Goal: Communication & Community: Participate in discussion

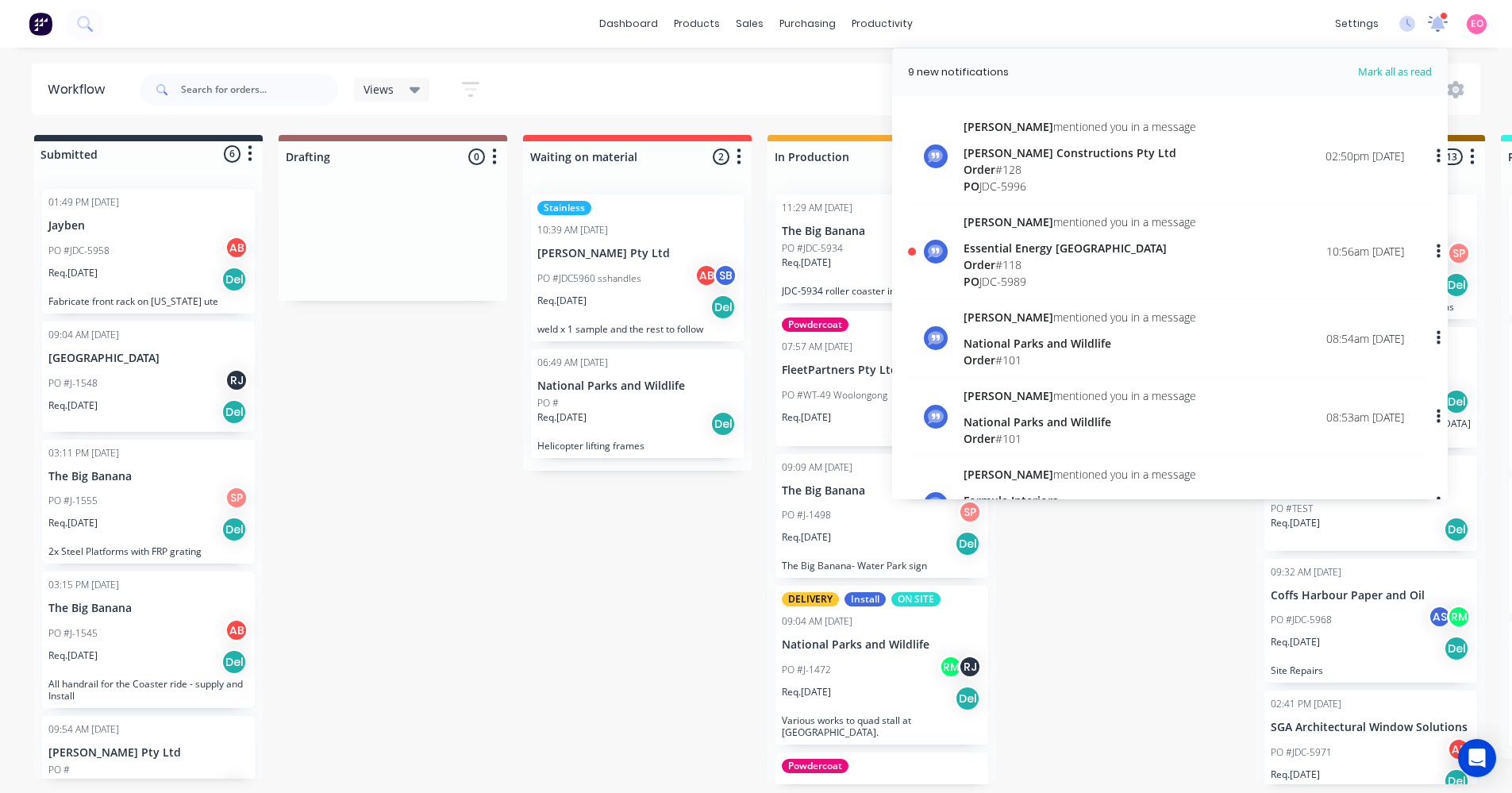
click at [1441, 20] on icon at bounding box center [1438, 22] width 14 height 13
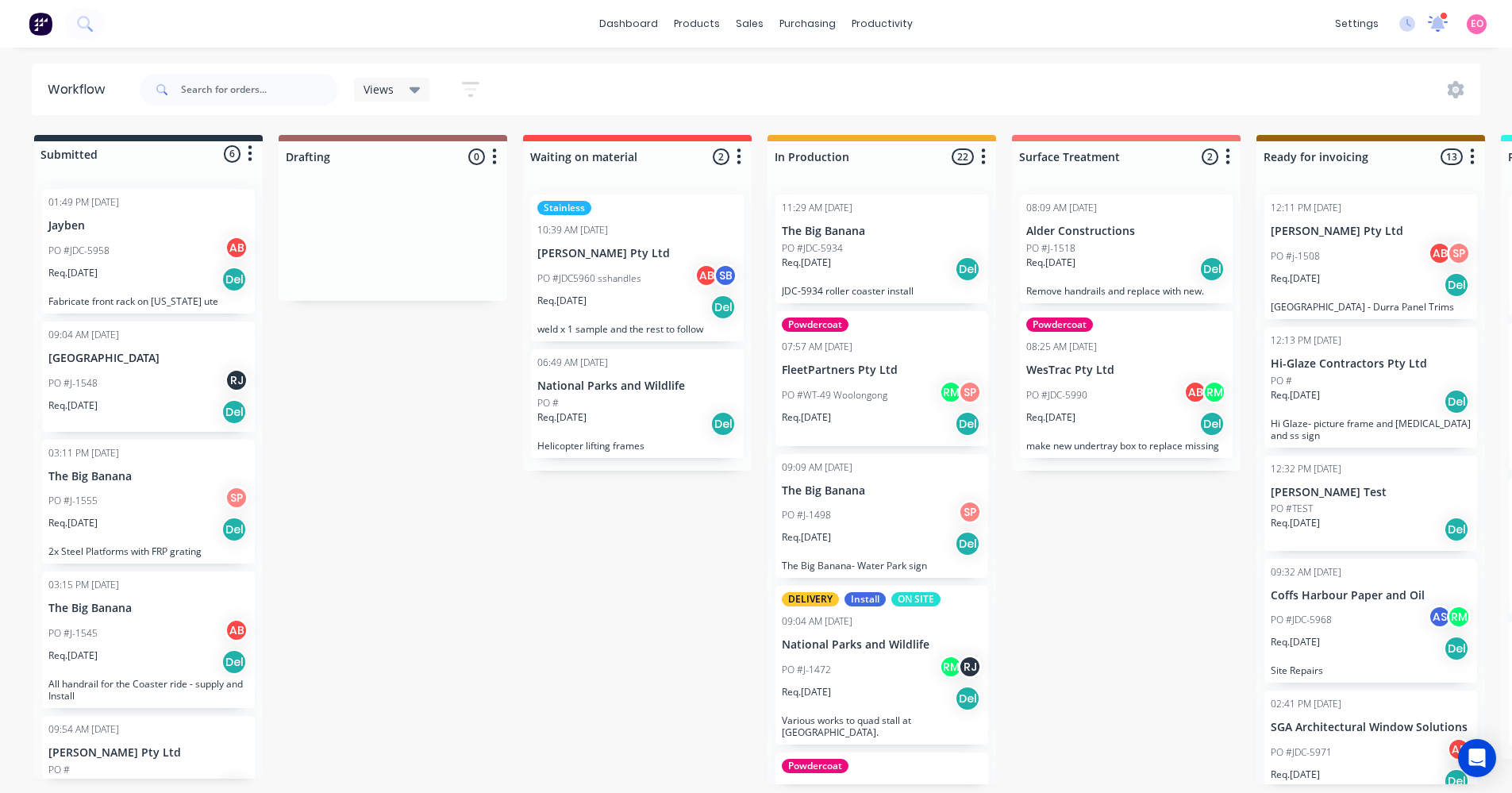
click at [1441, 28] on icon at bounding box center [1438, 22] width 14 height 13
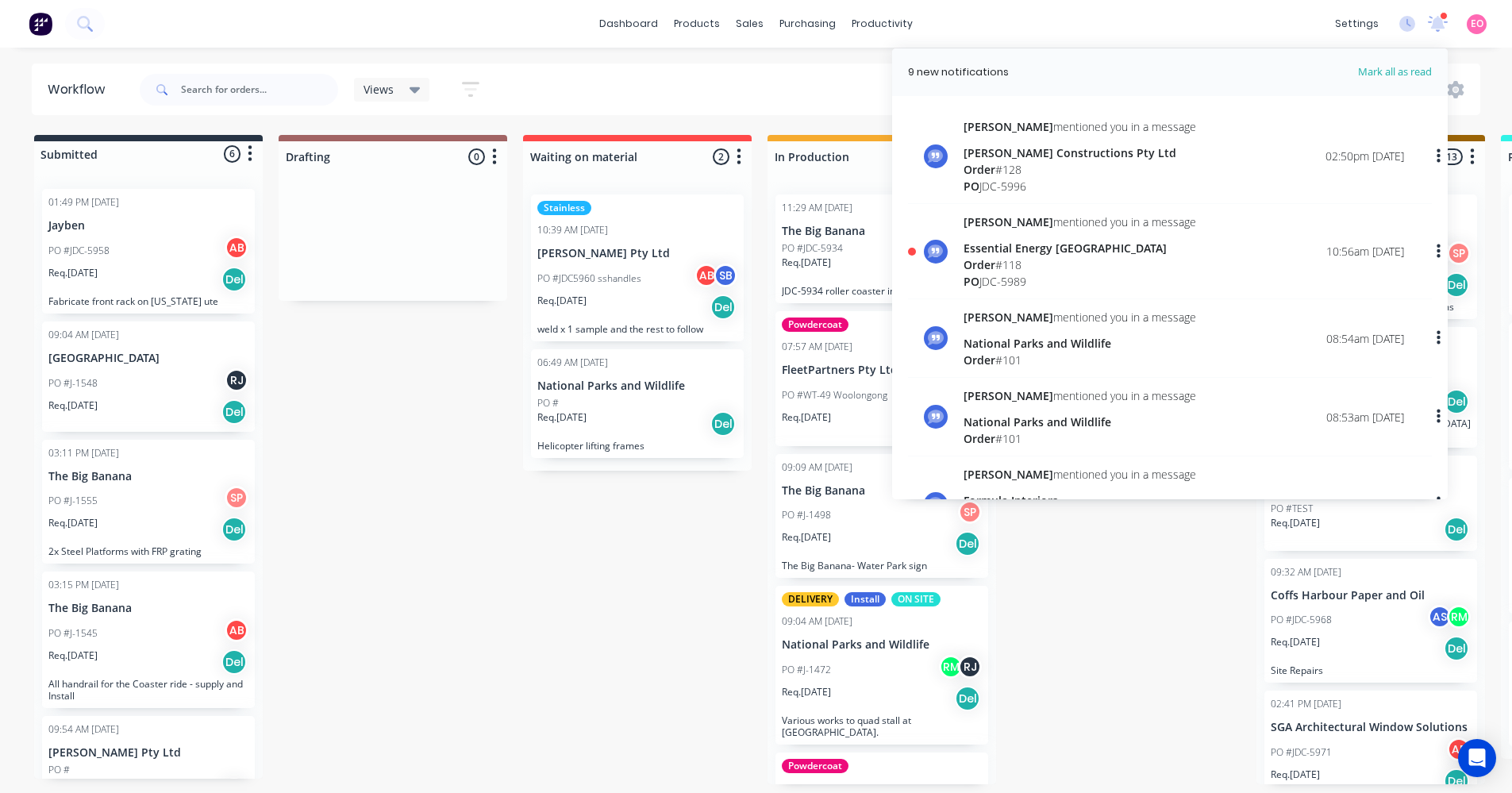
click at [976, 257] on span "Order" at bounding box center [979, 265] width 32 height 15
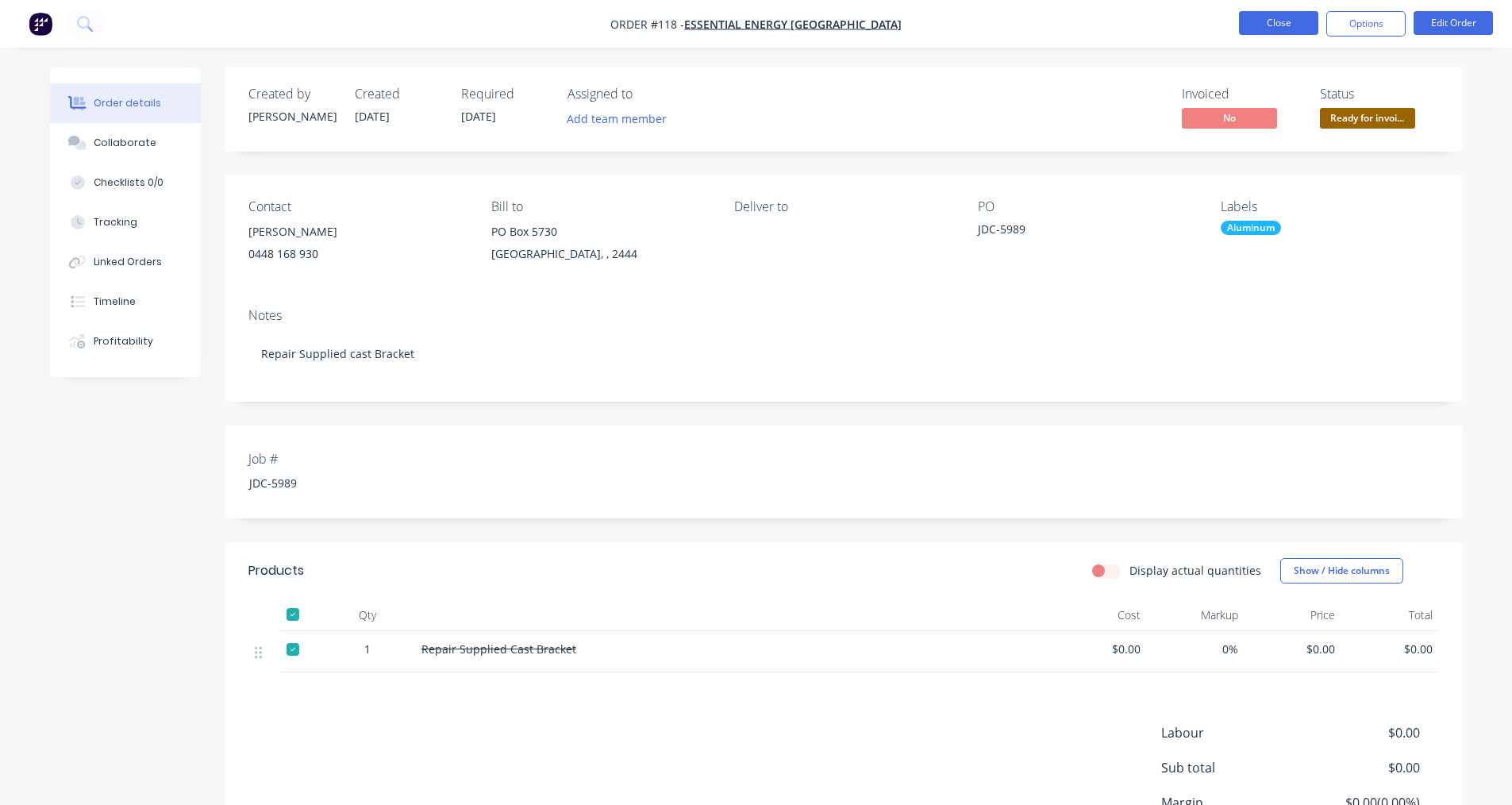
click at [1265, 29] on button "Close" at bounding box center [1279, 23] width 79 height 24
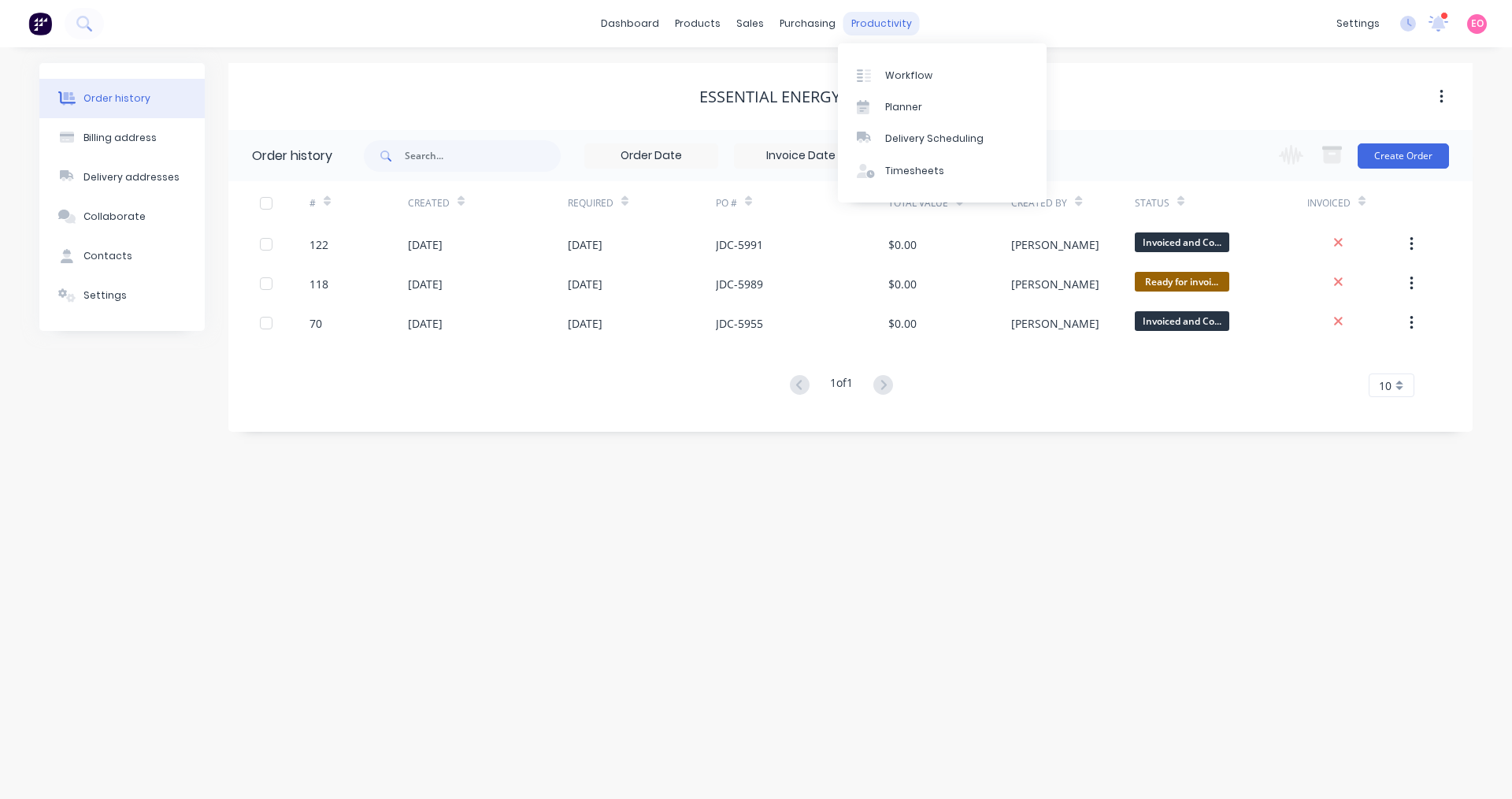
click at [883, 21] on div "productivity" at bounding box center [882, 23] width 77 height 23
click at [892, 82] on link "Workflow" at bounding box center [942, 75] width 209 height 32
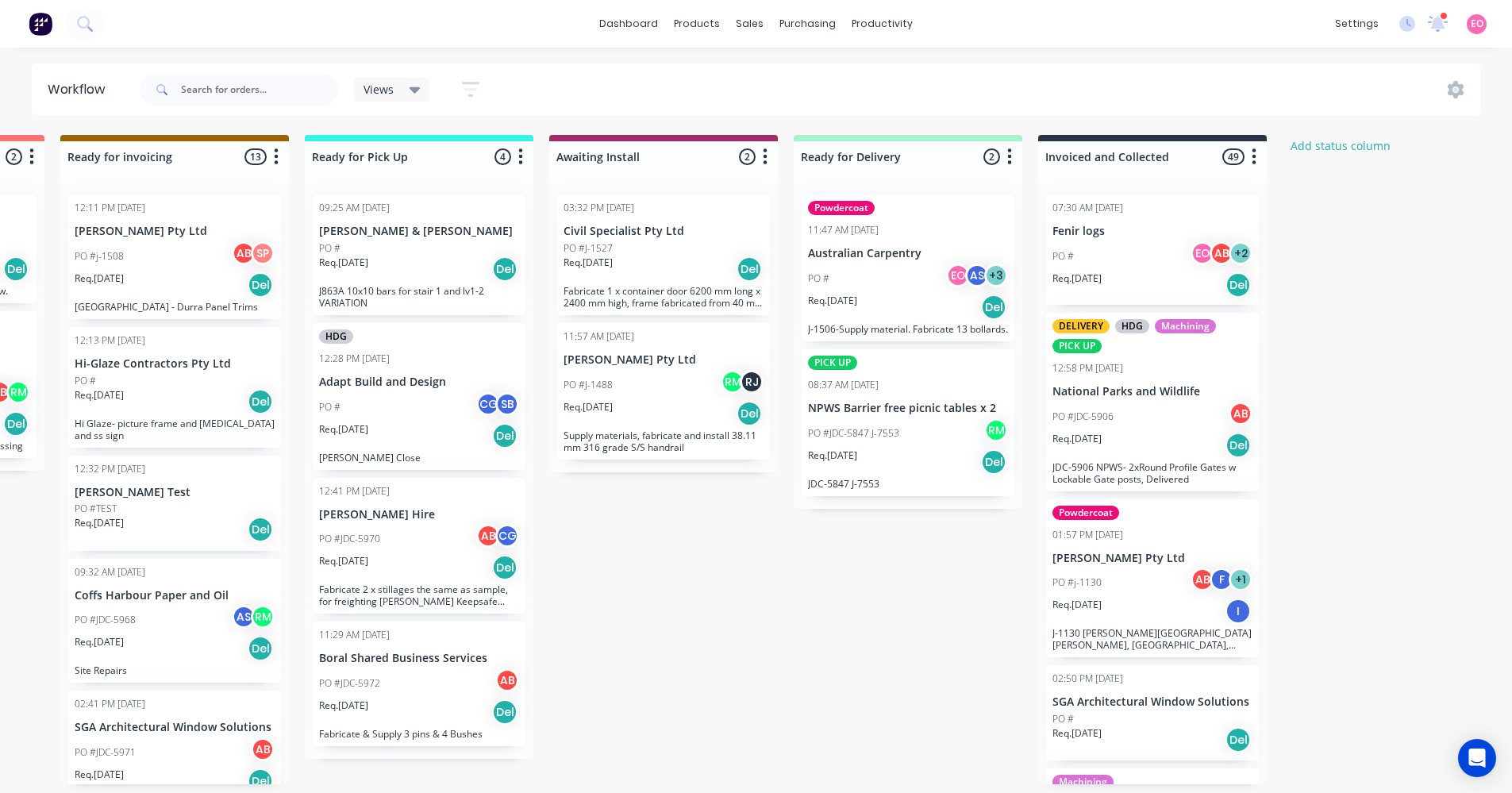
scroll to position [0, 1220]
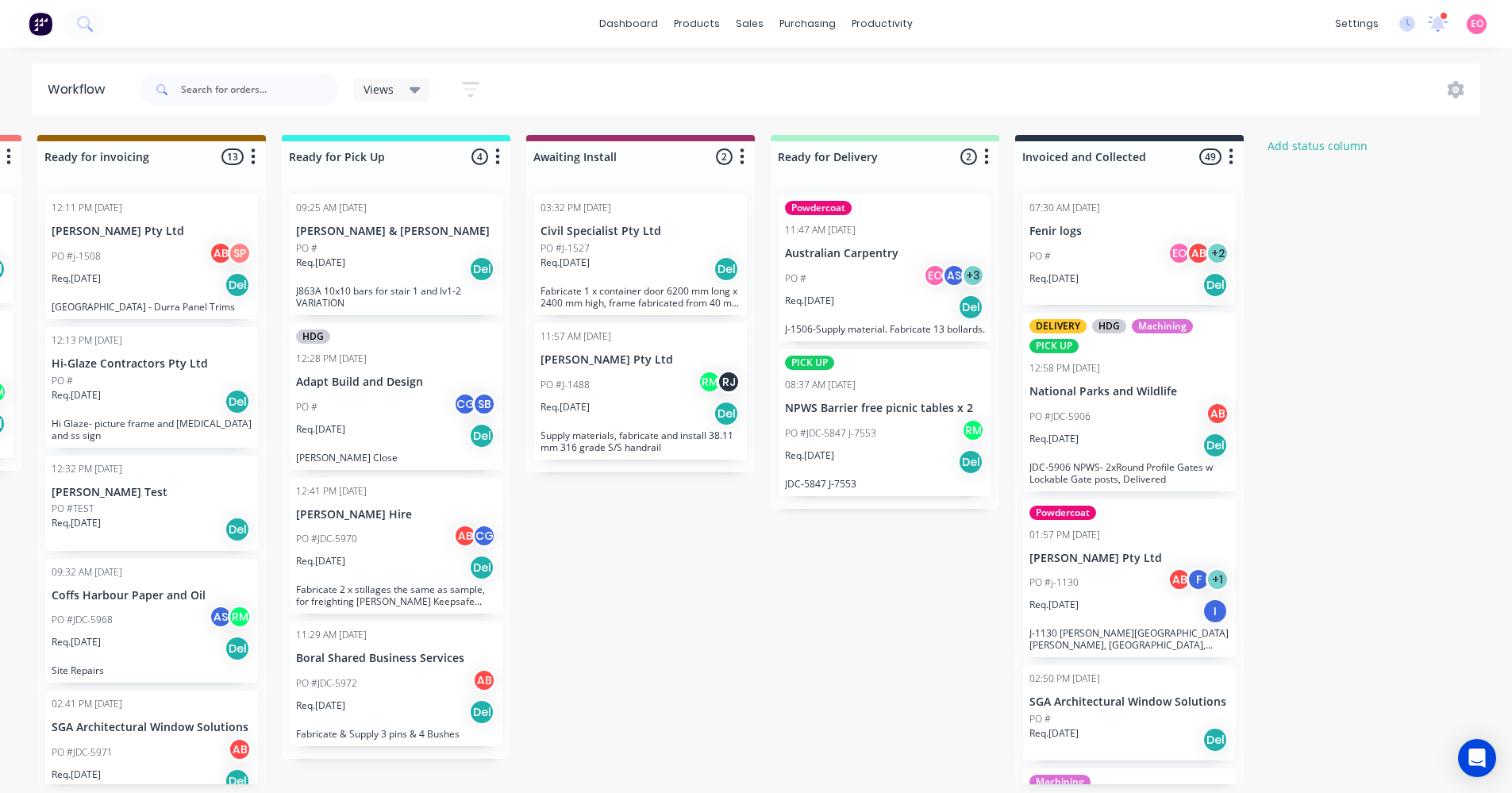
click at [1123, 252] on div "PO # EO AB + 2" at bounding box center [1129, 256] width 200 height 30
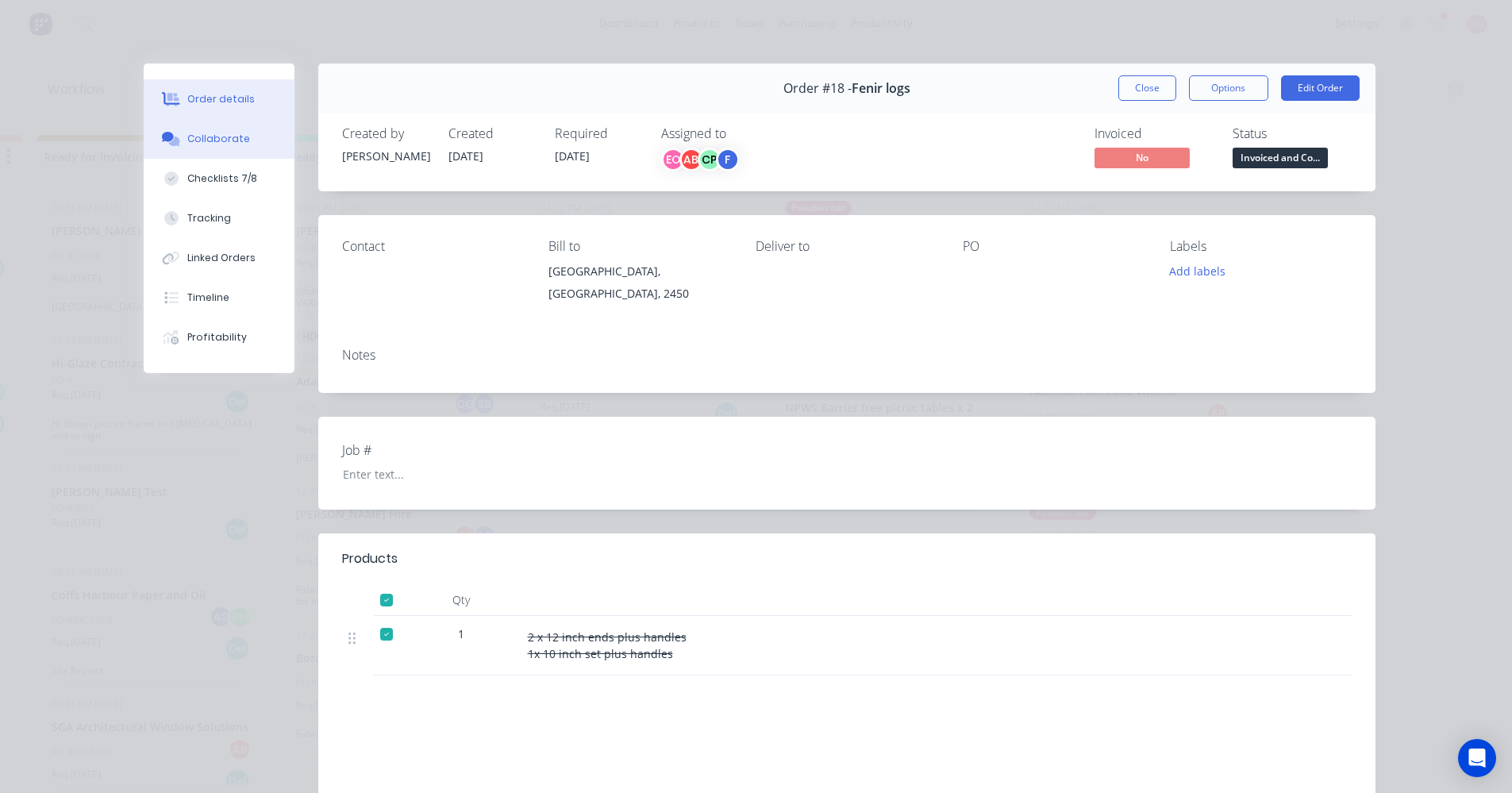
click at [216, 141] on div "Collaborate" at bounding box center [219, 139] width 63 height 14
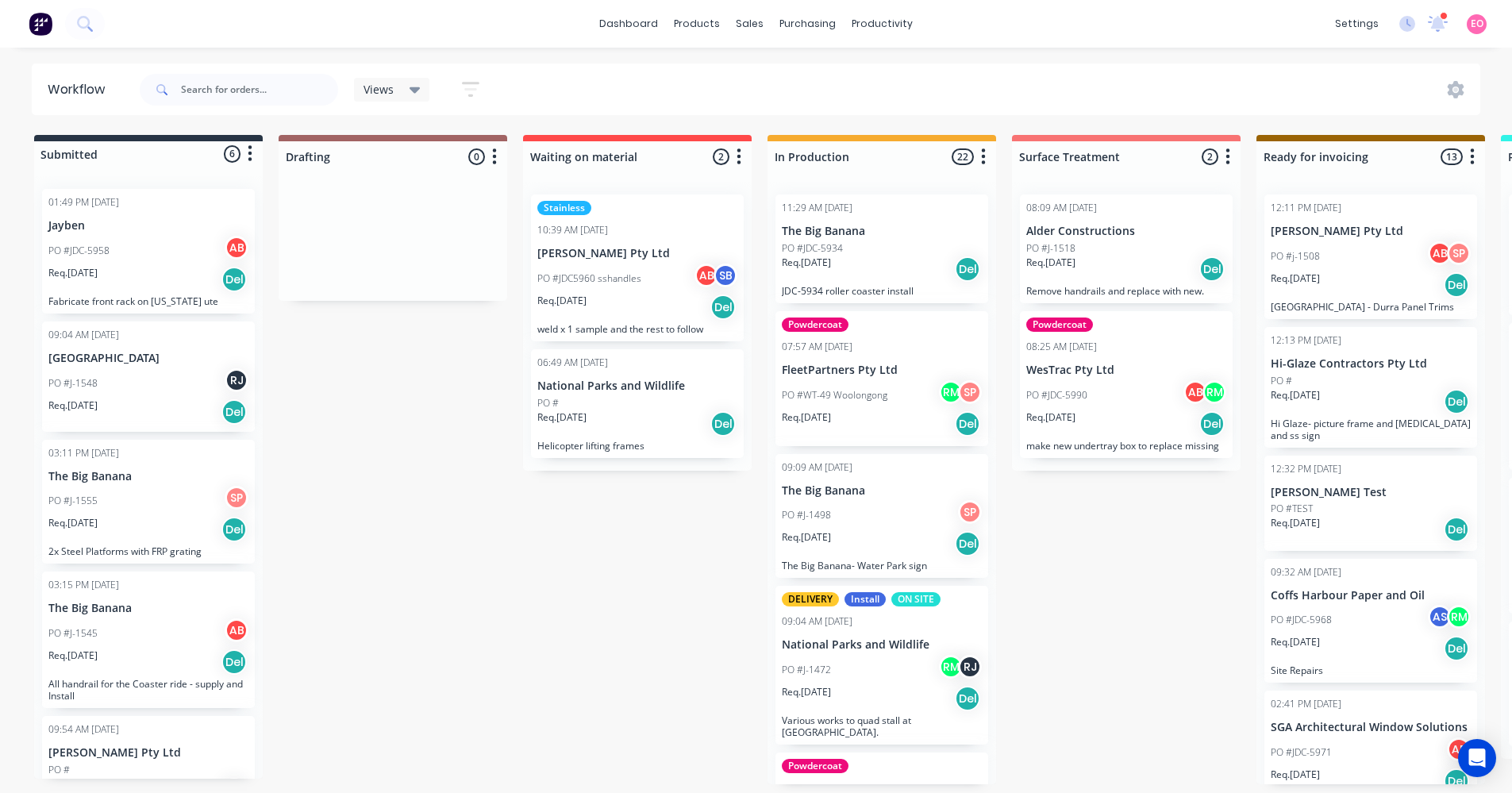
click at [1306, 304] on p "[GEOGRAPHIC_DATA] - Durra Panel Trims" at bounding box center [1371, 306] width 200 height 12
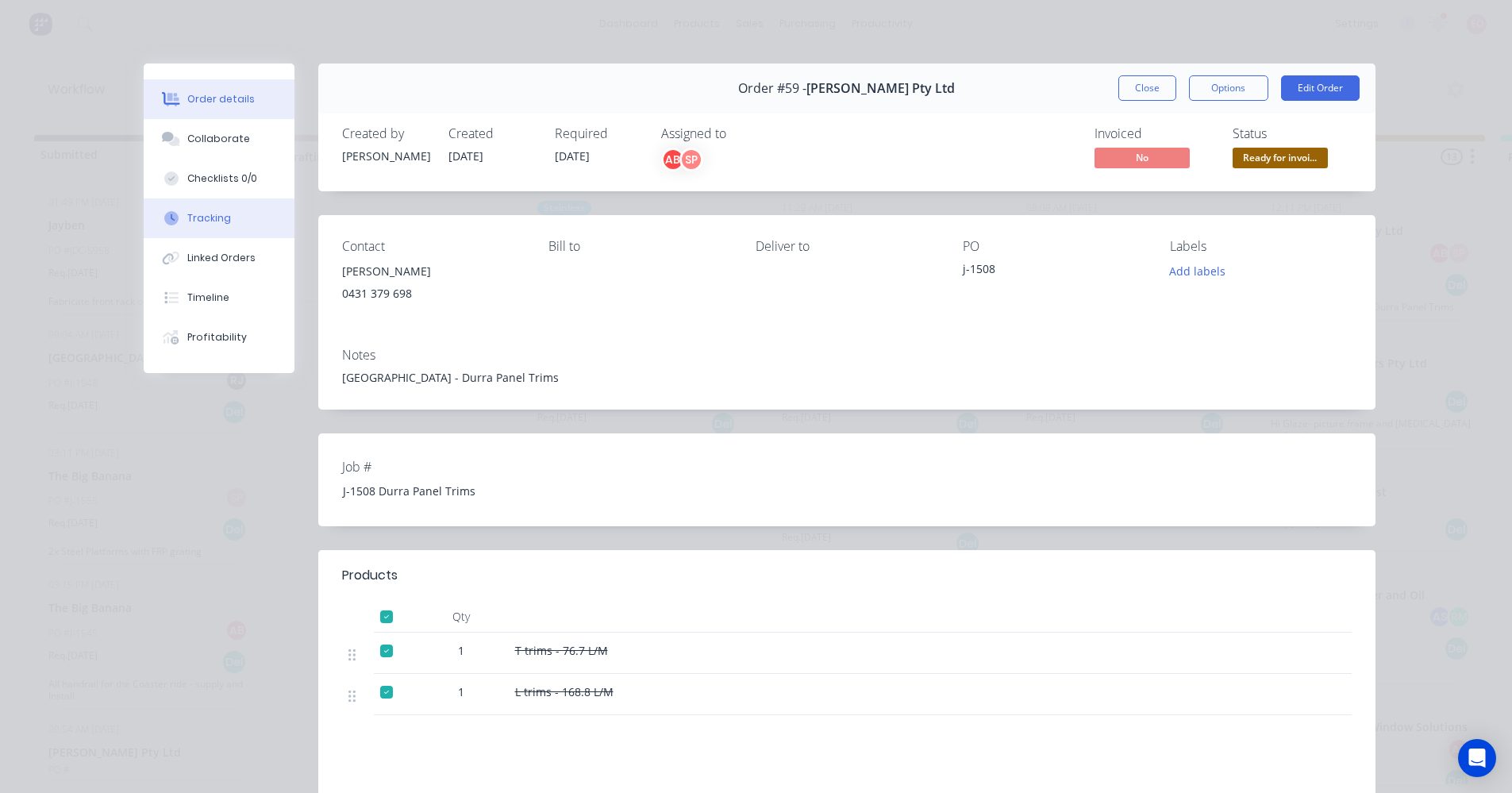
click at [259, 223] on button "Tracking" at bounding box center [219, 219] width 151 height 40
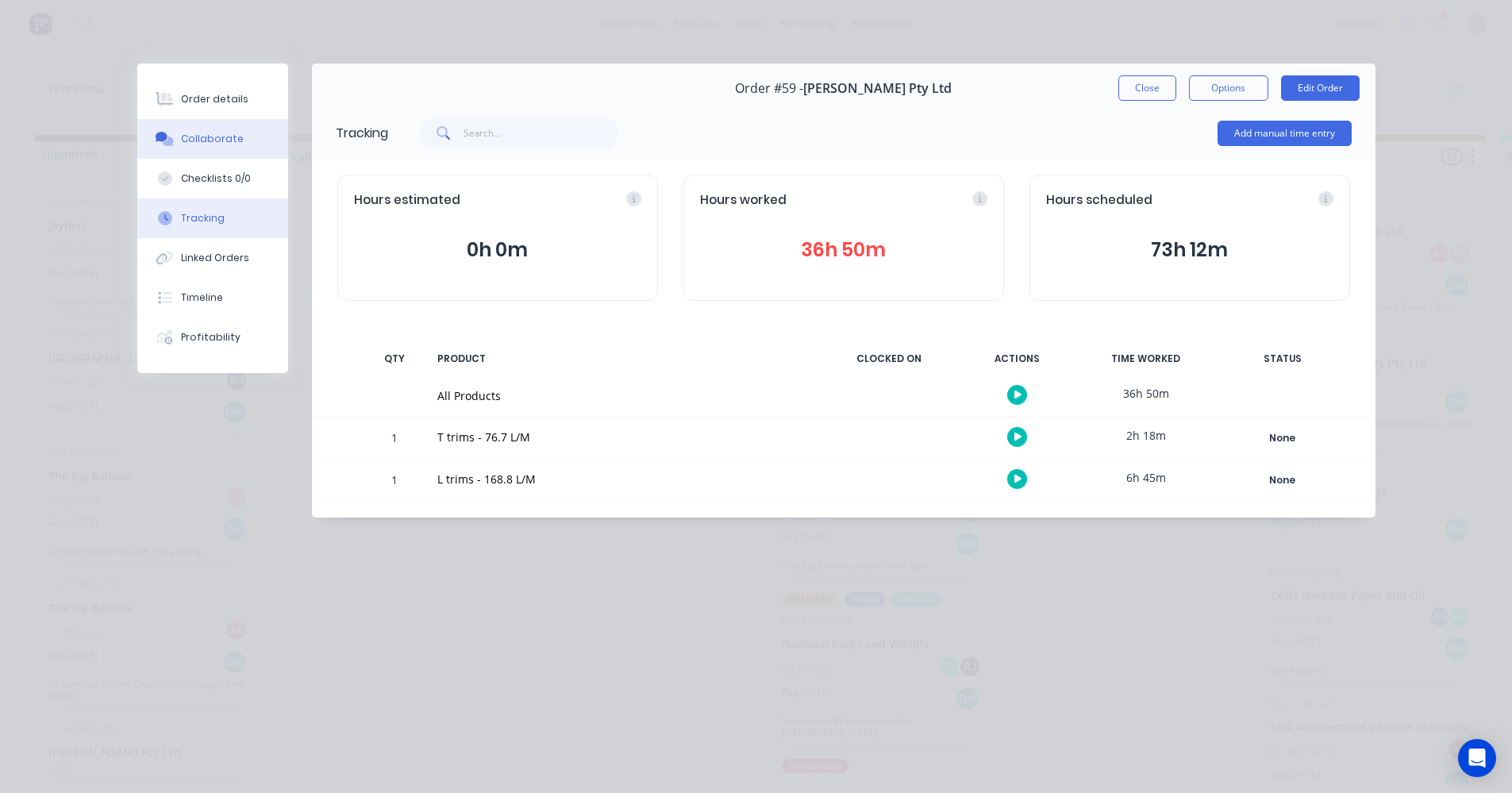
click at [224, 134] on div "Collaborate" at bounding box center [212, 139] width 63 height 14
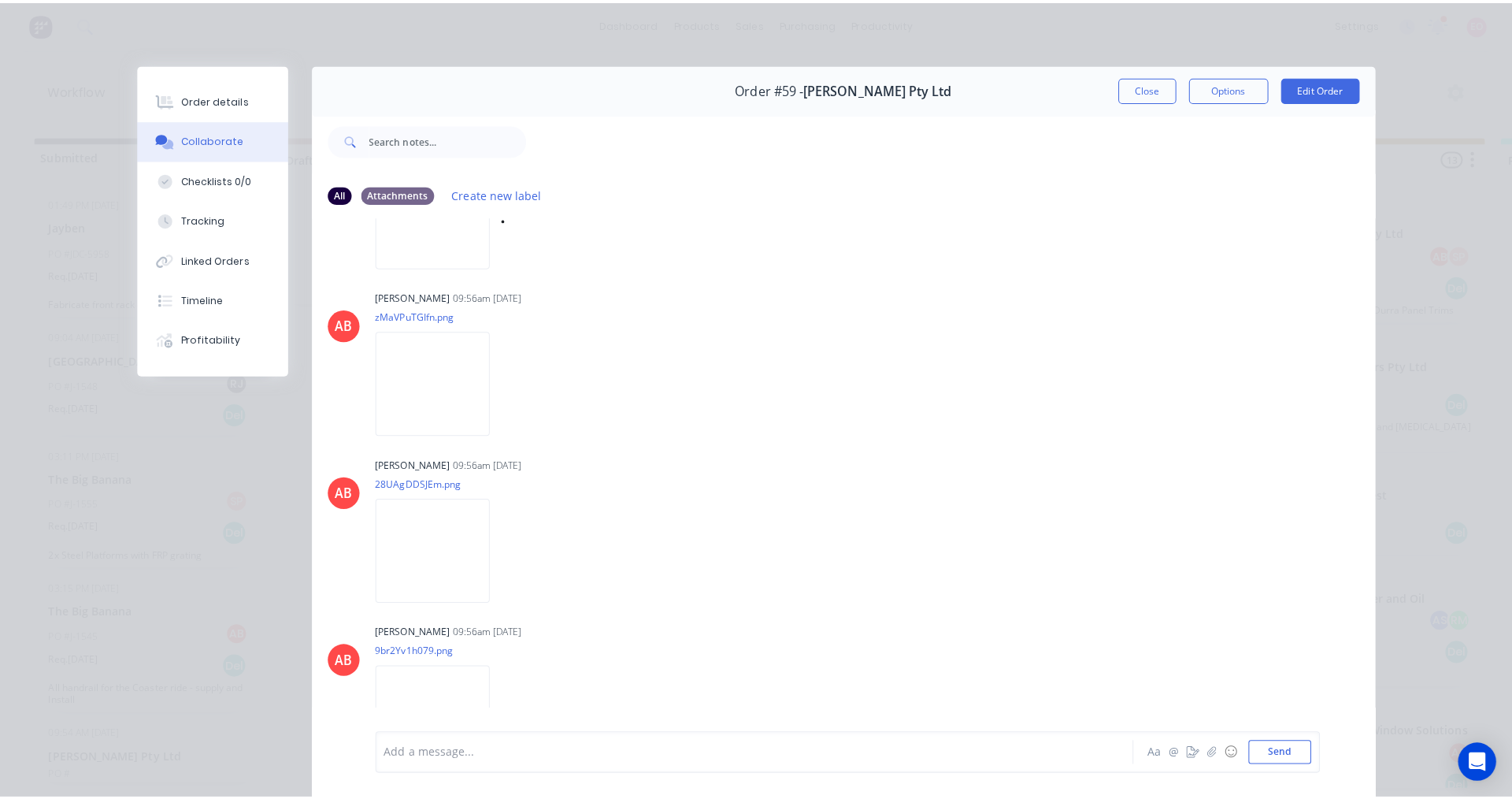
scroll to position [757, 0]
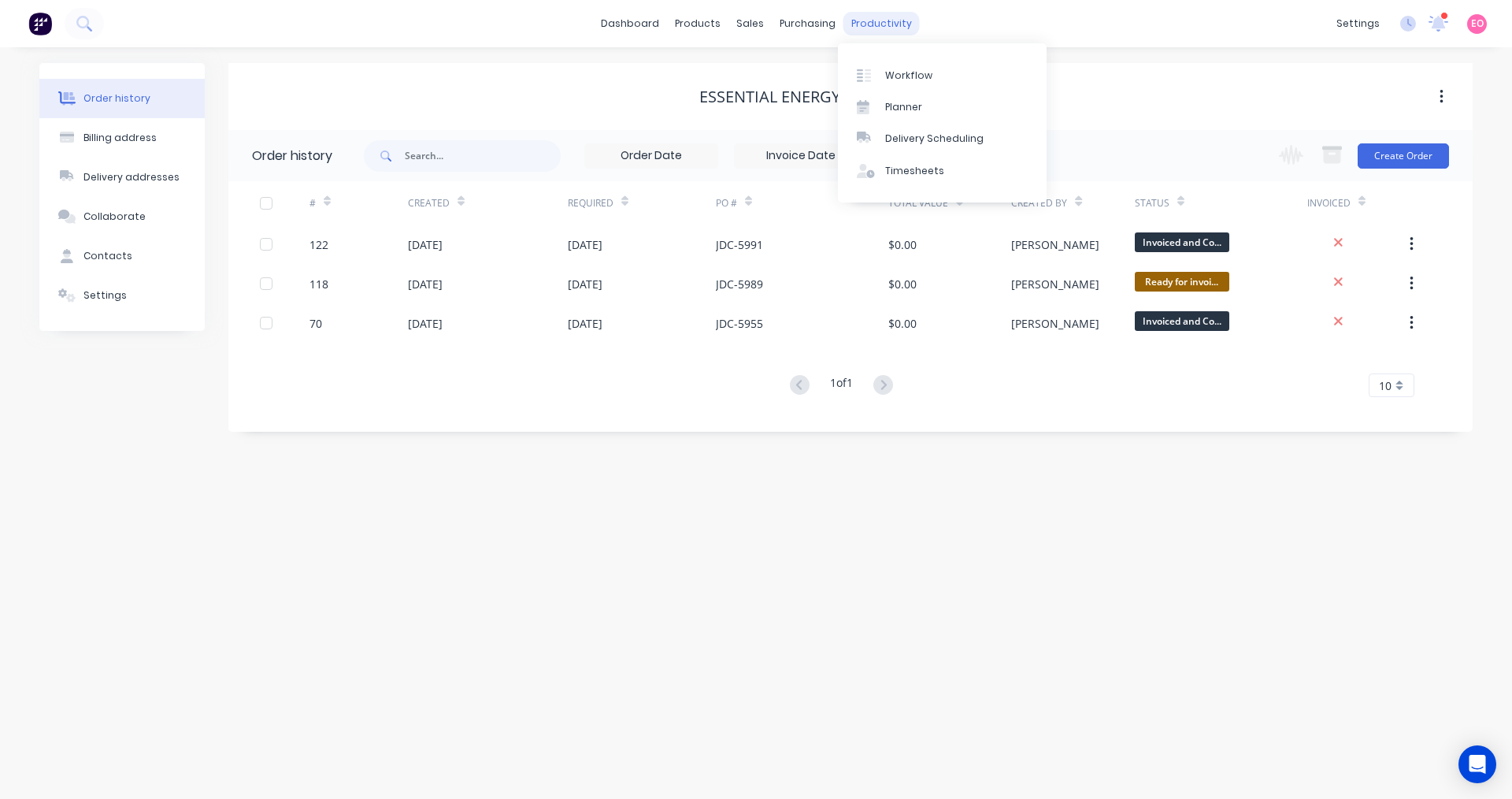
click at [877, 23] on div "productivity" at bounding box center [882, 23] width 77 height 23
click at [905, 72] on div "Workflow" at bounding box center [909, 75] width 48 height 14
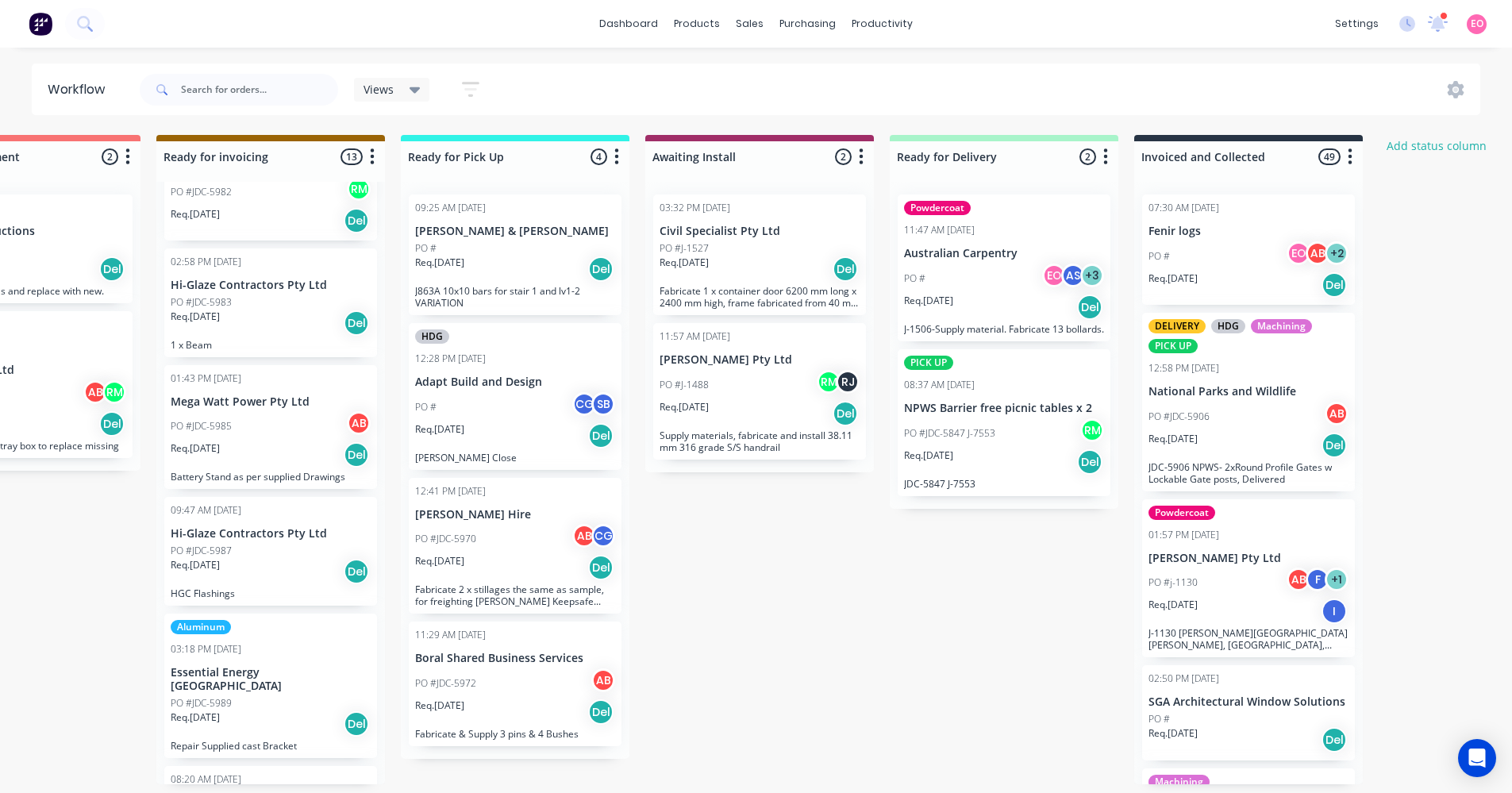
scroll to position [791, 0]
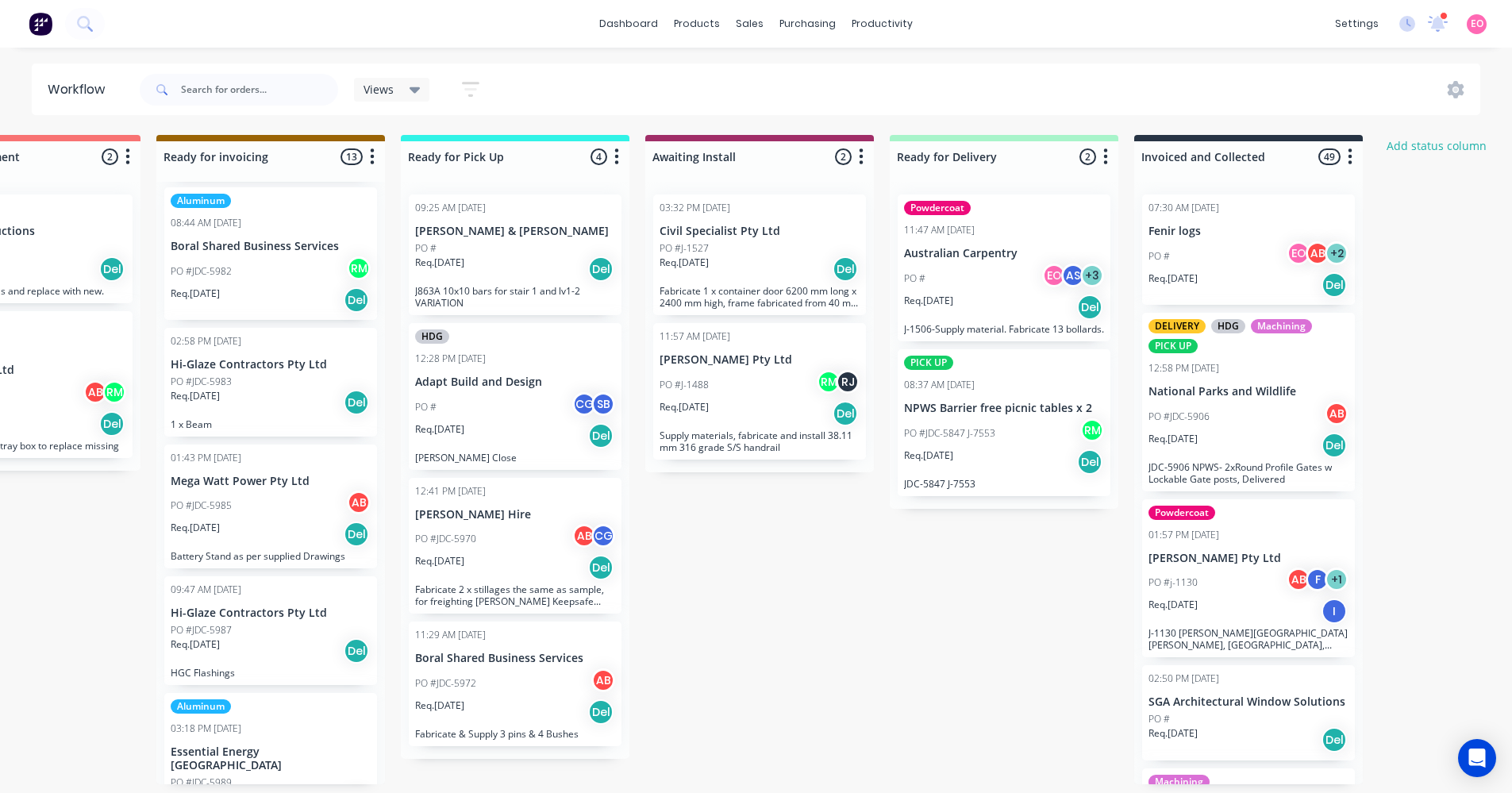
click at [526, 421] on div "PO # CG SB" at bounding box center [515, 407] width 200 height 30
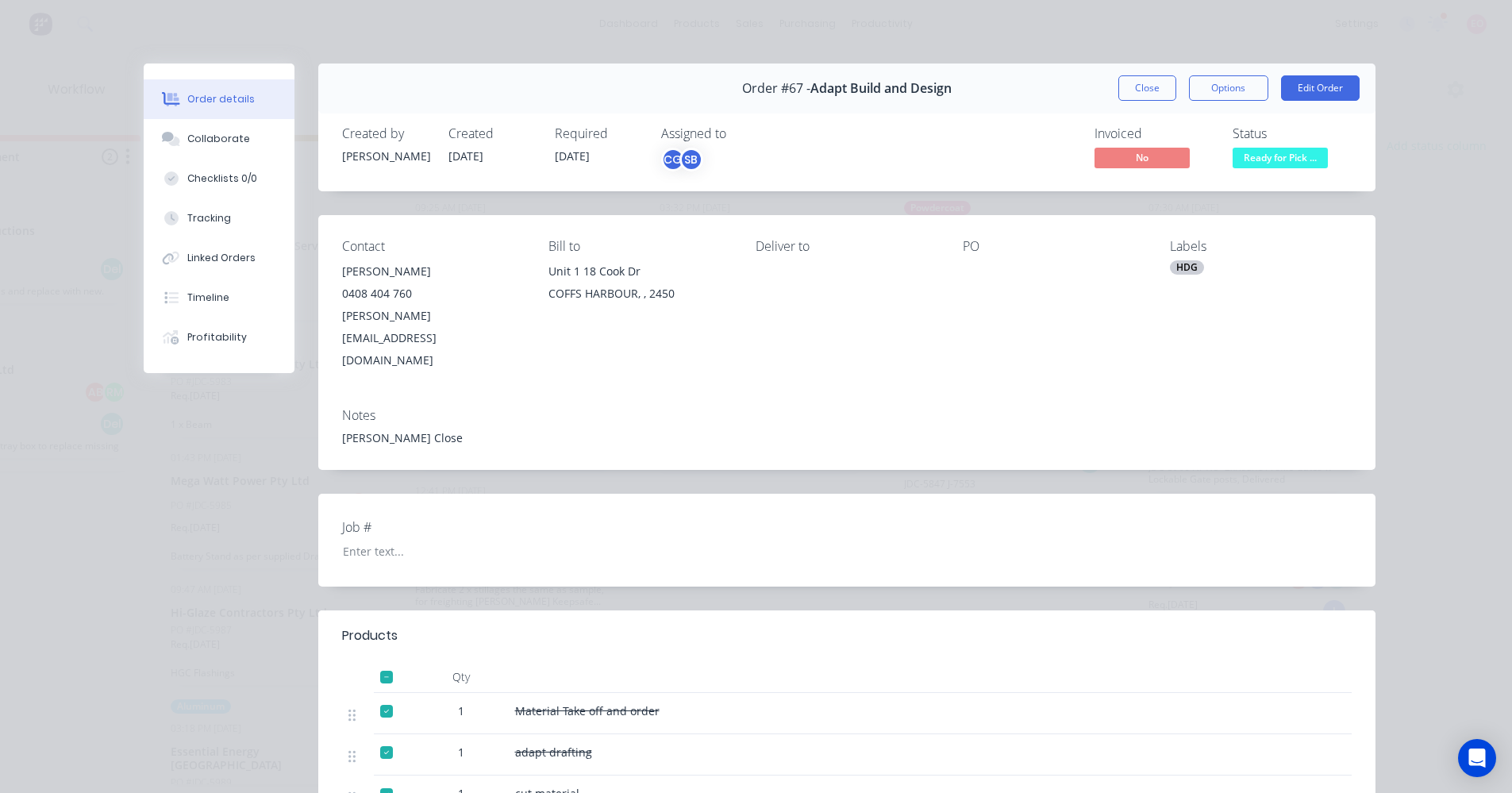
scroll to position [437, 0]
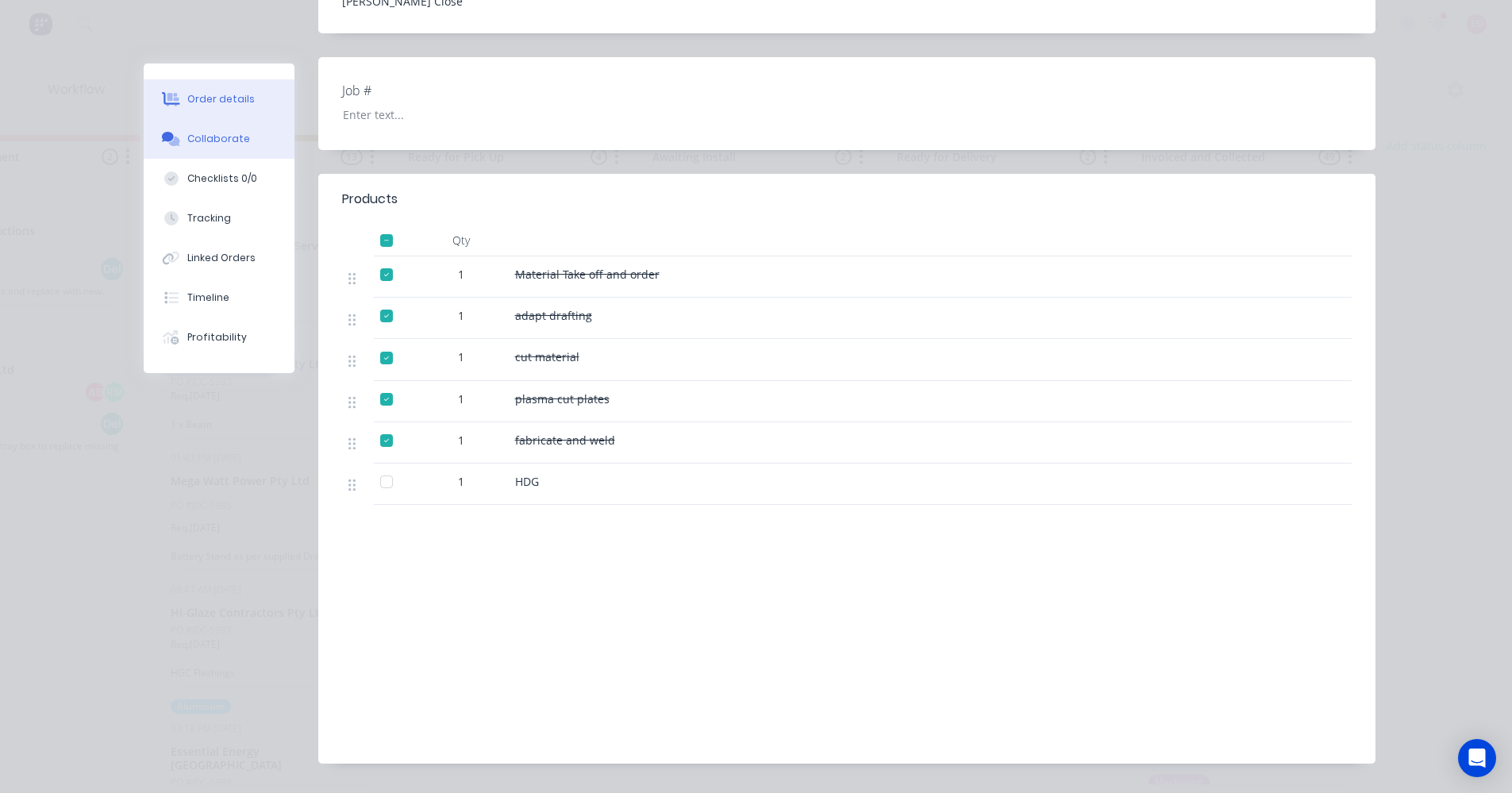
click at [216, 142] on div "Collaborate" at bounding box center [219, 139] width 63 height 14
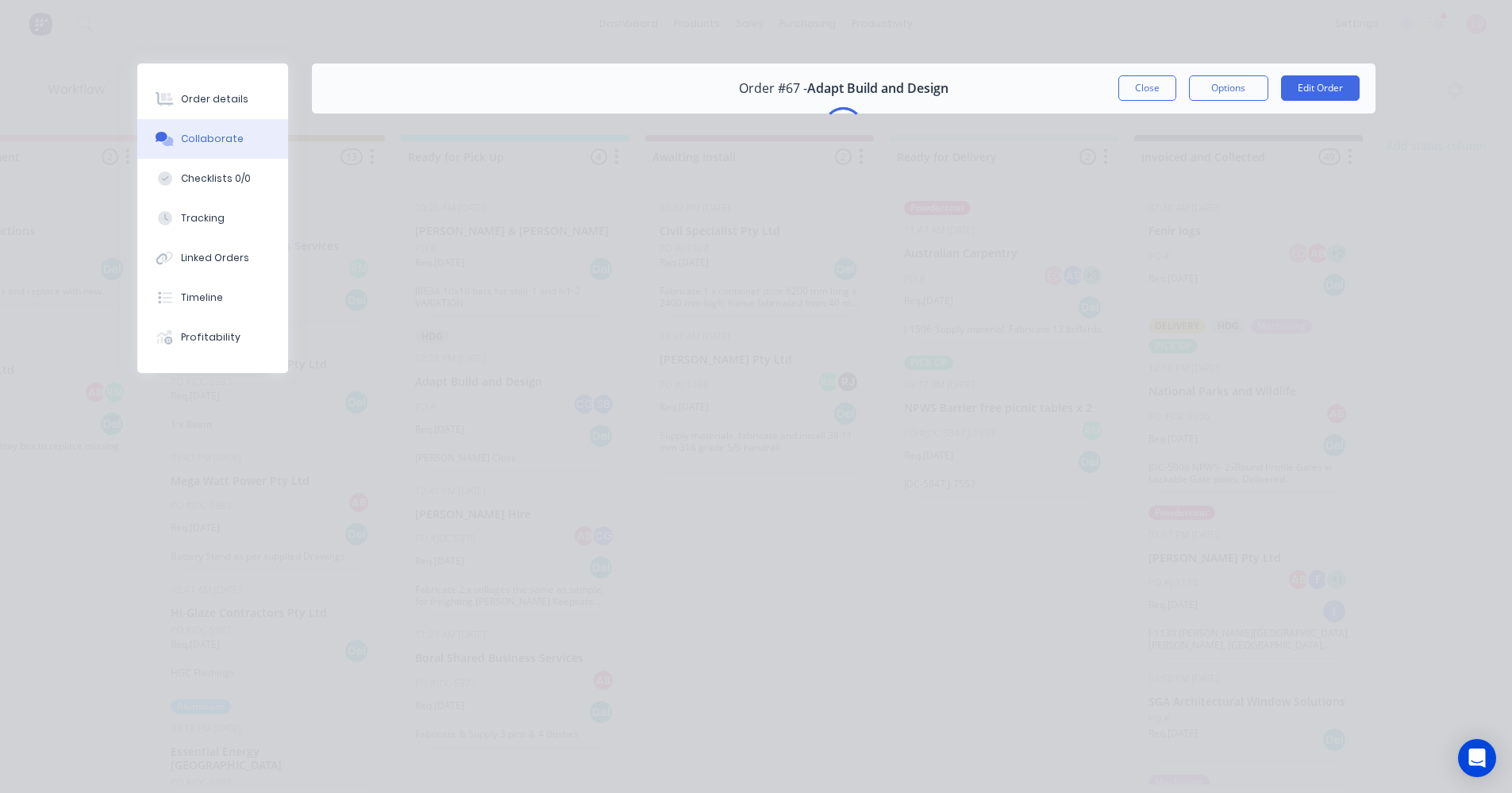
scroll to position [0, 0]
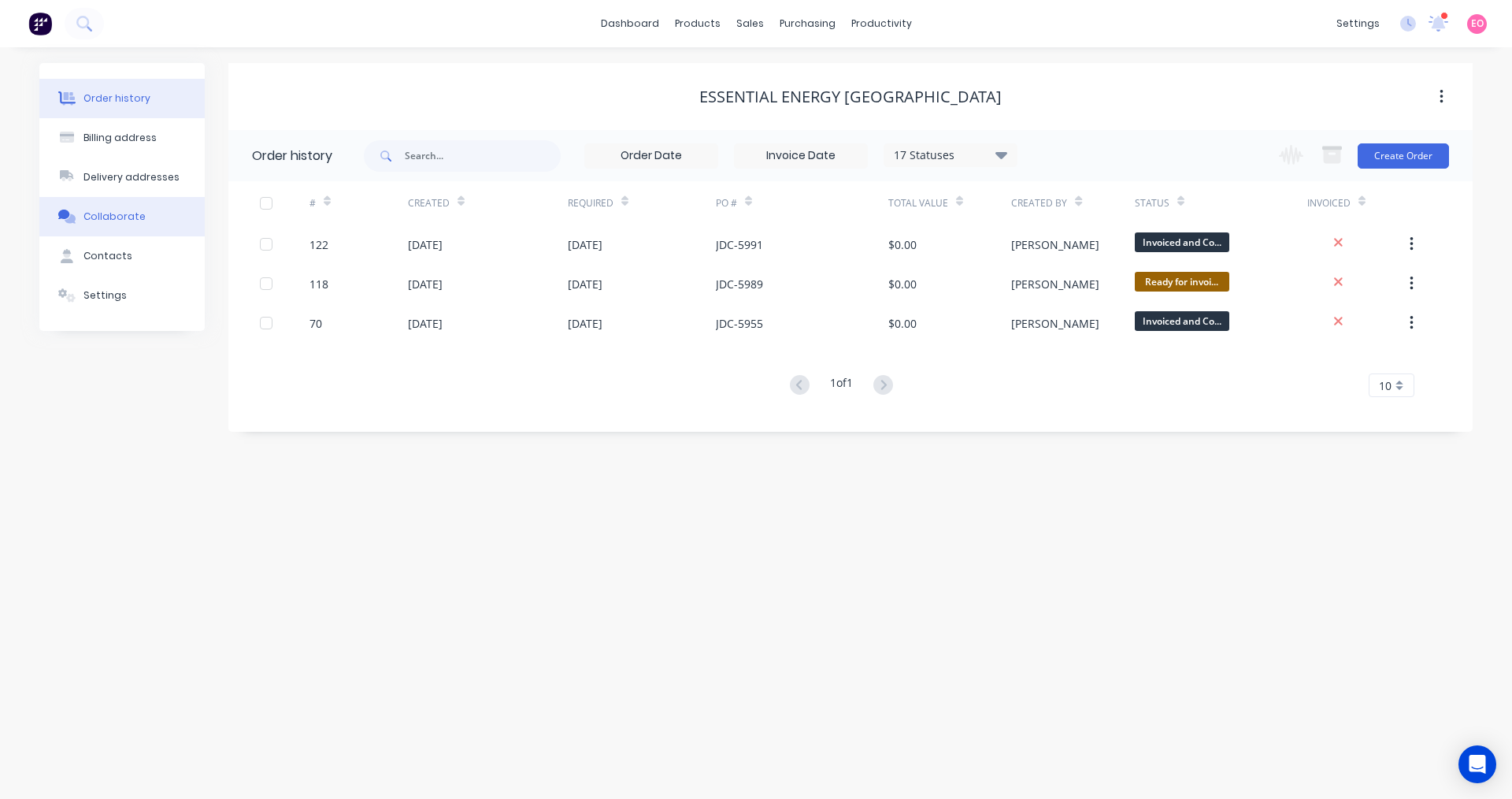
click at [104, 225] on button "Collaborate" at bounding box center [122, 217] width 166 height 39
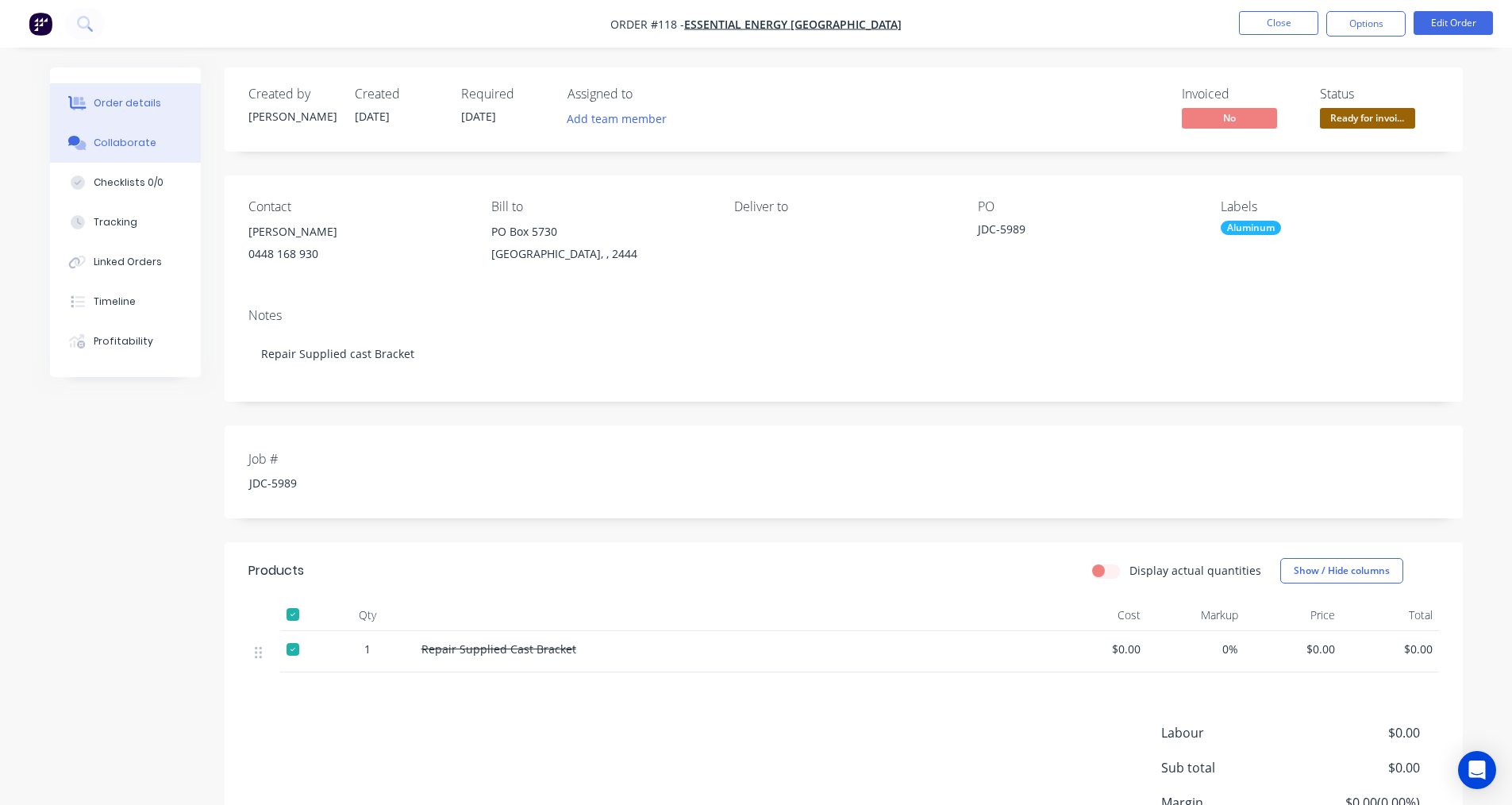
click at [129, 142] on div "Collaborate" at bounding box center [124, 142] width 63 height 14
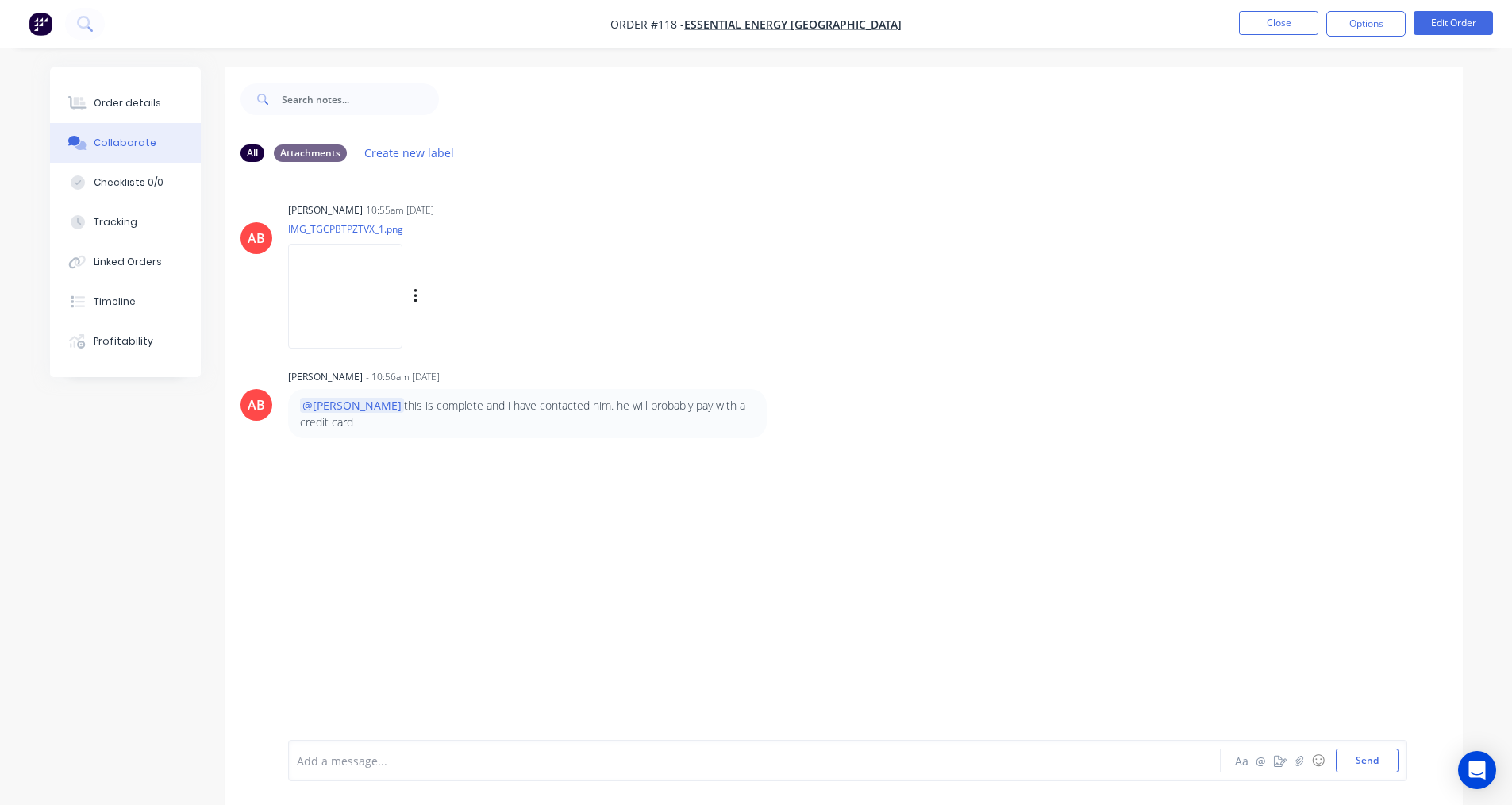
click at [332, 306] on img at bounding box center [345, 296] width 114 height 104
click at [1298, 32] on button "Close" at bounding box center [1279, 23] width 79 height 24
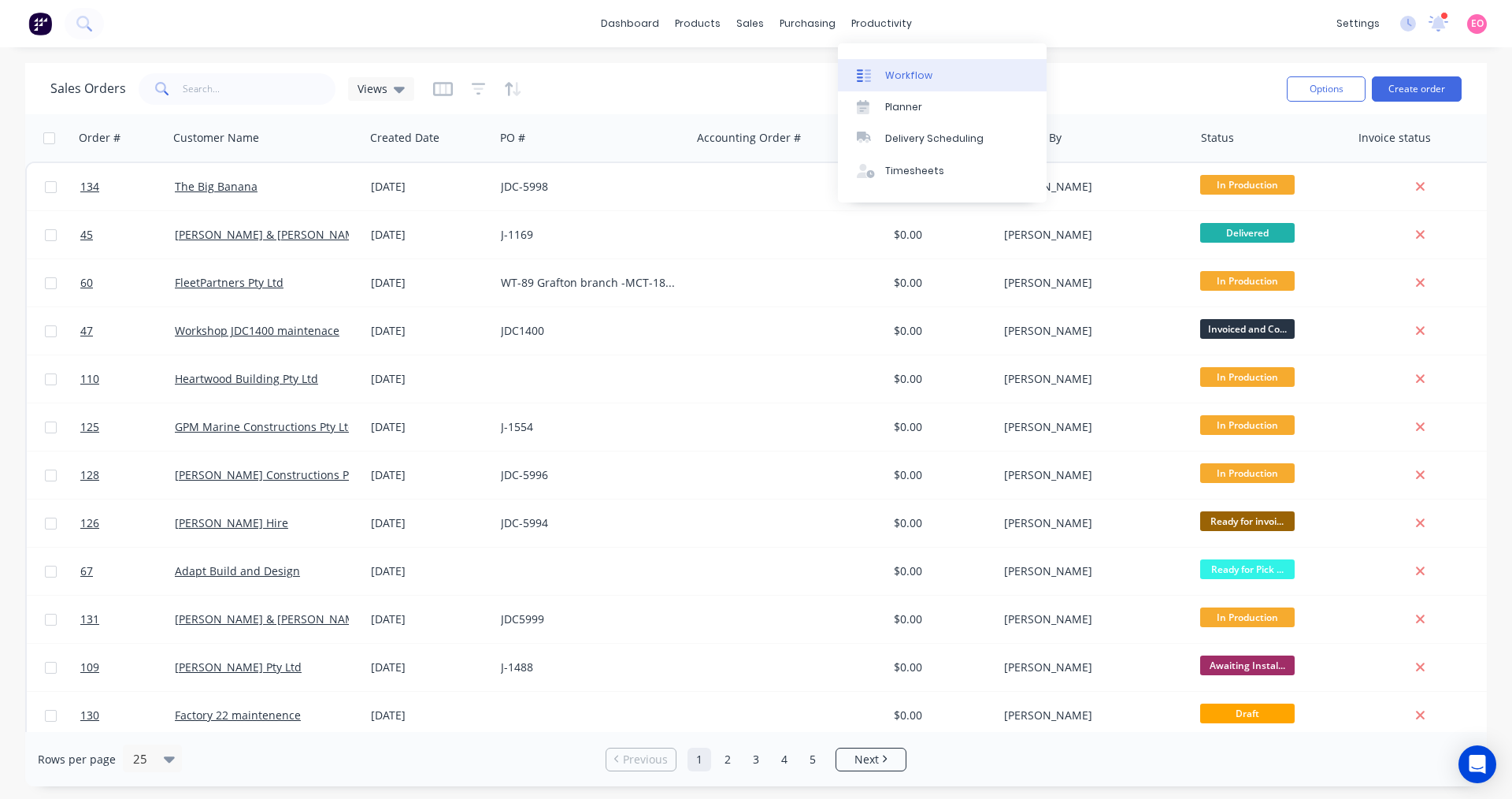
click at [906, 68] on div "Workflow" at bounding box center [909, 75] width 48 height 14
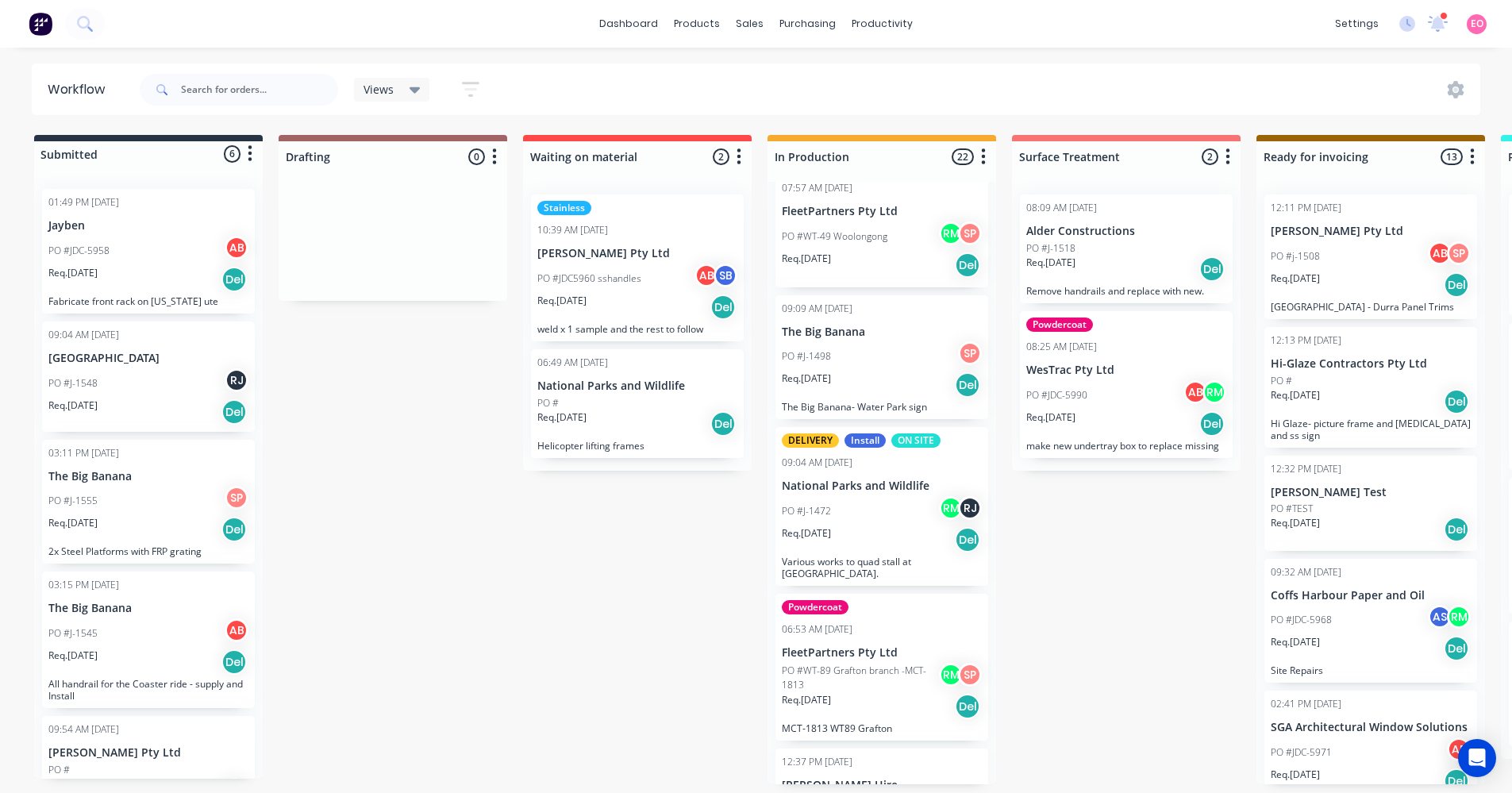
scroll to position [3, 0]
click at [865, 514] on div "PO #J-1472 RM RJ" at bounding box center [882, 511] width 200 height 30
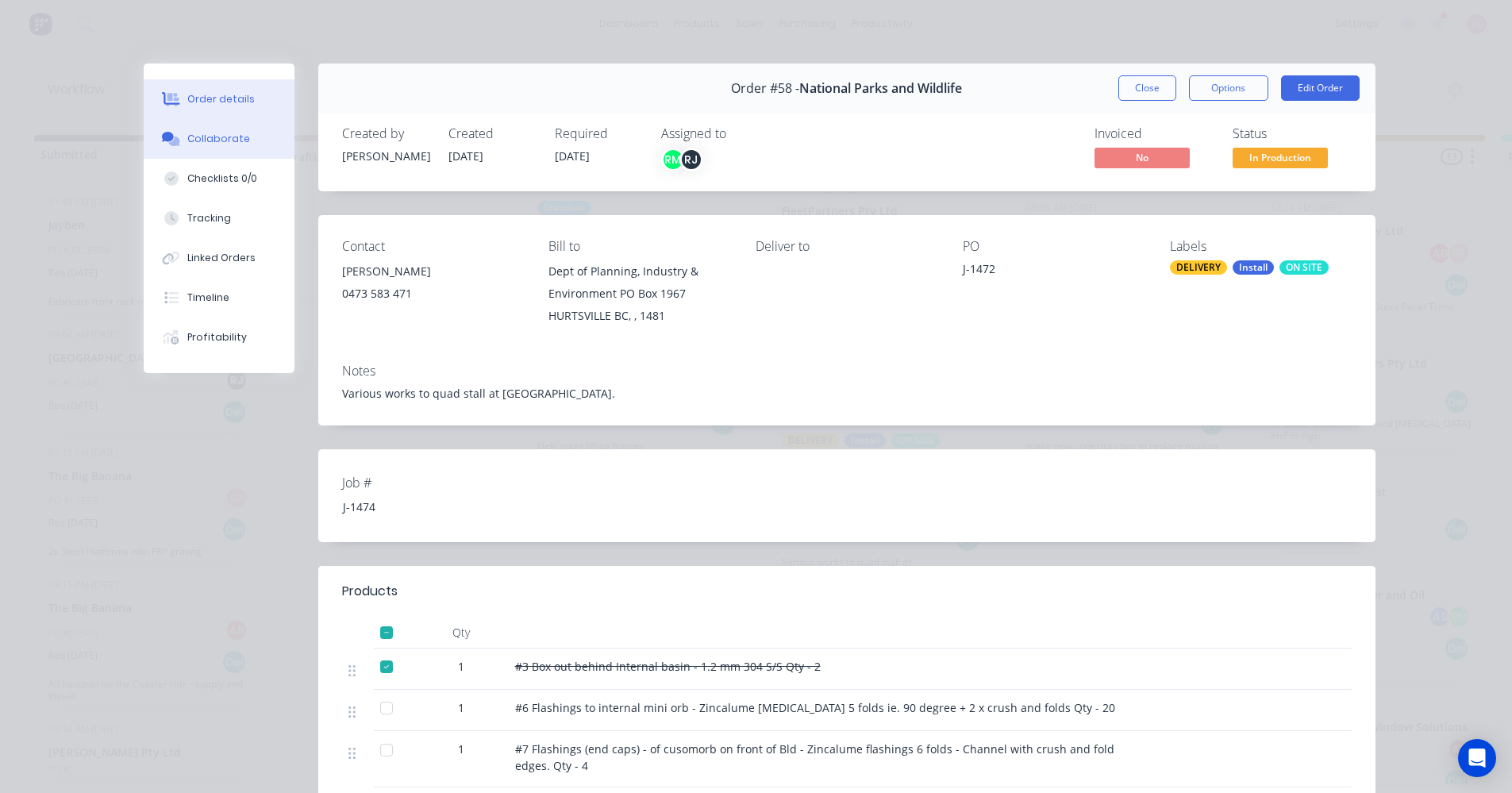
click at [208, 133] on div "Collaborate" at bounding box center [219, 139] width 63 height 14
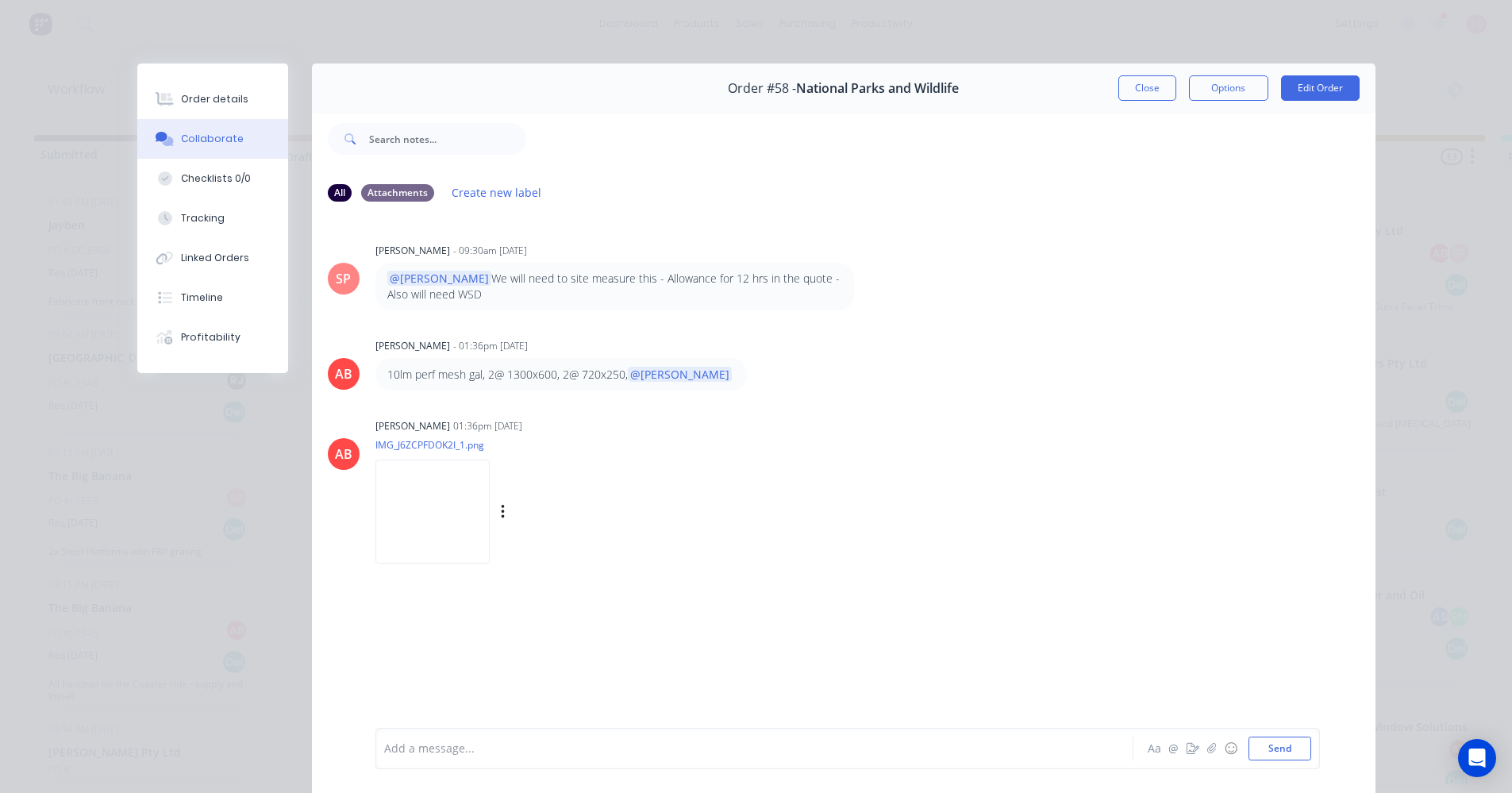
click at [436, 512] on img at bounding box center [432, 512] width 114 height 104
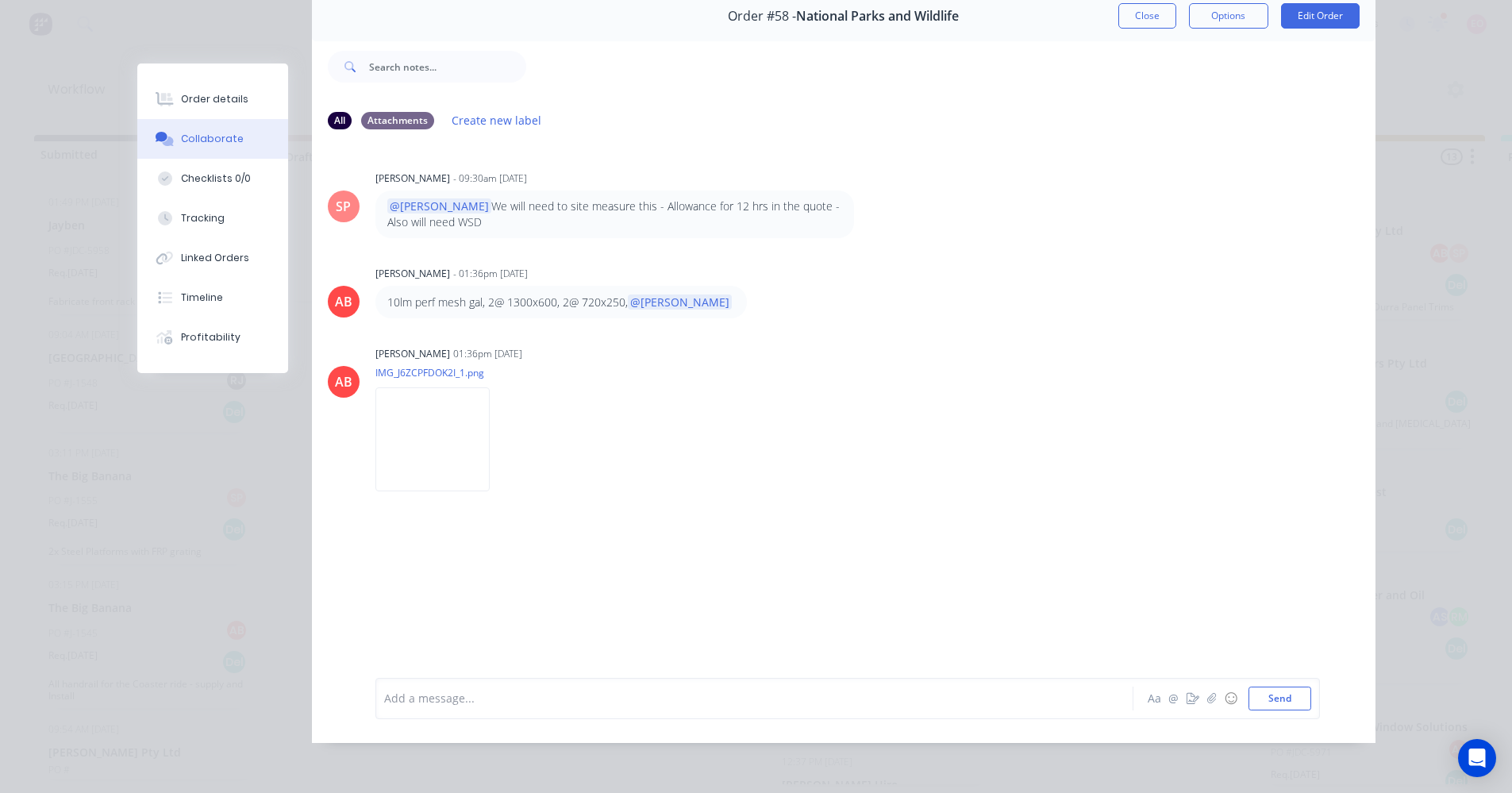
scroll to position [0, 0]
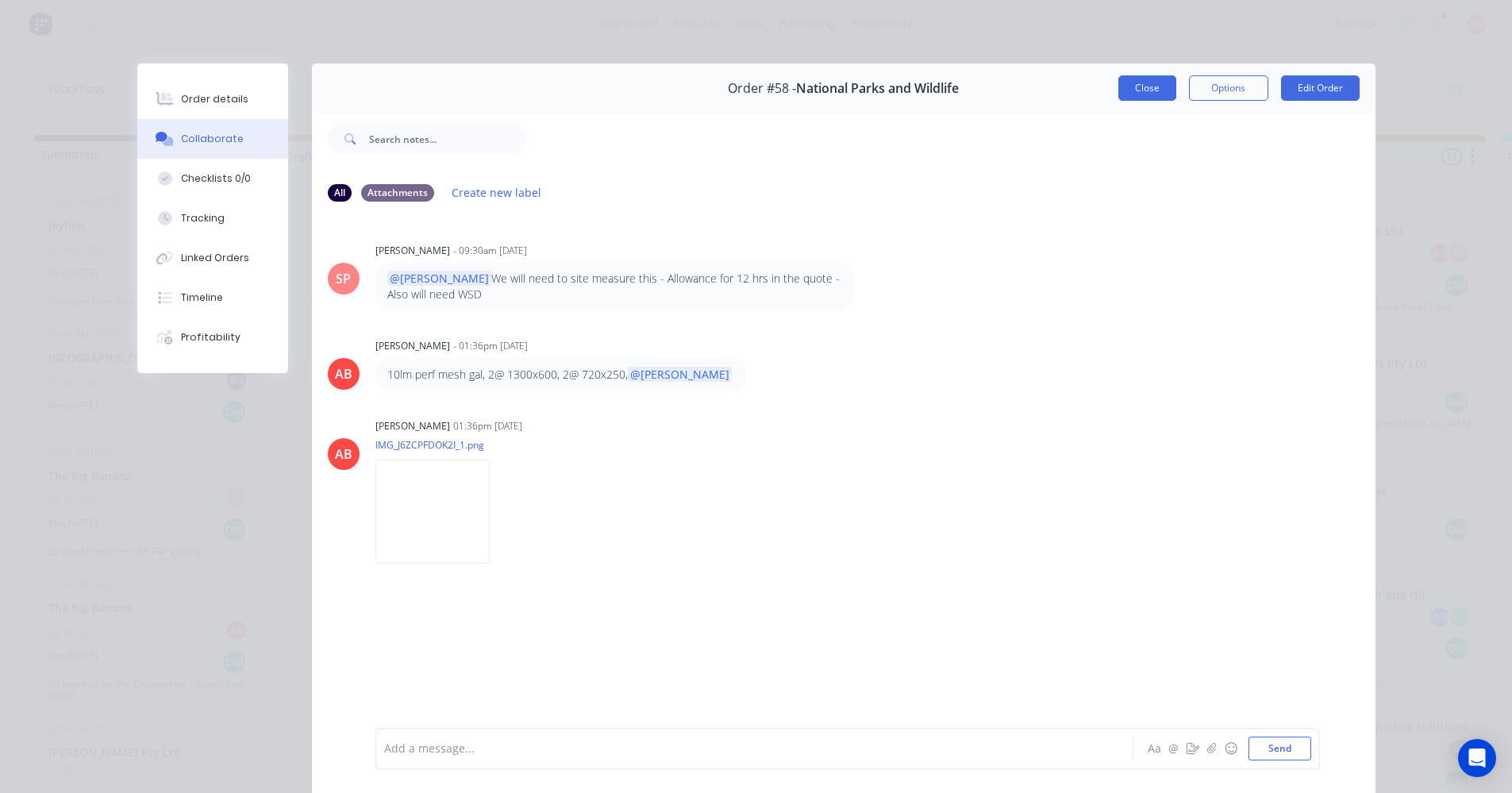
click at [1156, 94] on button "Close" at bounding box center [1147, 88] width 58 height 25
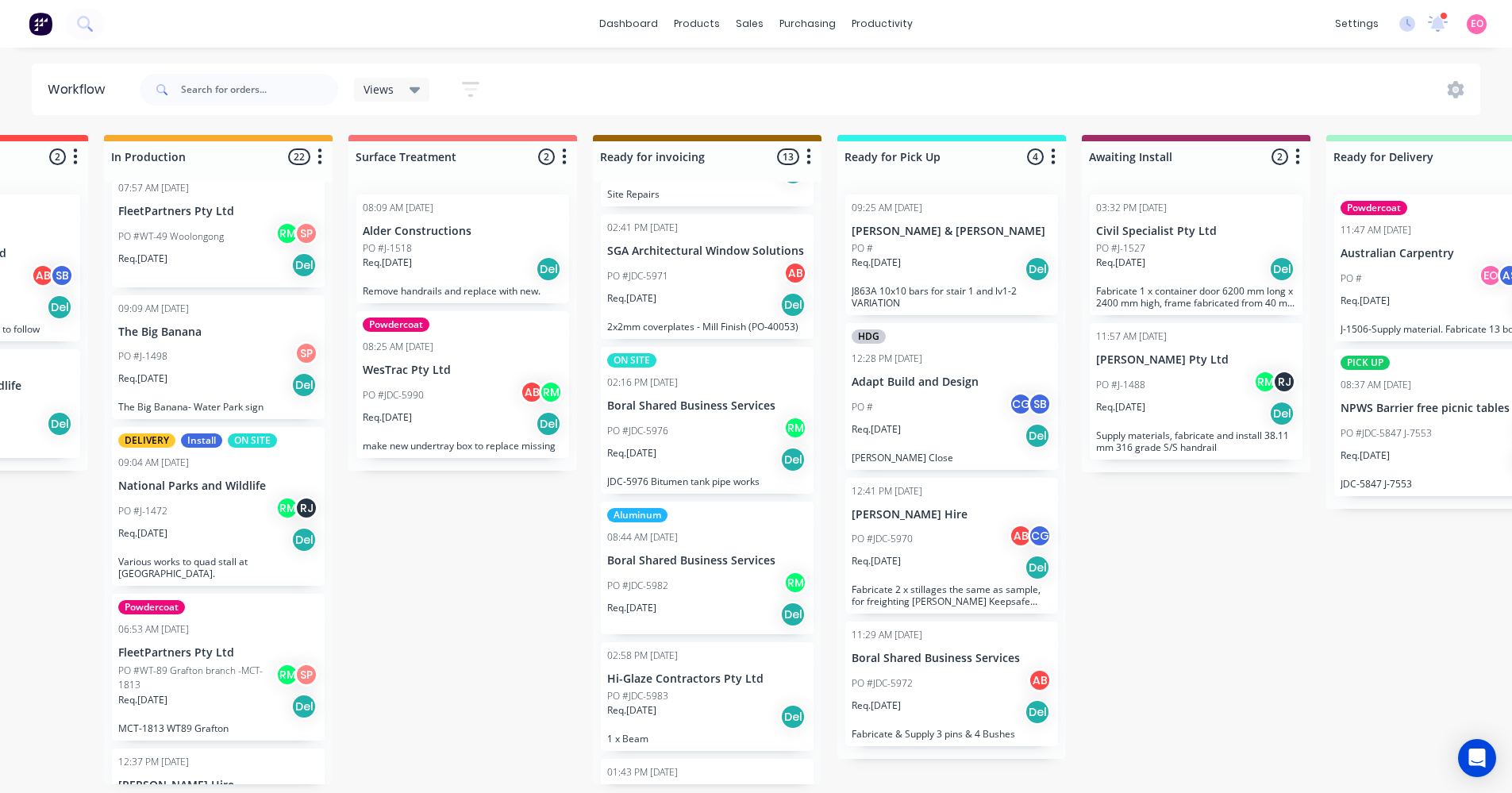
scroll to position [3, 774]
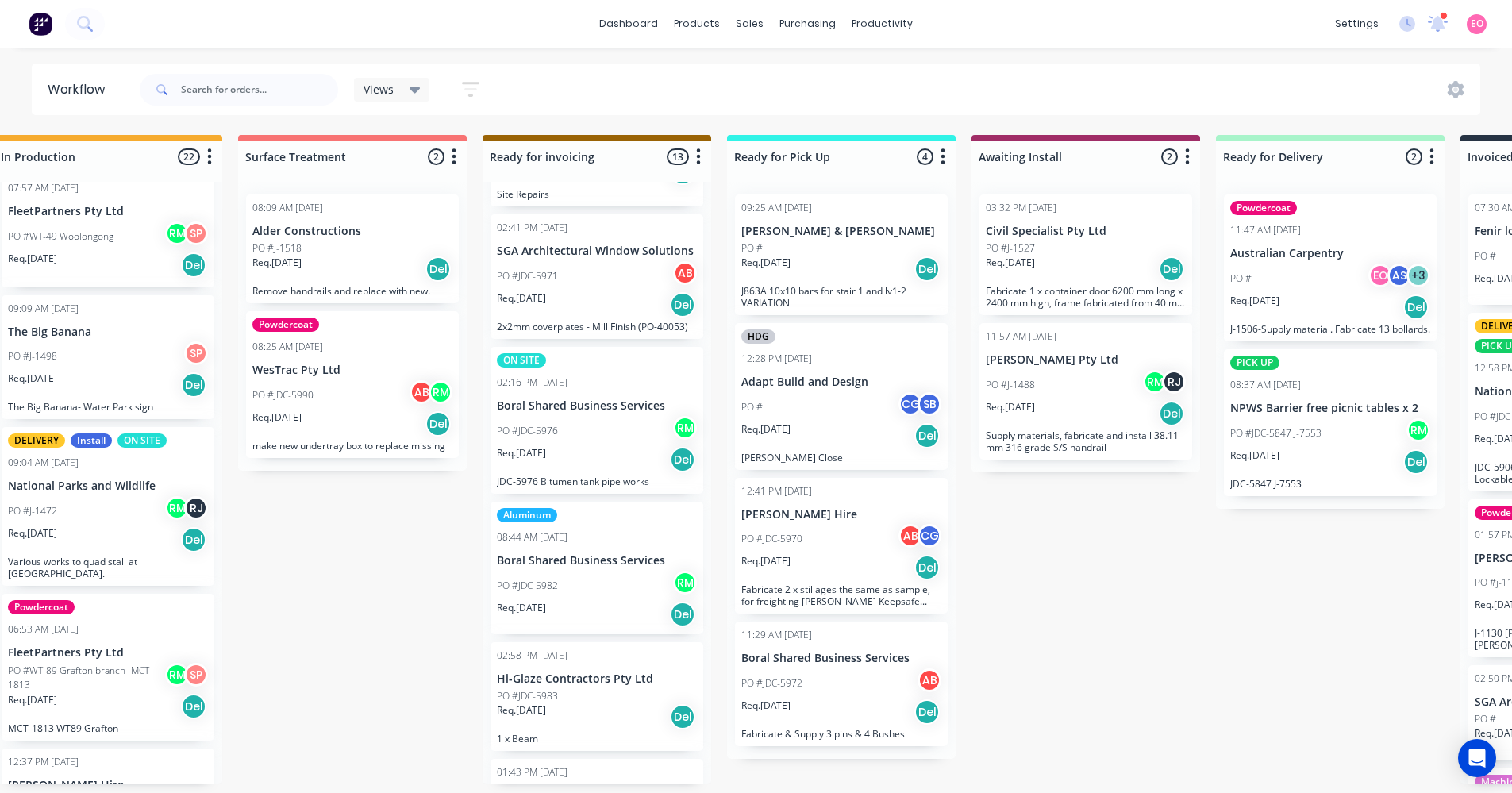
click at [863, 559] on div "Req. 28/07/25 Del" at bounding box center [842, 568] width 200 height 27
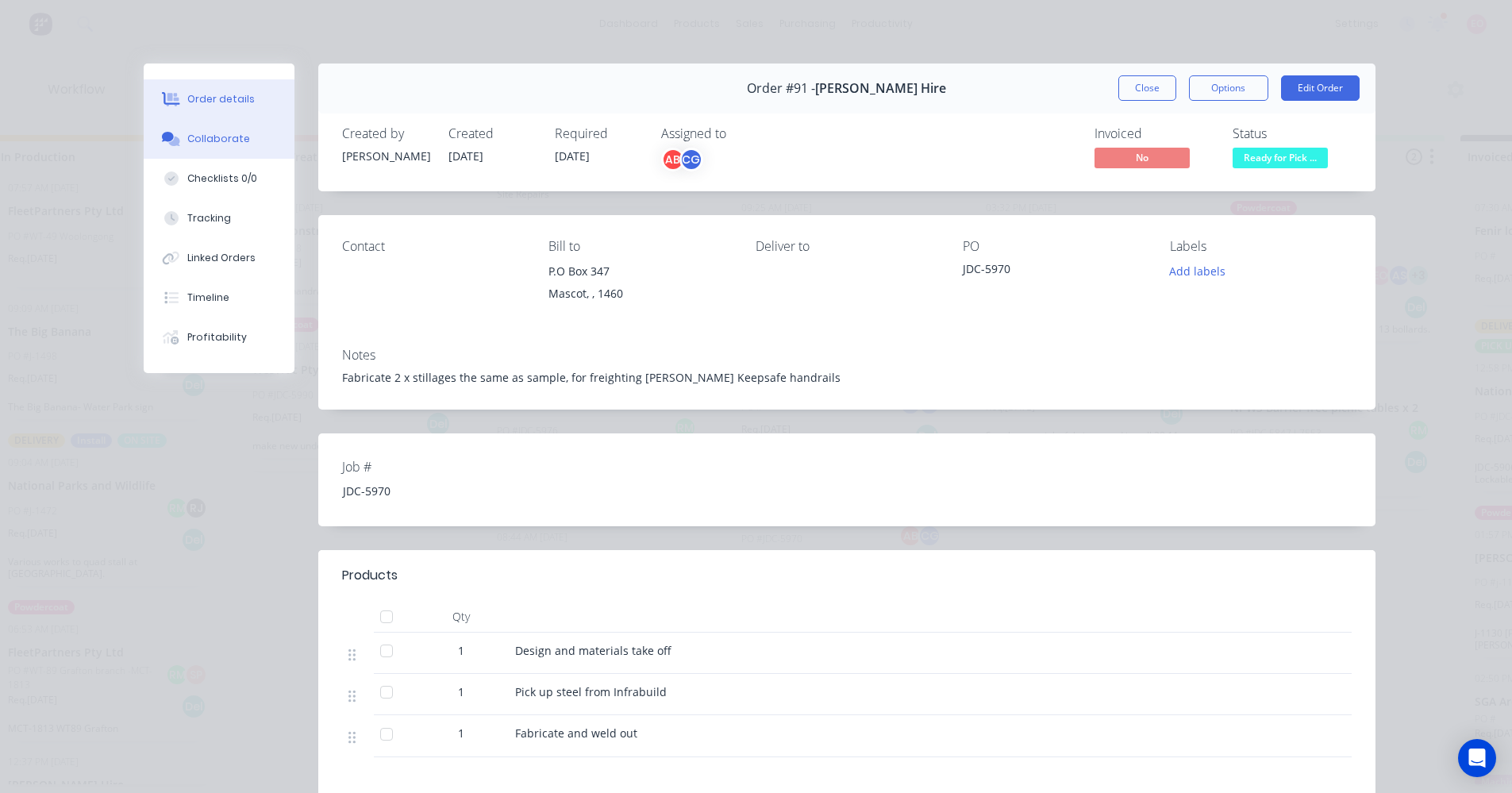
click at [189, 140] on div "Collaborate" at bounding box center [219, 139] width 63 height 14
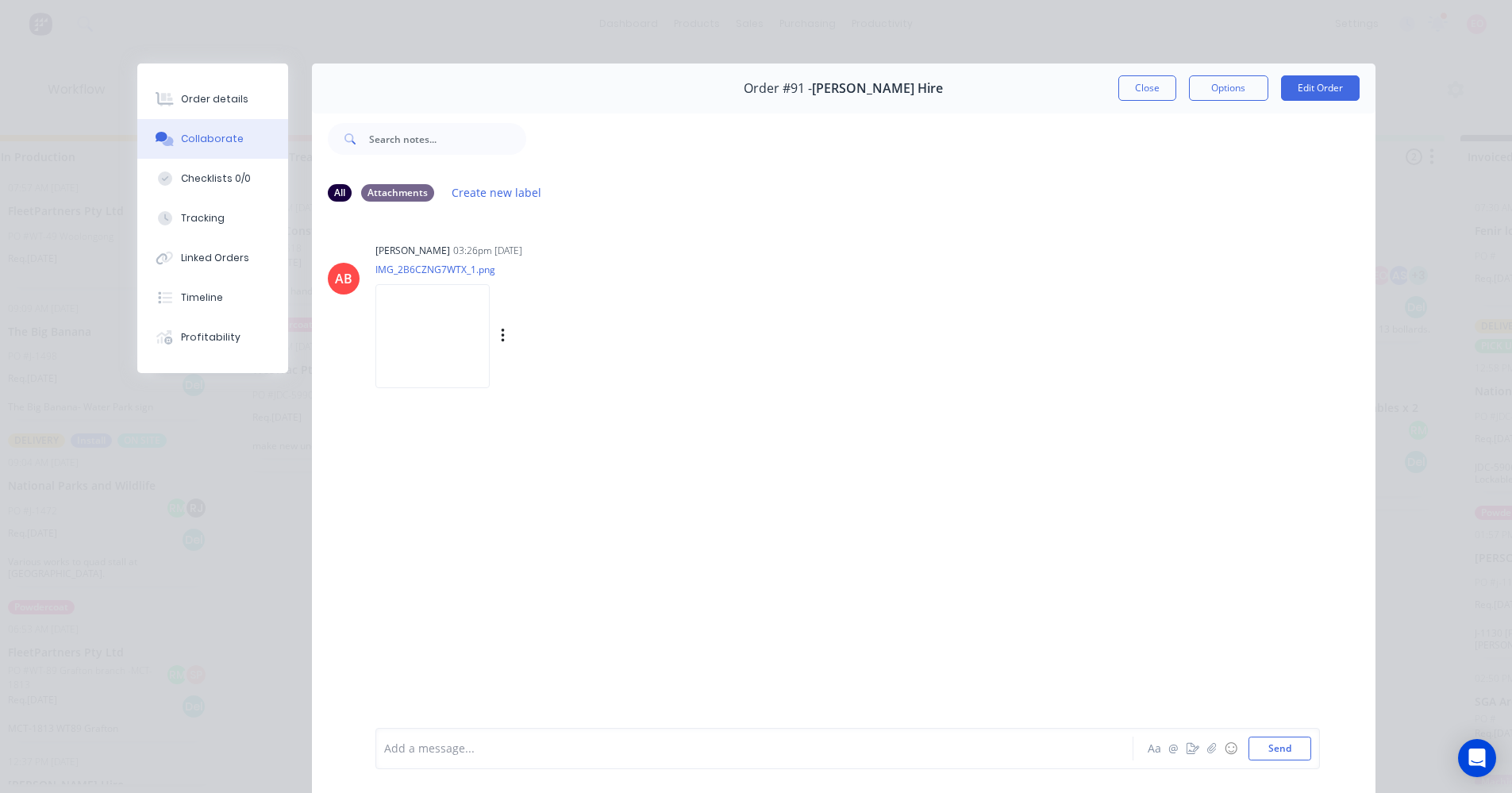
click at [436, 320] on img at bounding box center [432, 337] width 114 height 104
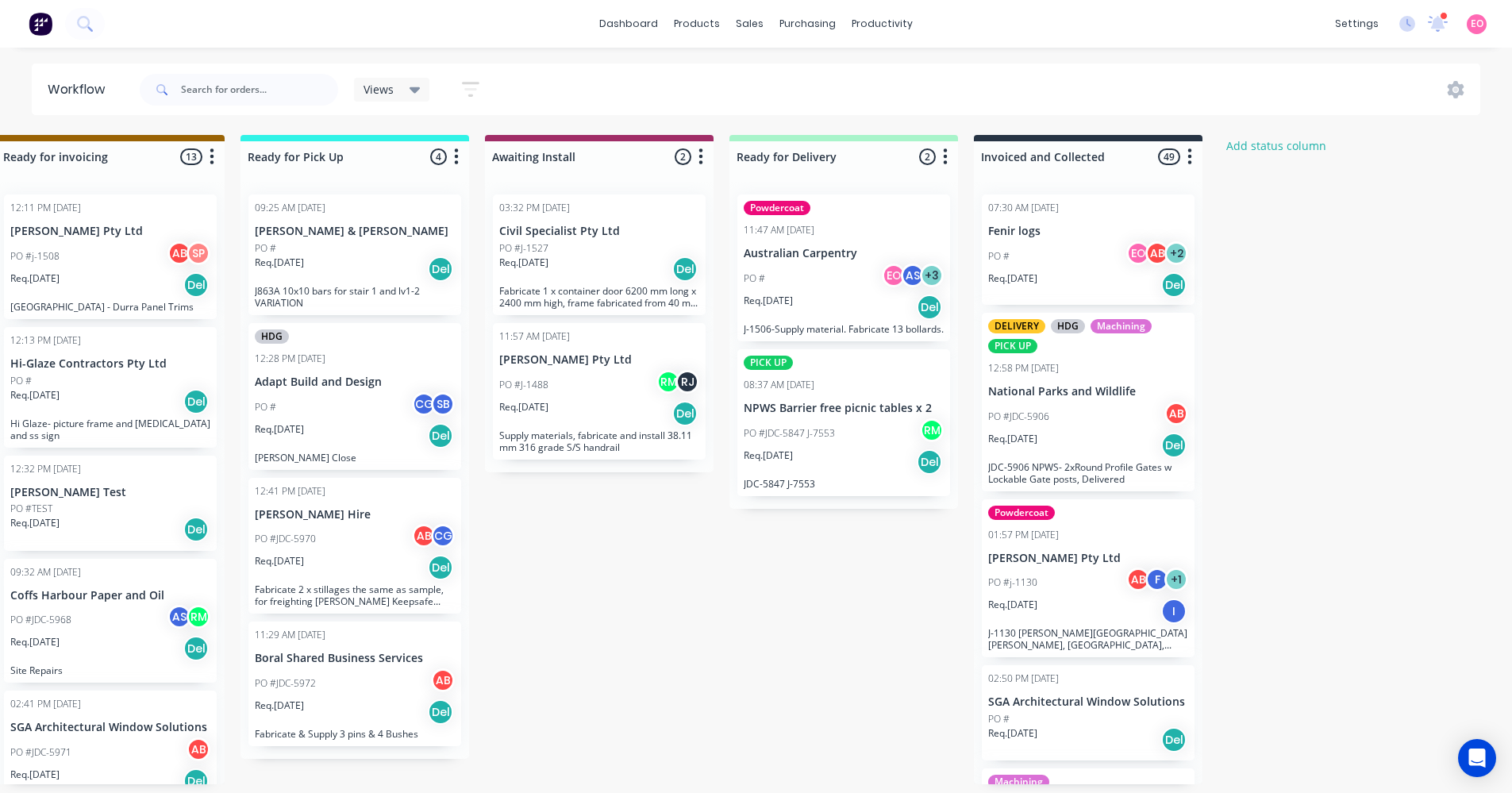
scroll to position [0, 1262]
click at [1072, 416] on div "PO #JDC-5906 AB" at bounding box center [1087, 417] width 200 height 30
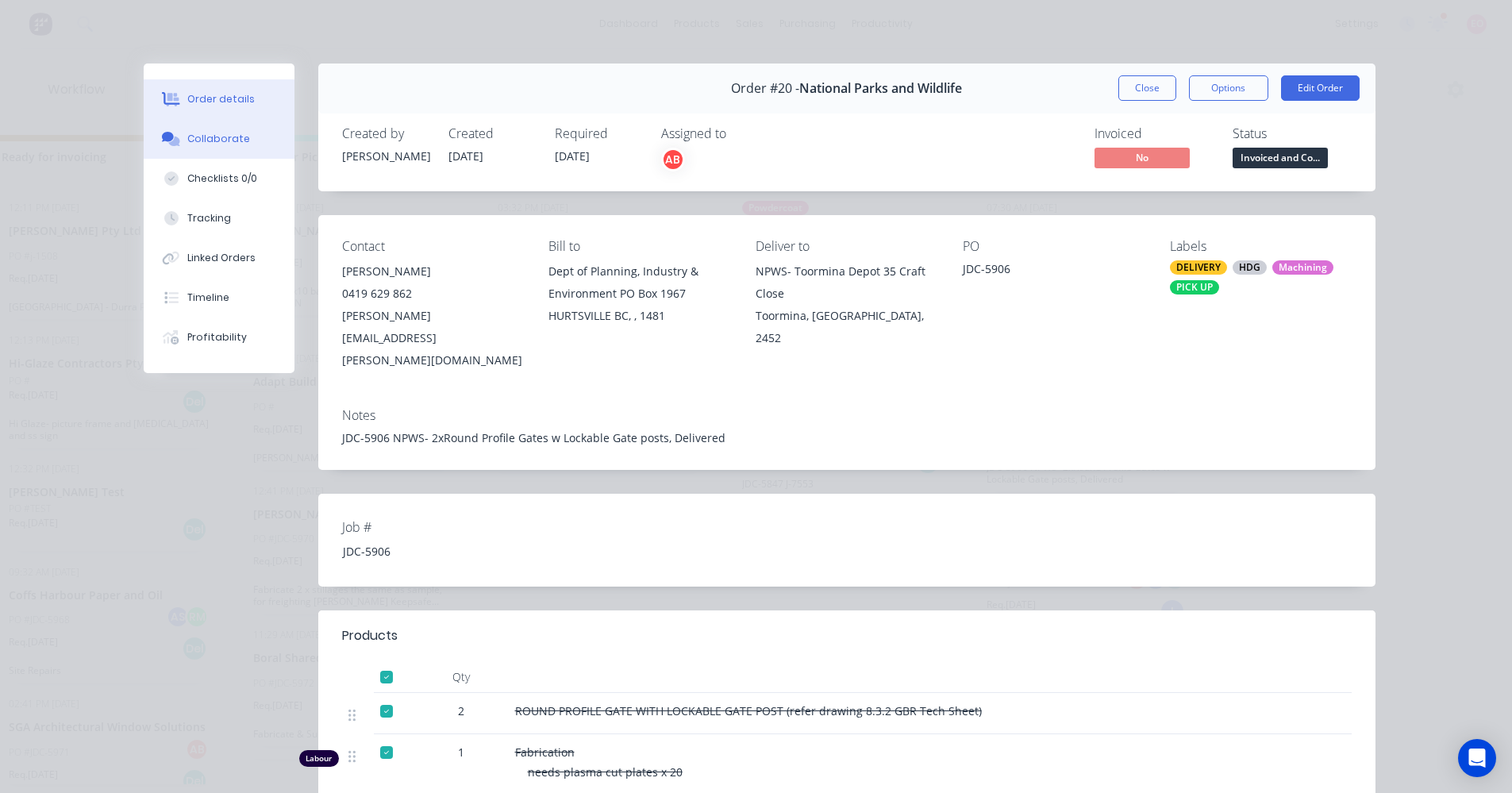
click at [215, 145] on div "Collaborate" at bounding box center [219, 139] width 63 height 14
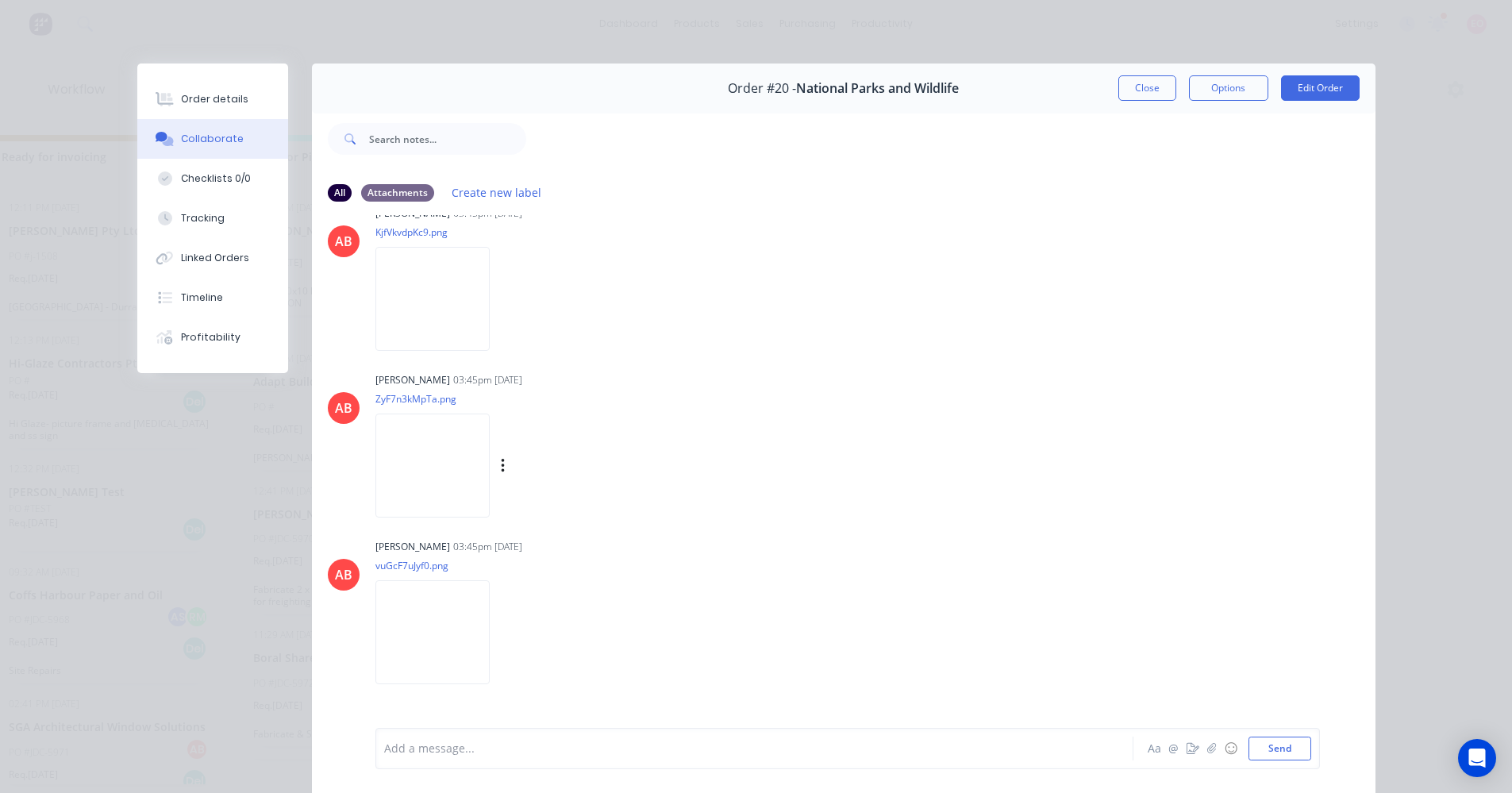
scroll to position [918, 0]
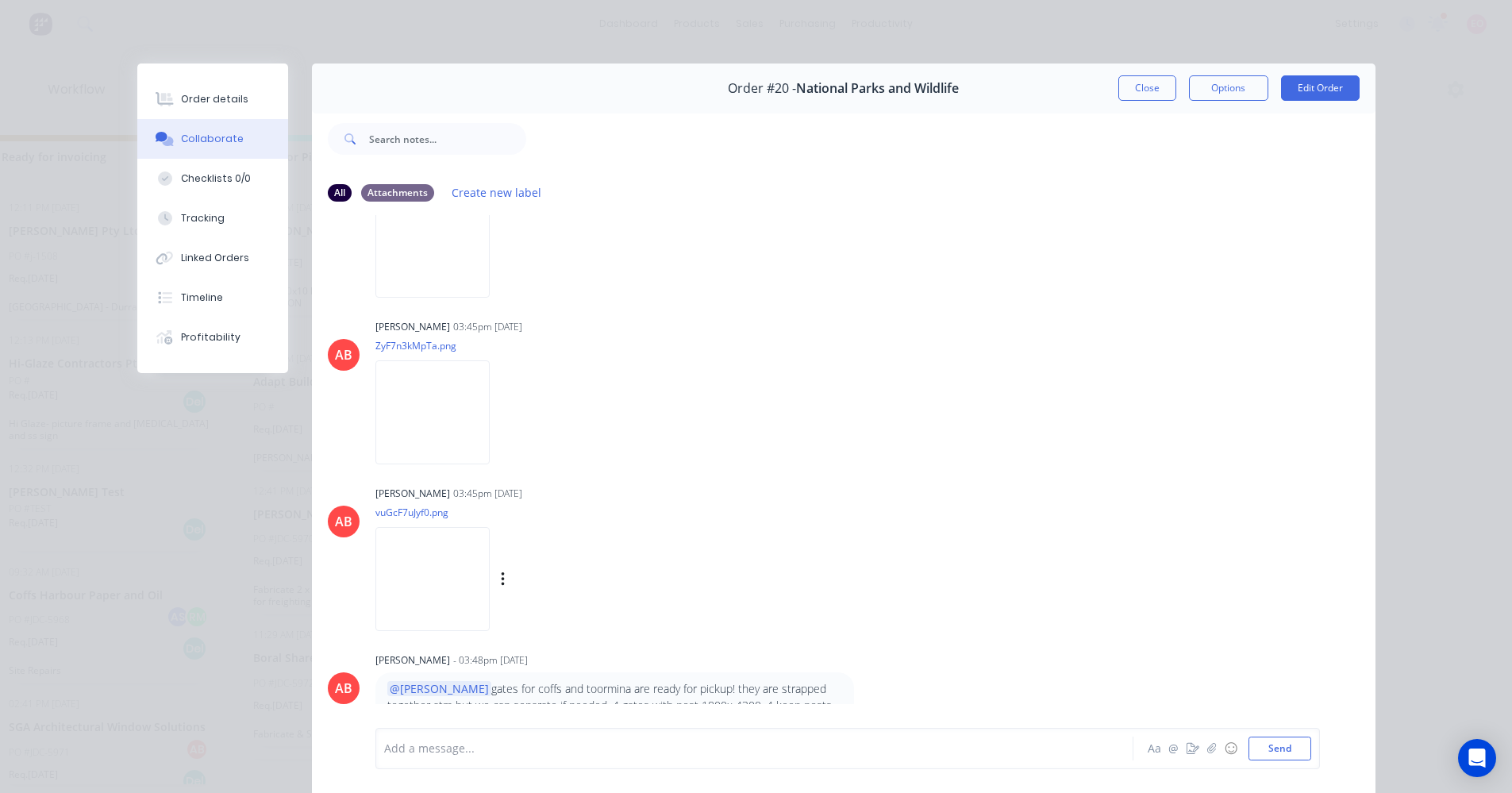
click at [459, 586] on img at bounding box center [432, 579] width 114 height 104
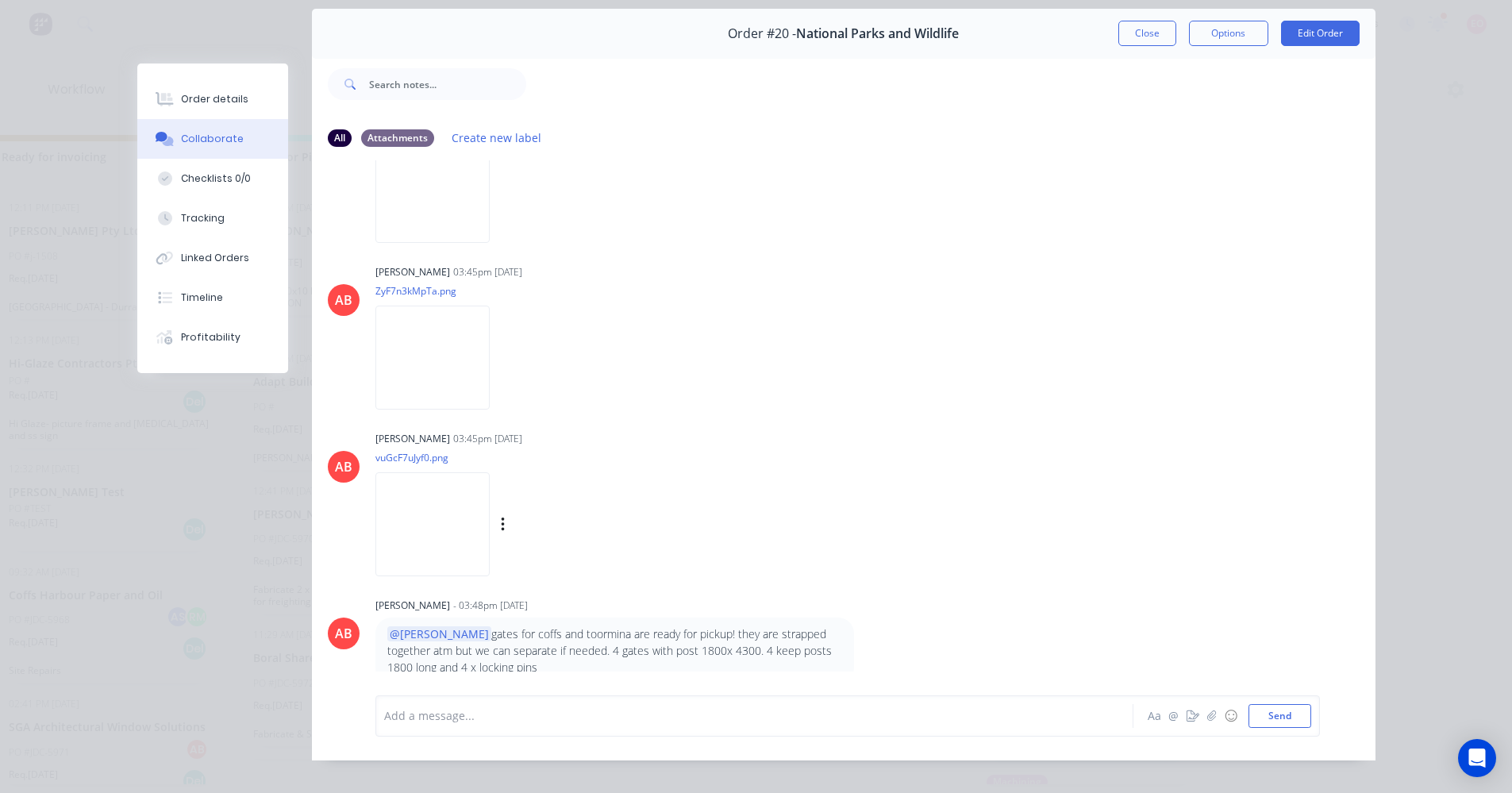
scroll to position [84, 0]
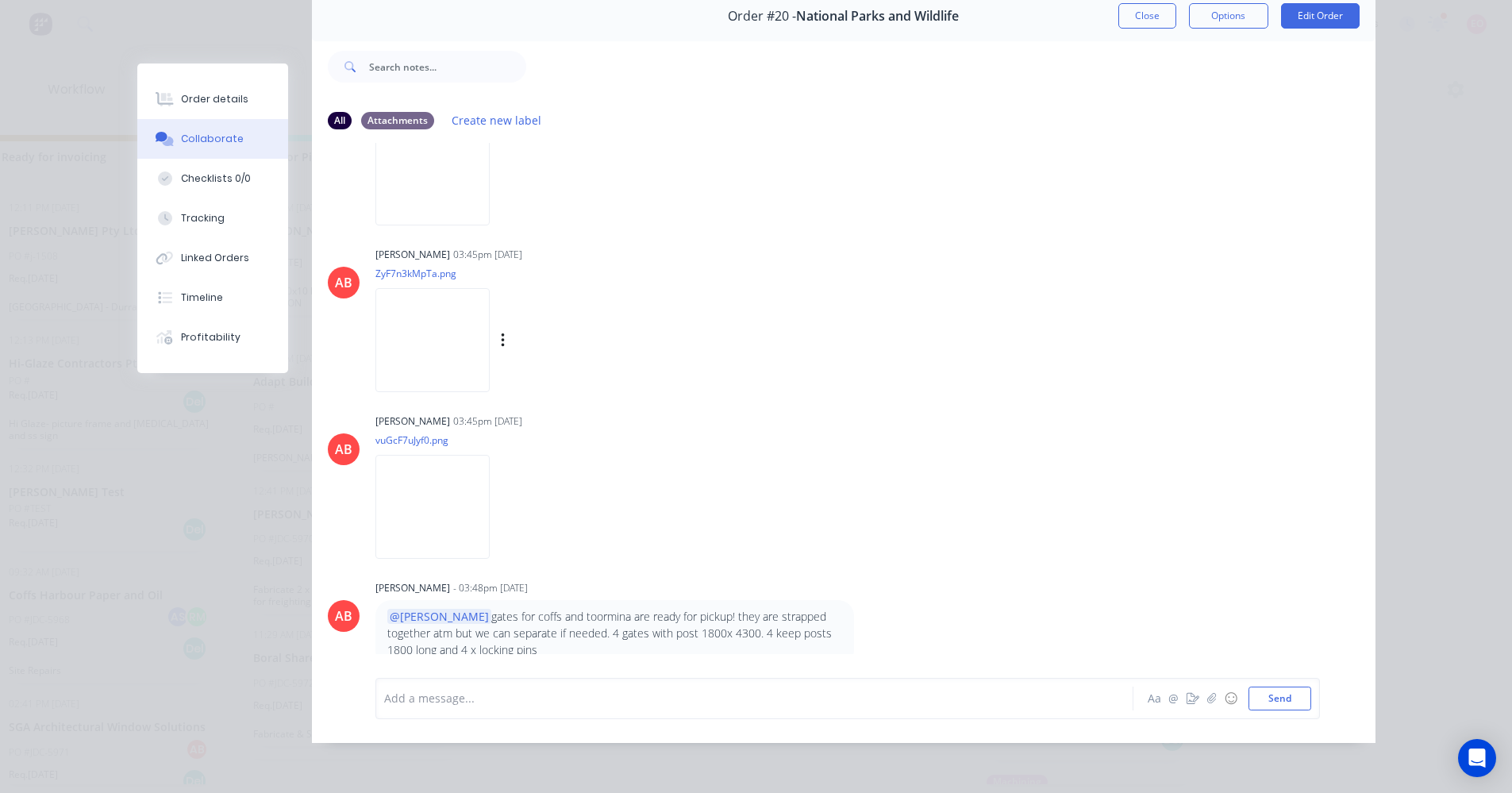
click at [455, 338] on img at bounding box center [432, 340] width 114 height 104
click at [403, 187] on img at bounding box center [432, 173] width 114 height 104
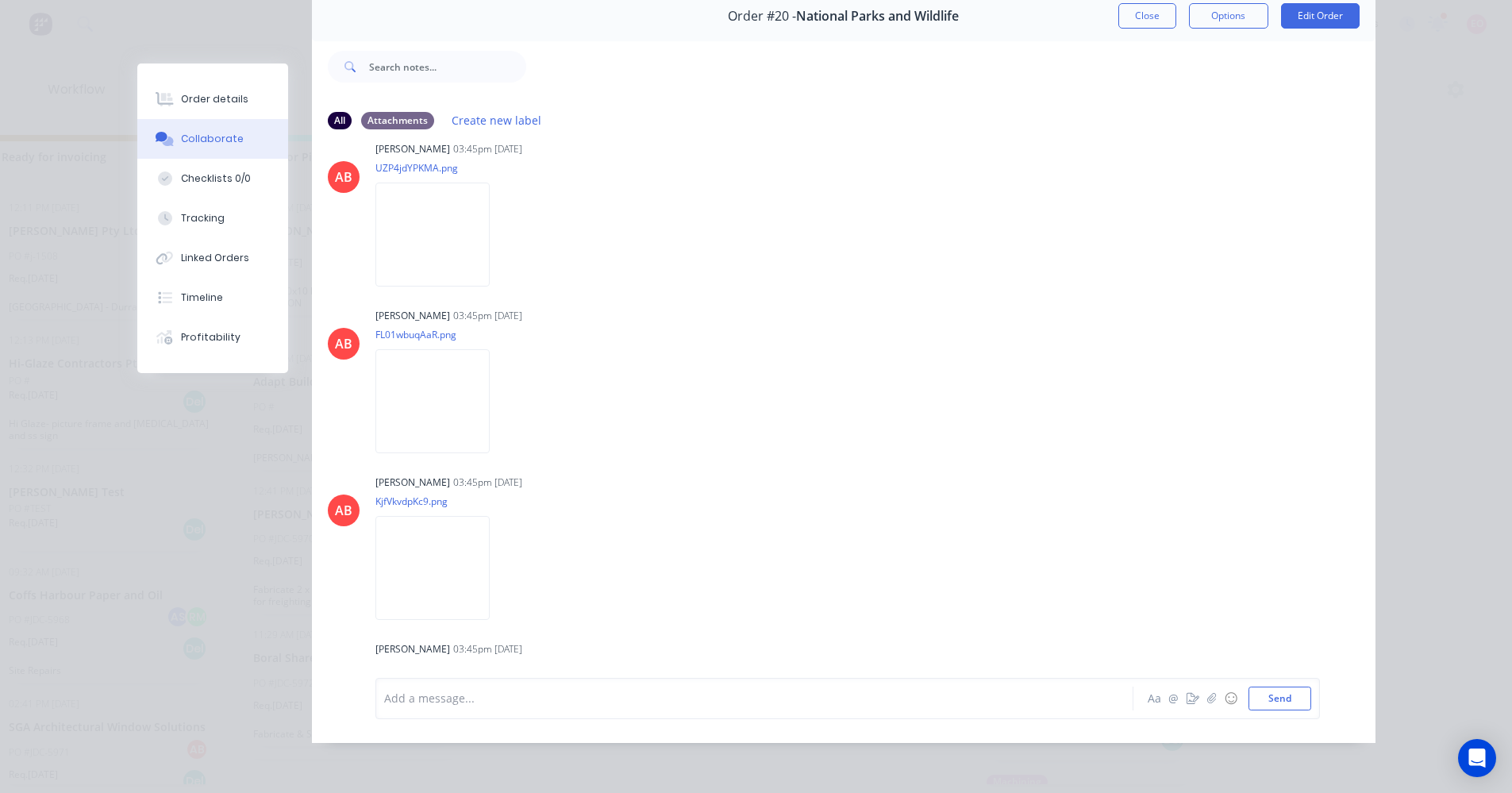
scroll to position [521, 0]
drag, startPoint x: 1138, startPoint y: 8, endPoint x: 1241, endPoint y: 63, distance: 116.8
click at [1138, 8] on button "Close" at bounding box center [1147, 15] width 58 height 25
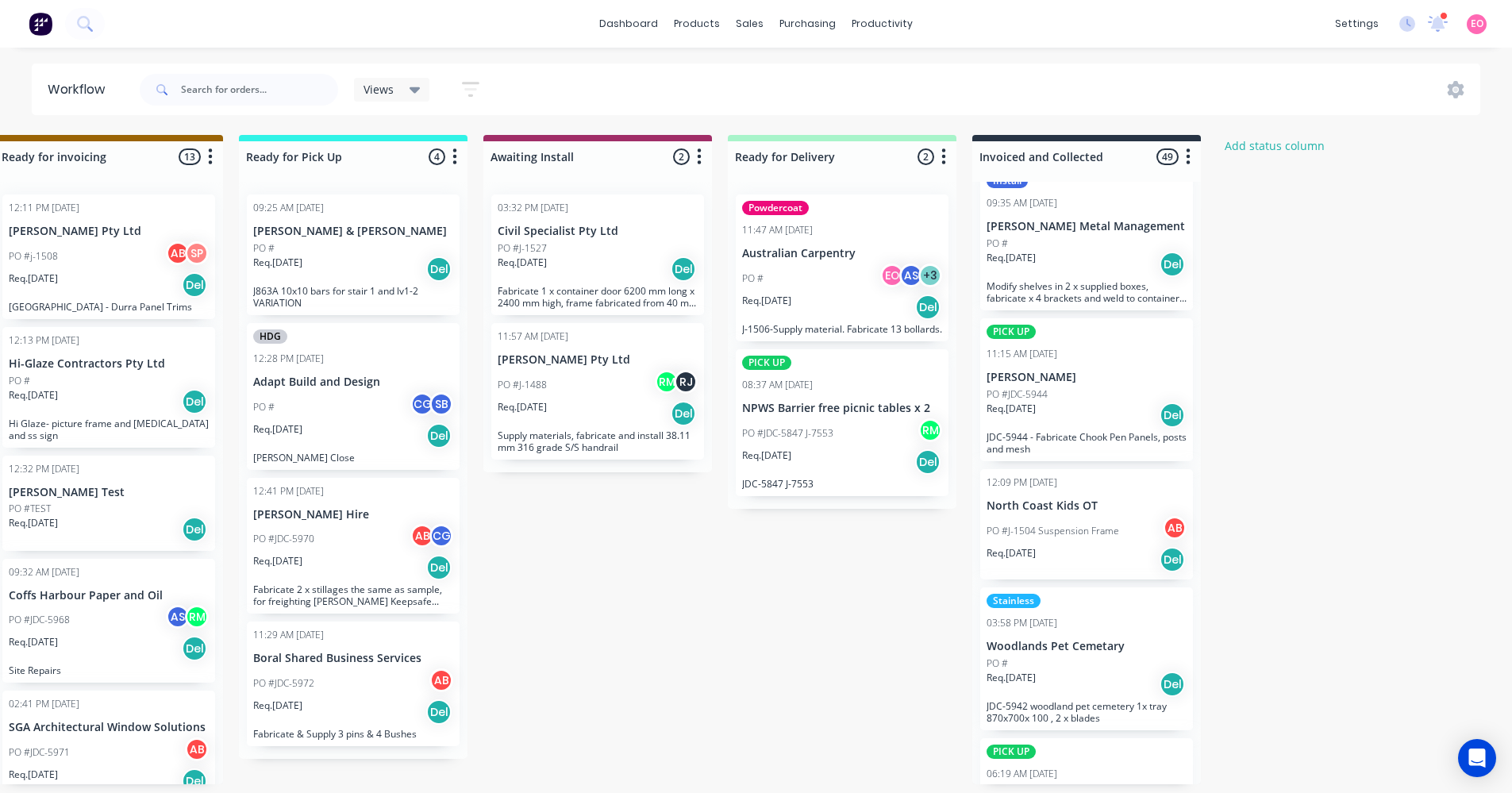
scroll to position [1191, 0]
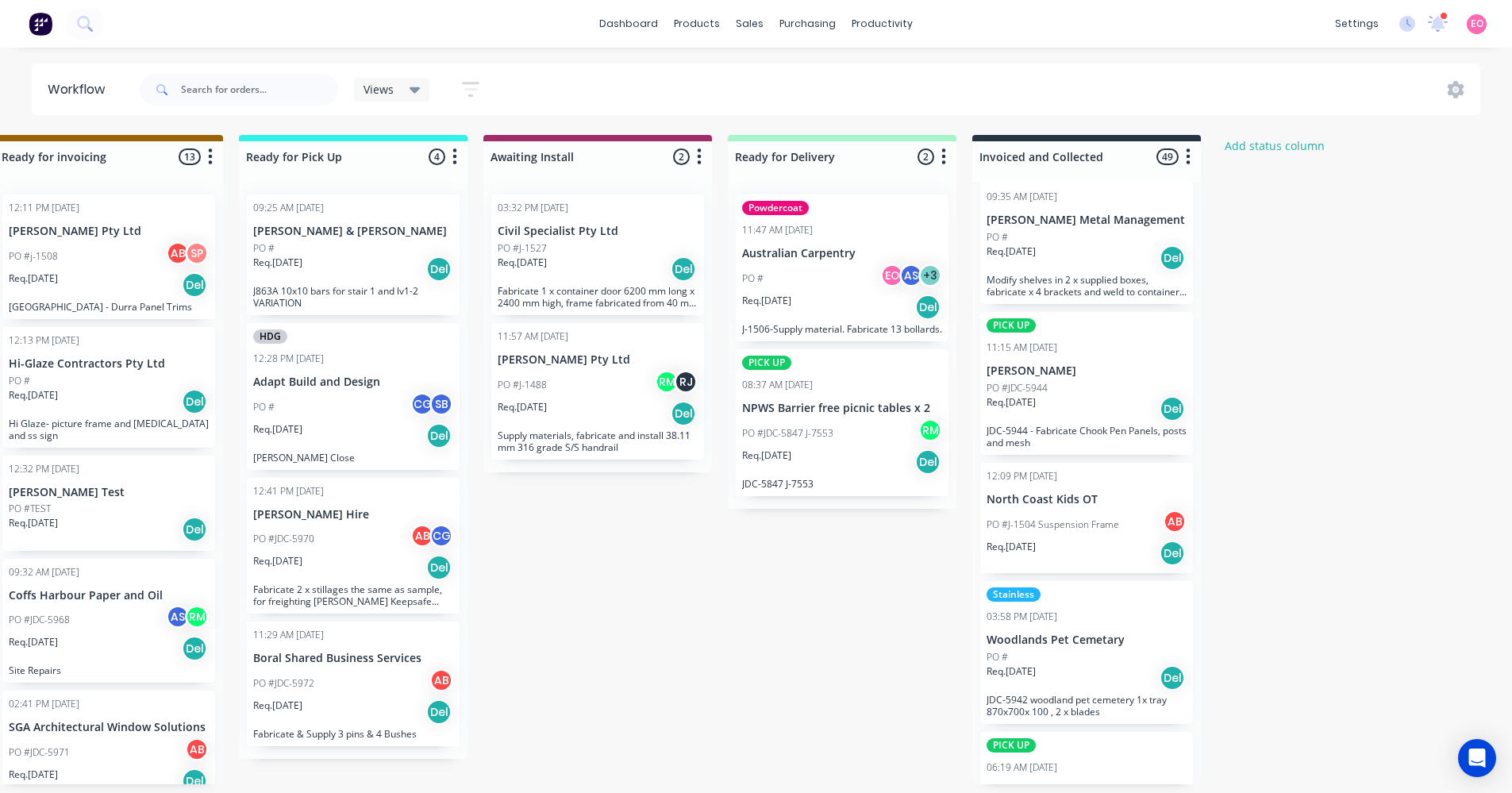
click at [1062, 511] on div "PO #J-1504 Suspension Frame AB" at bounding box center [1087, 525] width 200 height 30
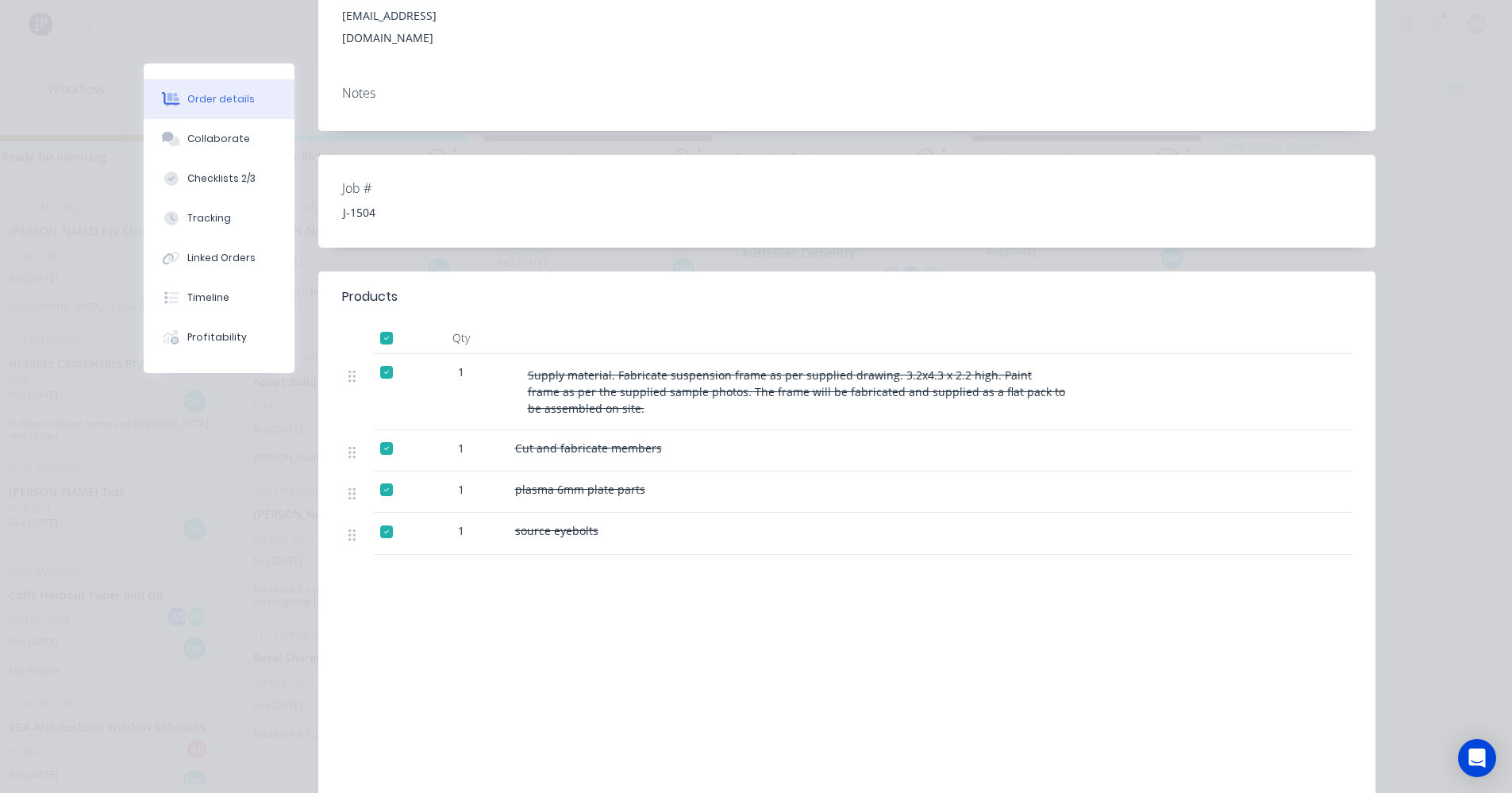
scroll to position [372, 0]
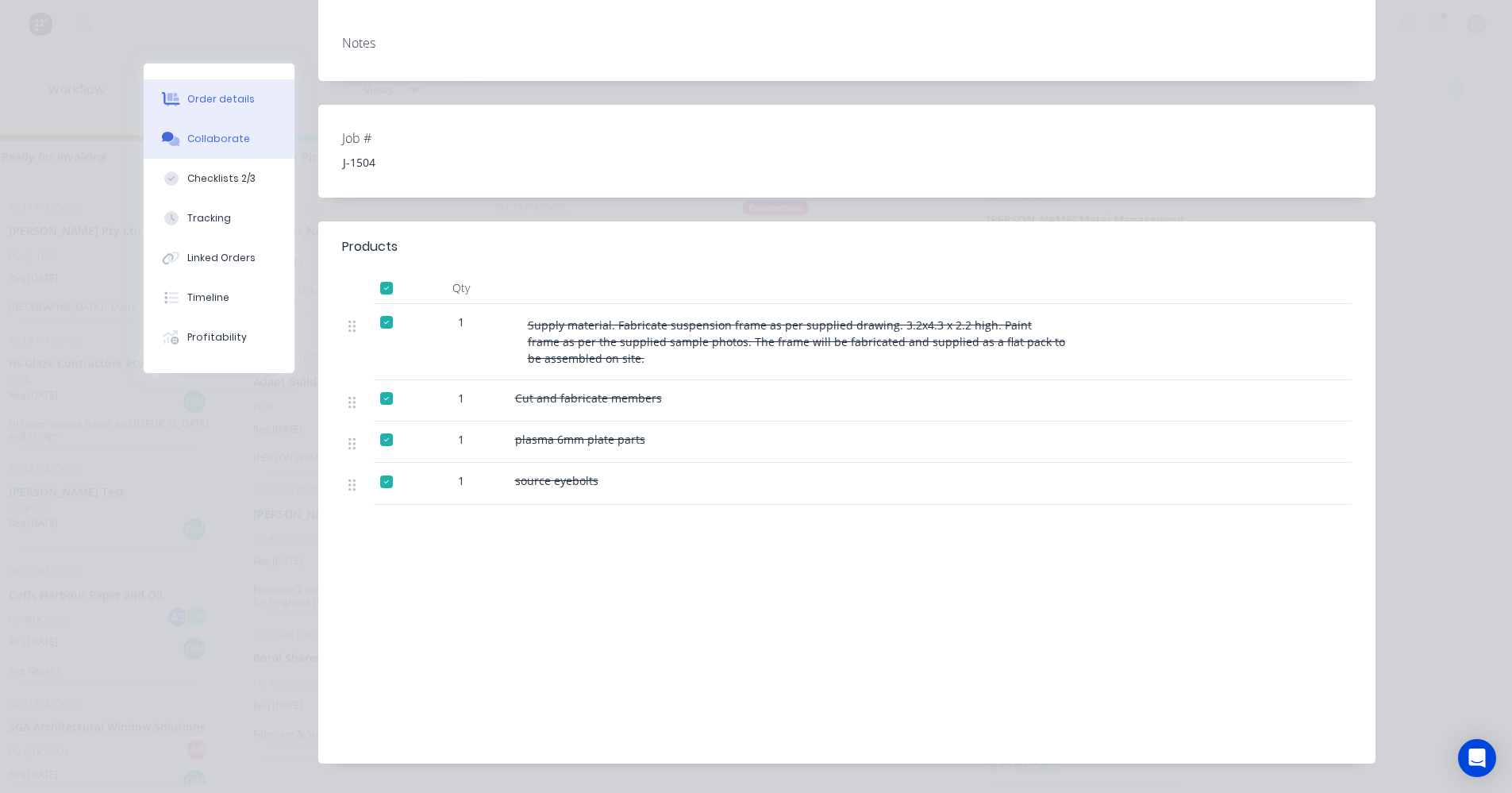
click at [214, 143] on div "Collaborate" at bounding box center [219, 139] width 63 height 14
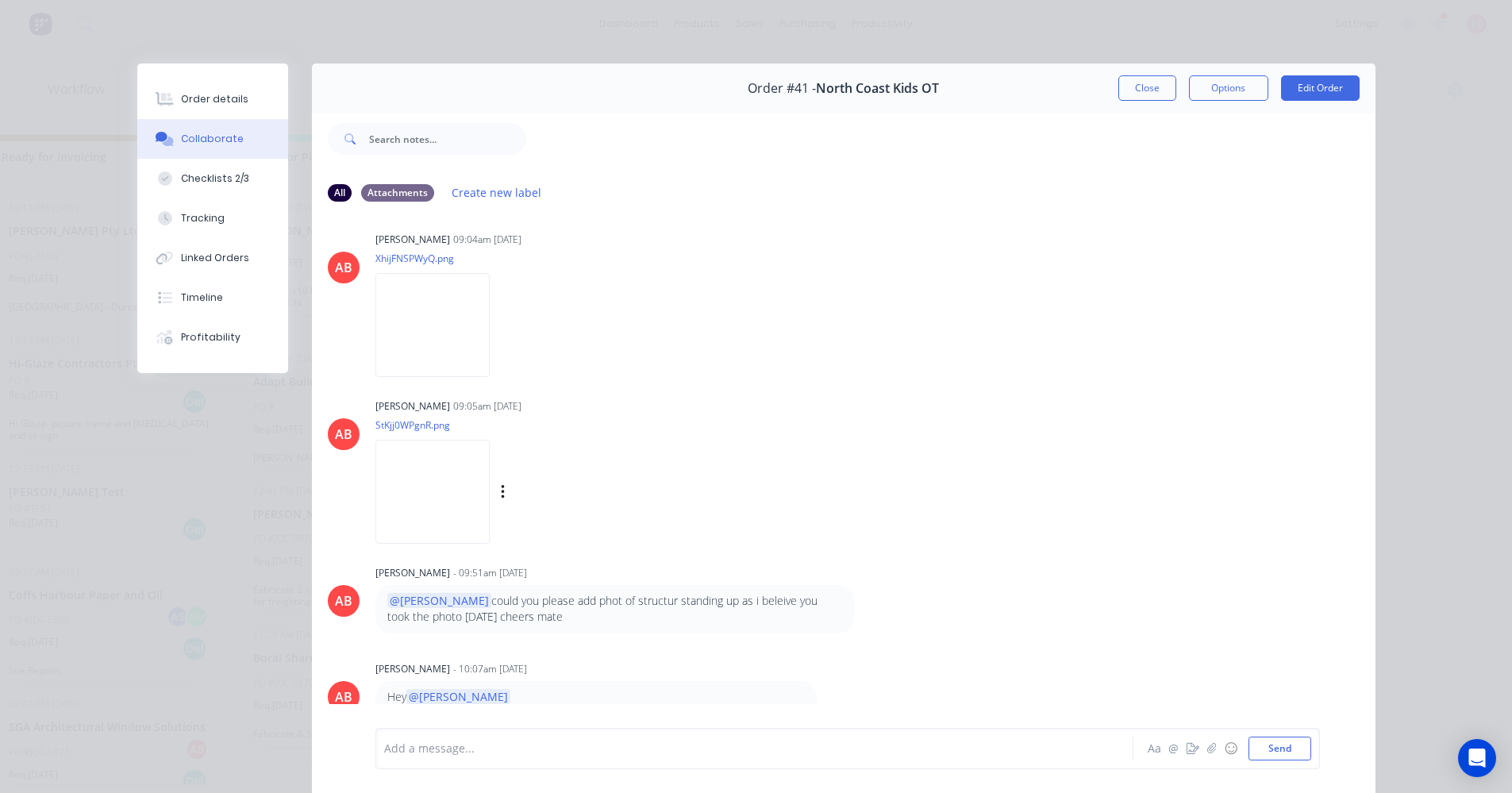
scroll to position [1191, 0]
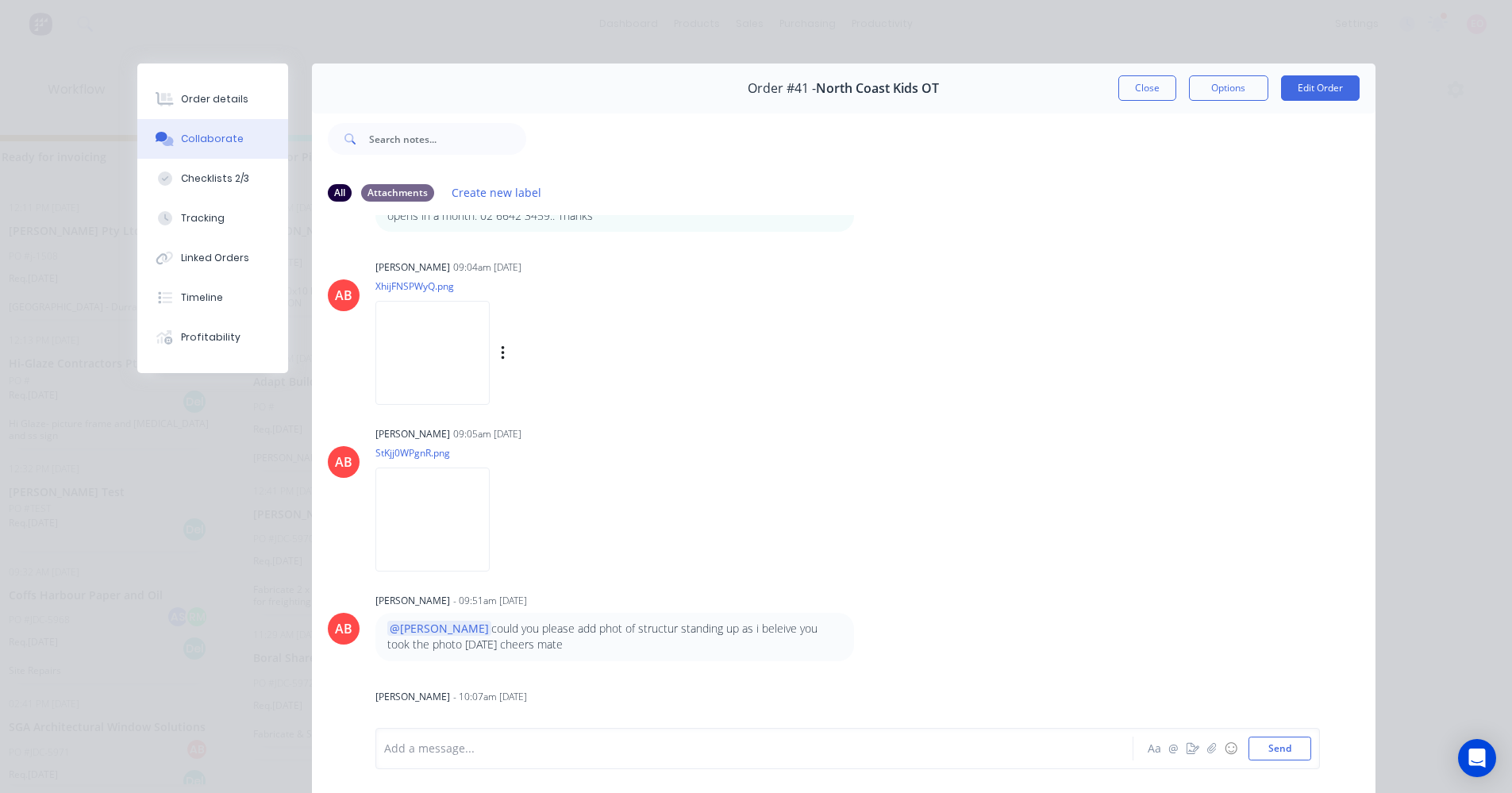
click at [423, 359] on img at bounding box center [432, 353] width 114 height 104
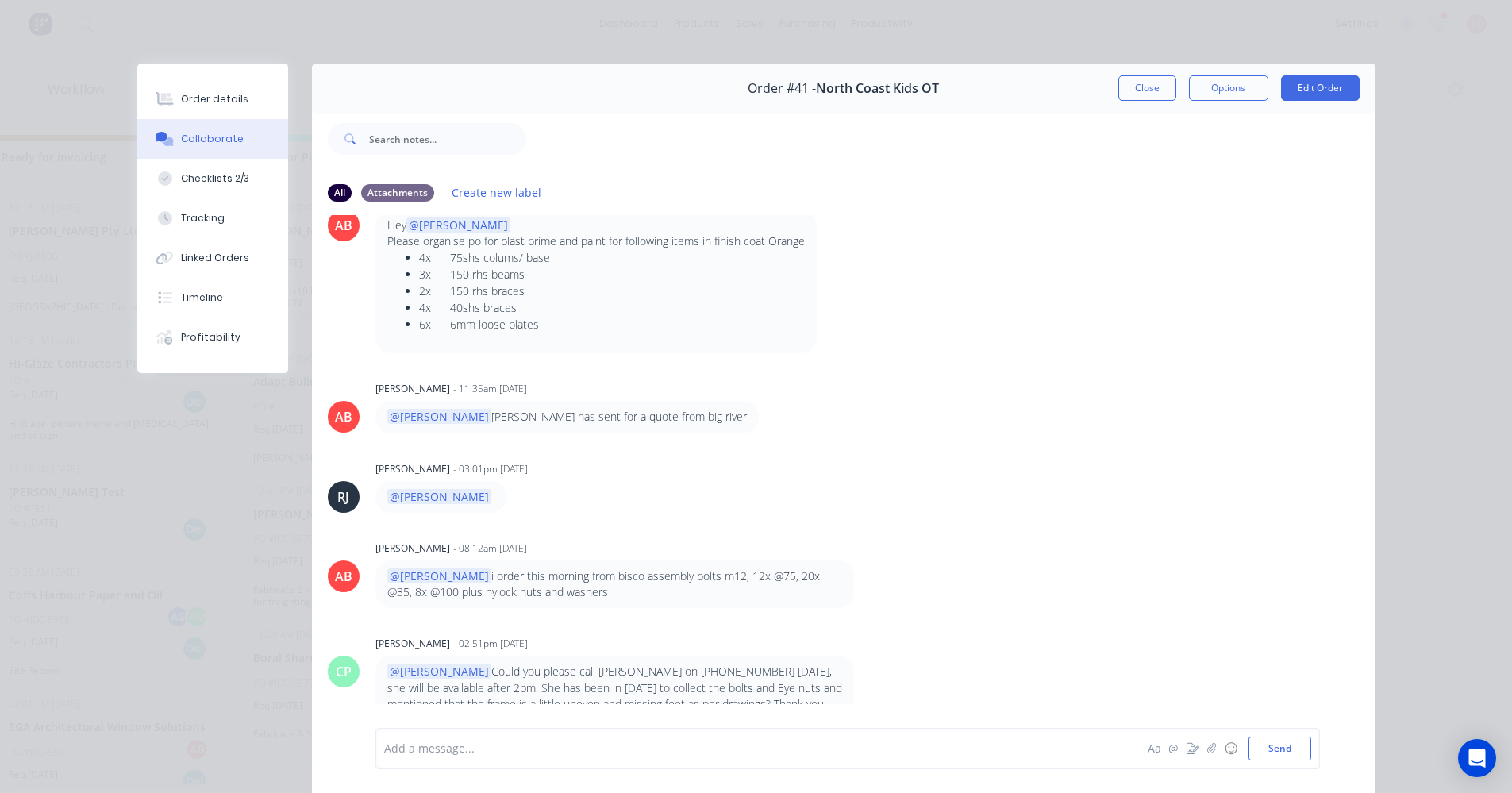
scroll to position [1214, 0]
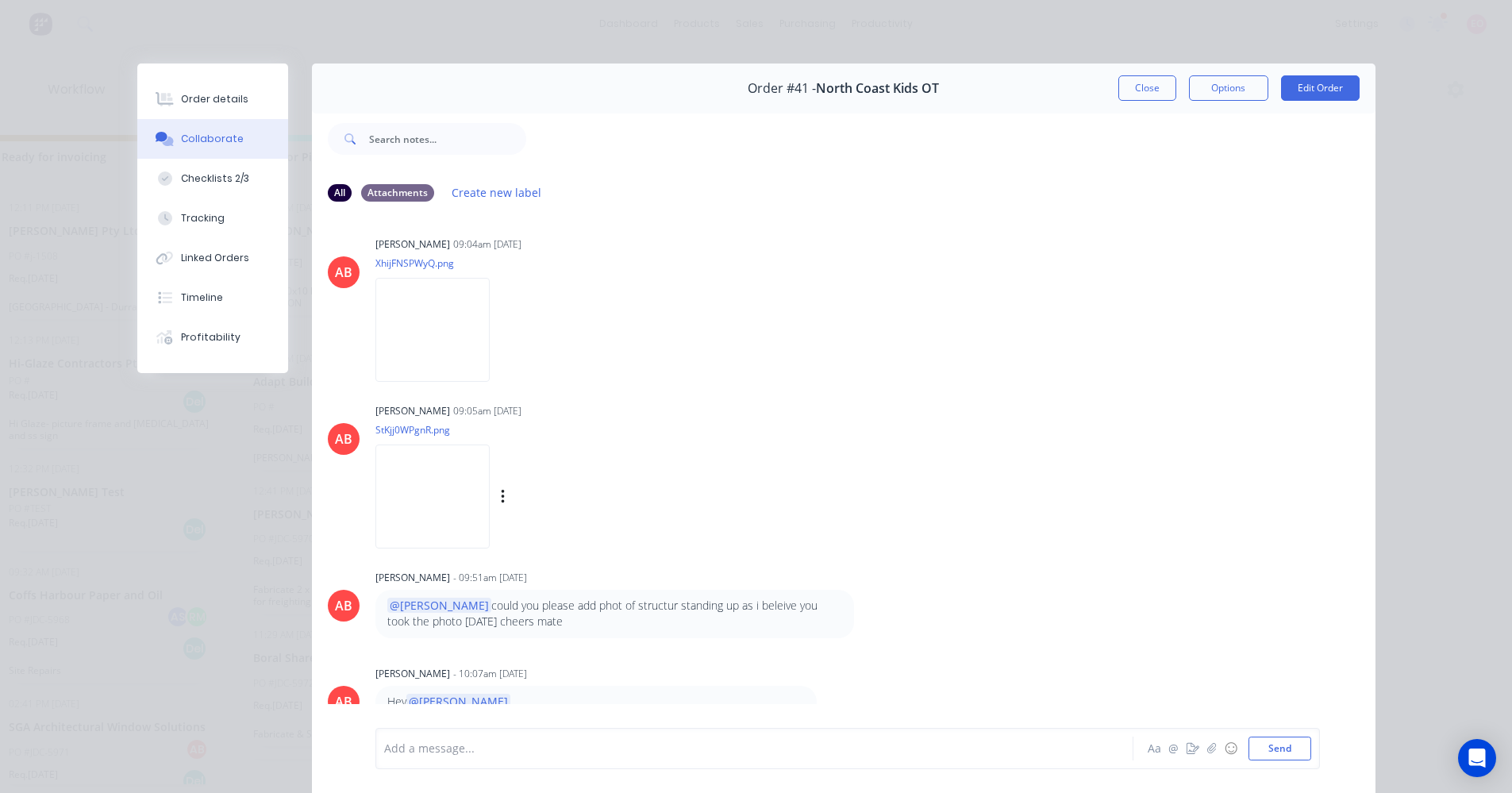
click at [422, 494] on img at bounding box center [432, 497] width 114 height 104
click at [1159, 91] on button "Close" at bounding box center [1147, 88] width 58 height 25
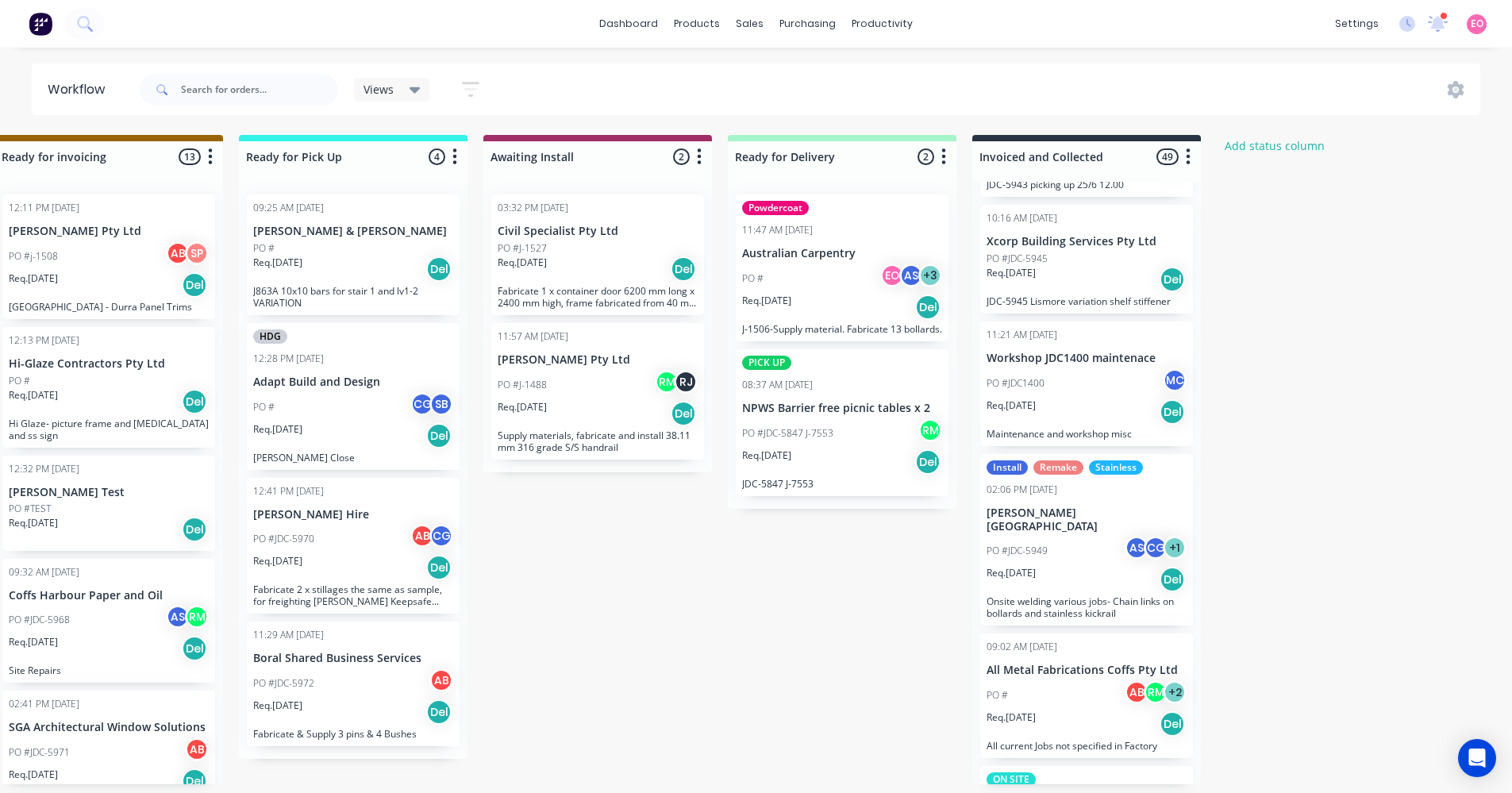
scroll to position [2065, 0]
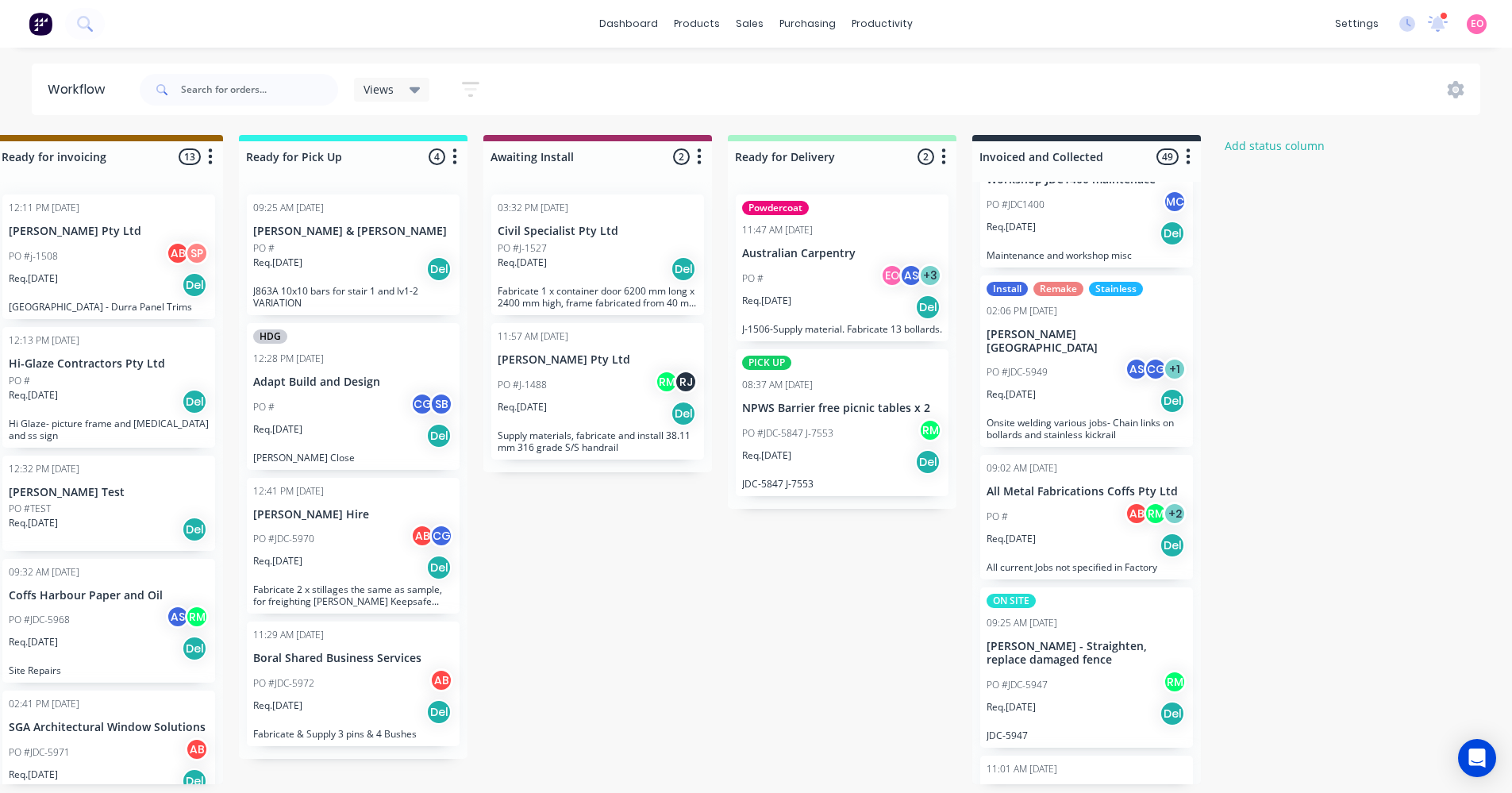
click at [1034, 365] on p "PO #JDC-5949" at bounding box center [1017, 372] width 61 height 14
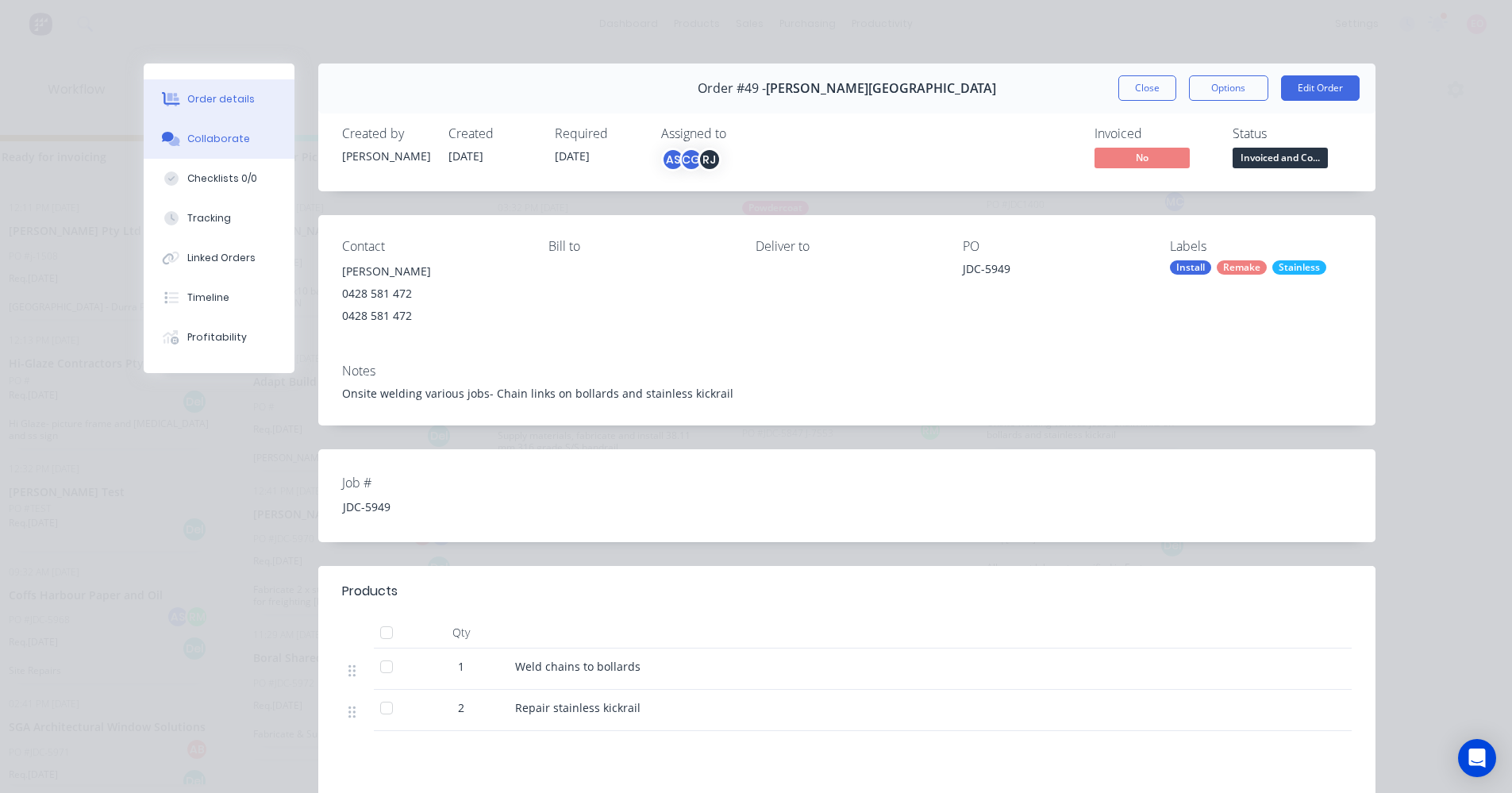
click at [229, 138] on div "Collaborate" at bounding box center [219, 139] width 63 height 14
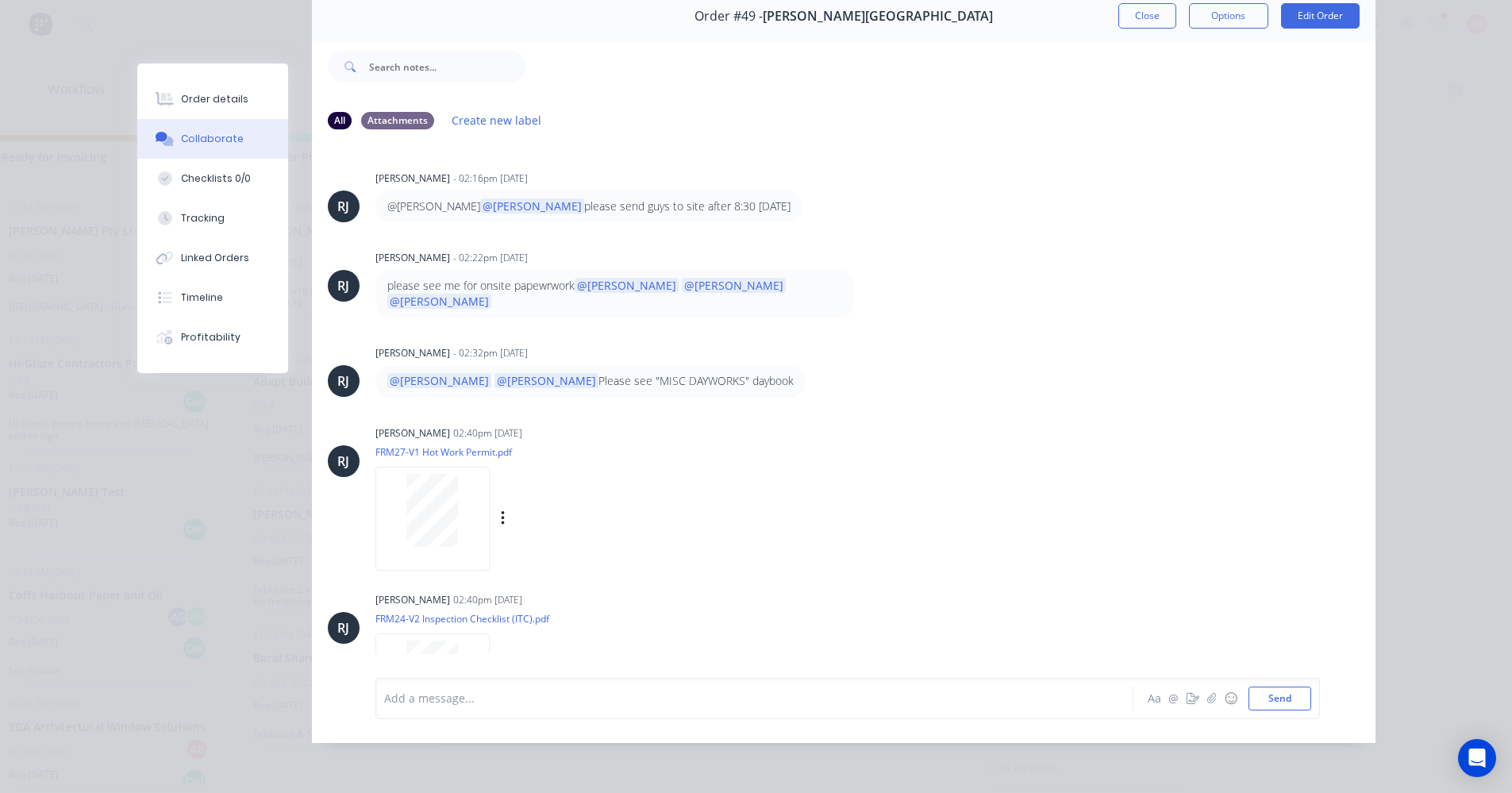
scroll to position [0, 0]
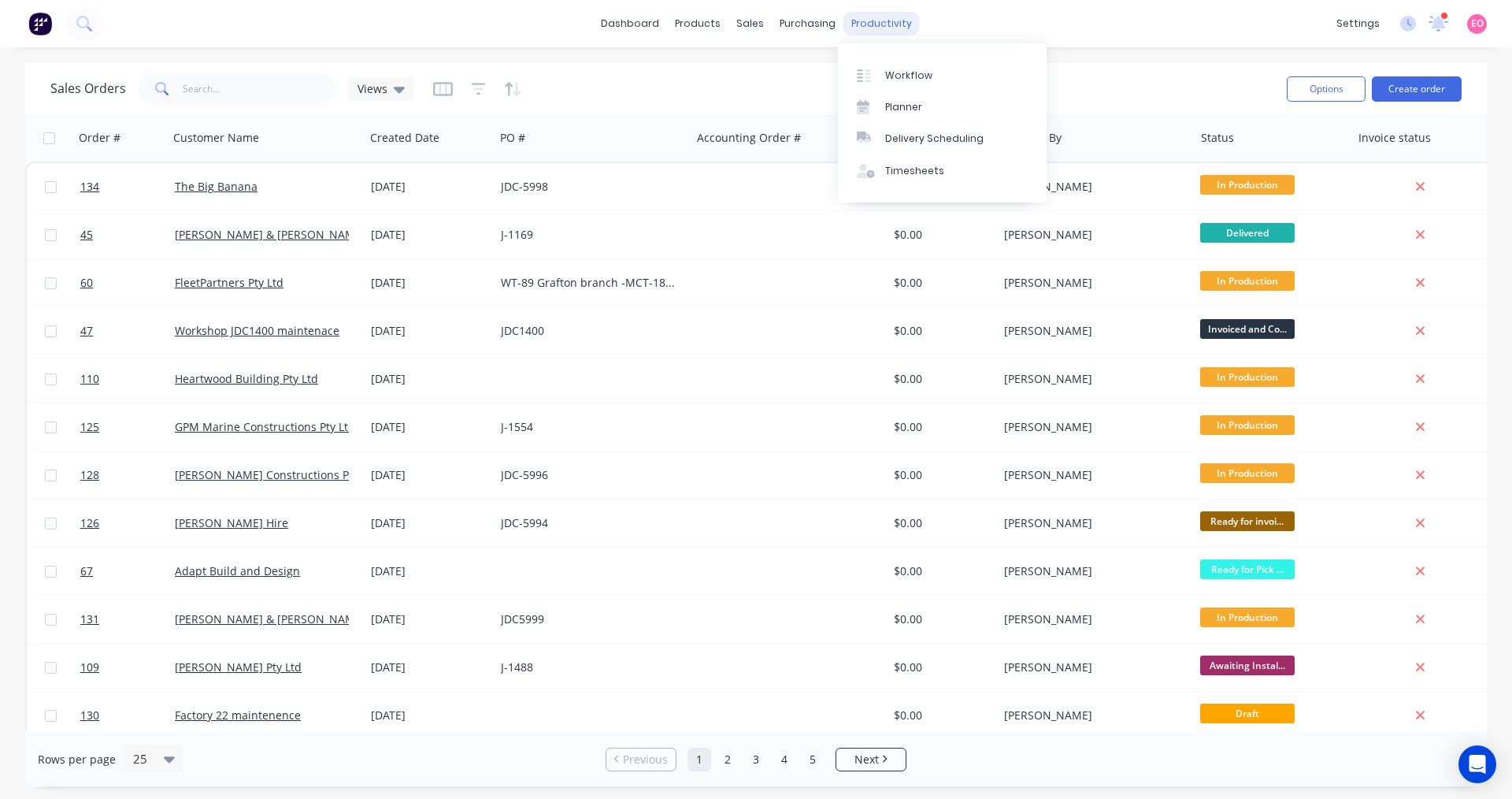
click at [872, 21] on div "productivity" at bounding box center [882, 23] width 77 height 23
click at [901, 72] on div "Workflow" at bounding box center [909, 75] width 48 height 14
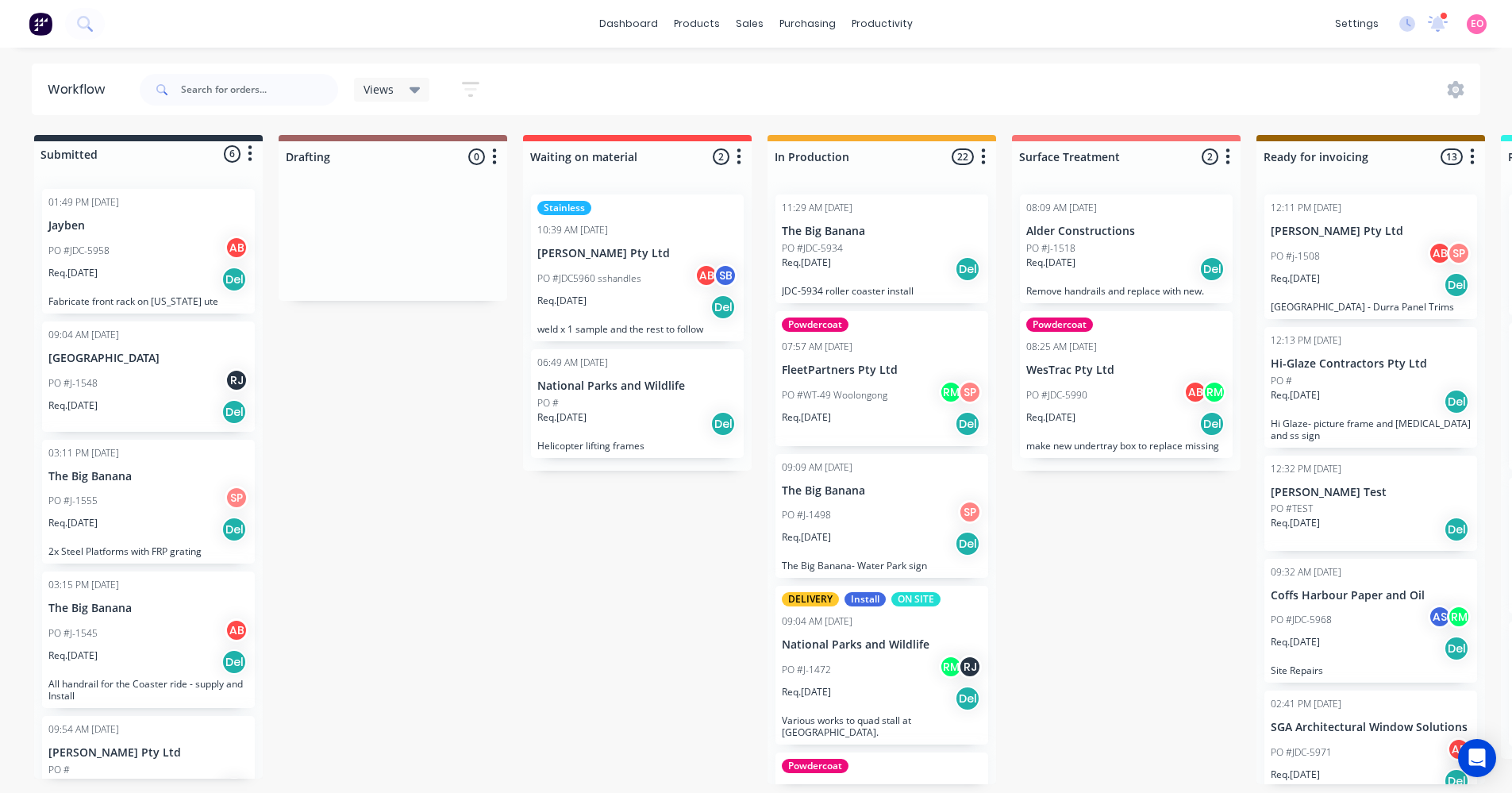
click at [1330, 232] on p "[PERSON_NAME] Pty Ltd" at bounding box center [1371, 231] width 200 height 13
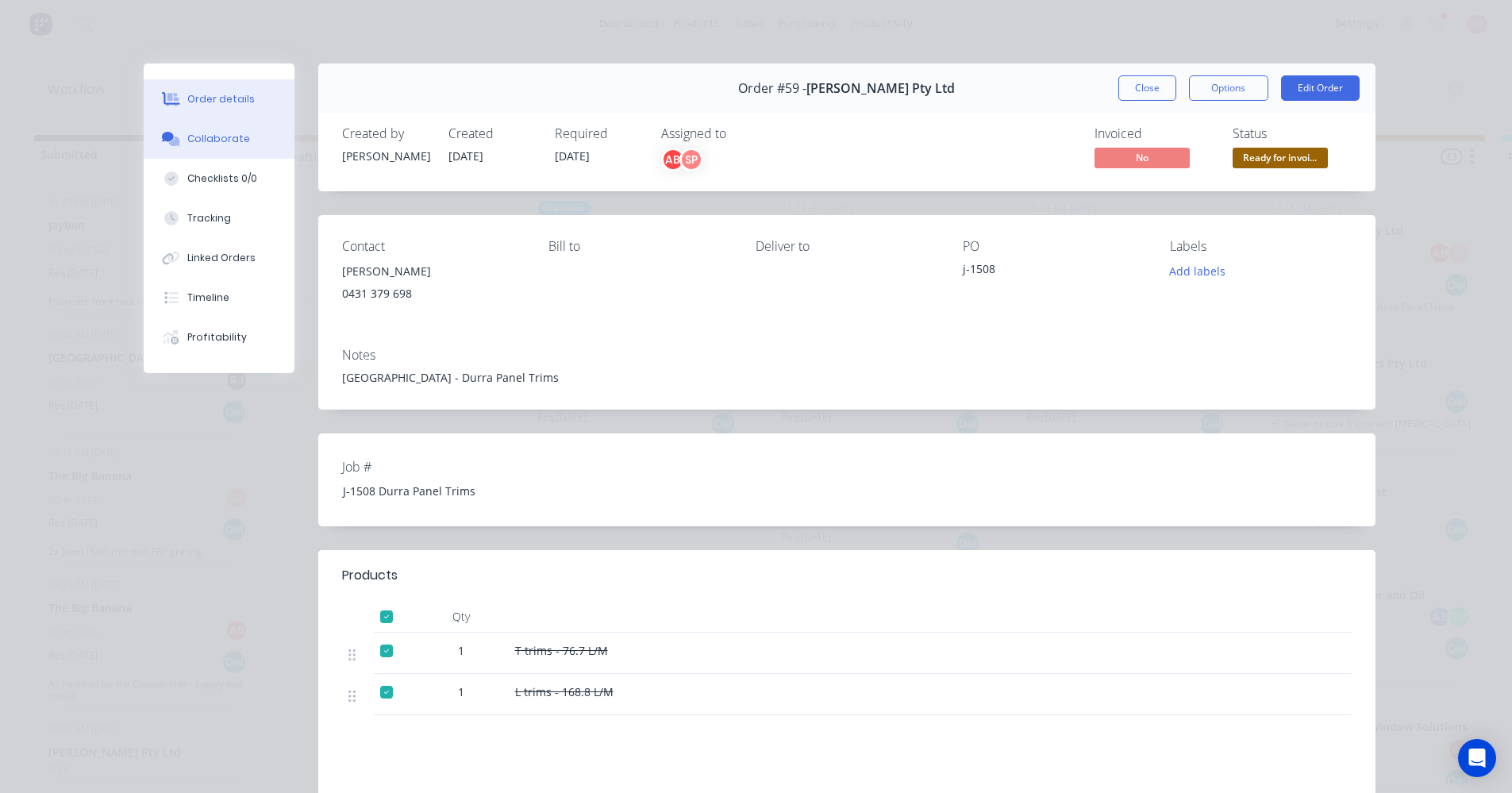
click at [223, 141] on div "Collaborate" at bounding box center [219, 139] width 63 height 14
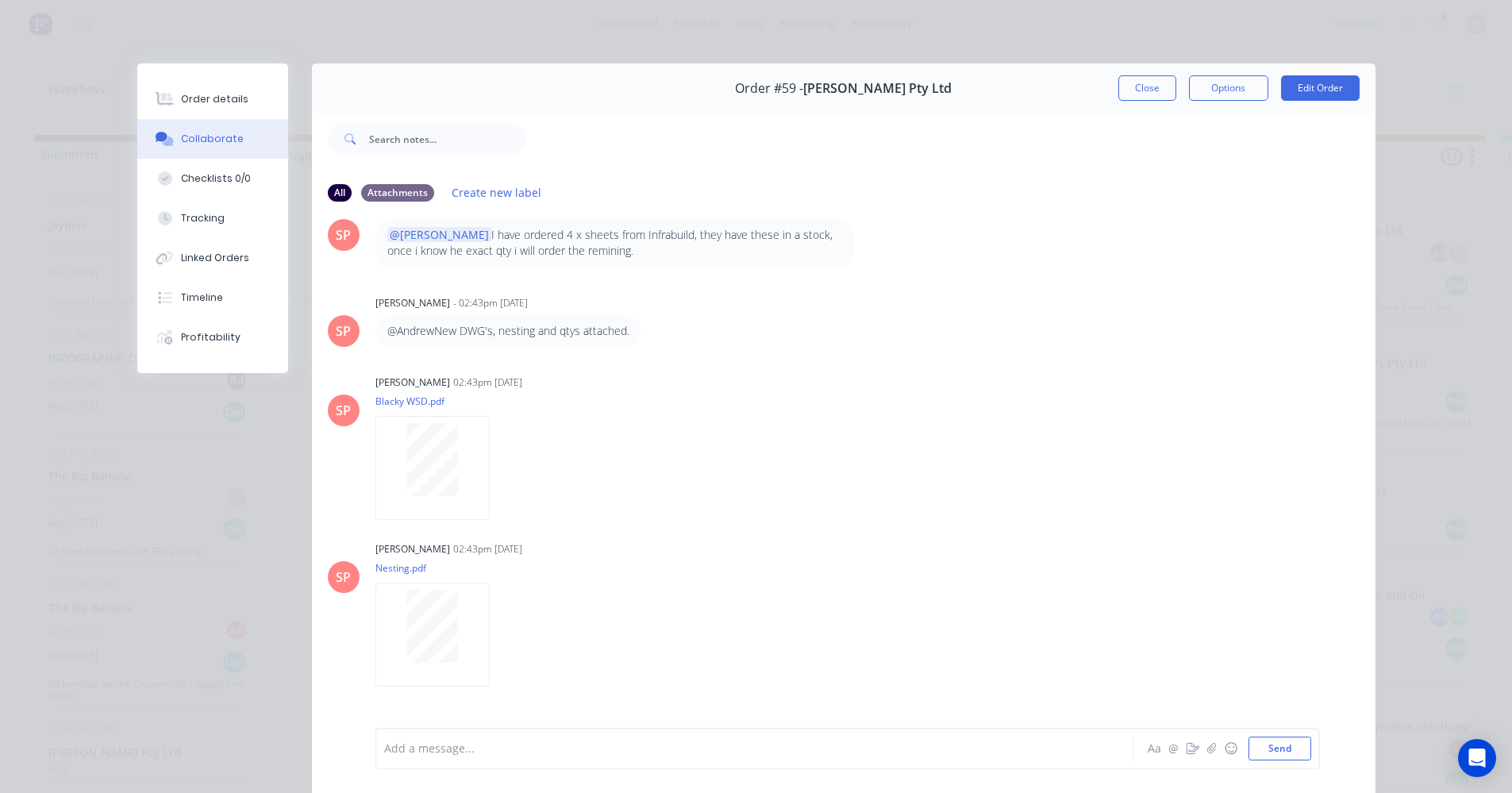
scroll to position [79, 0]
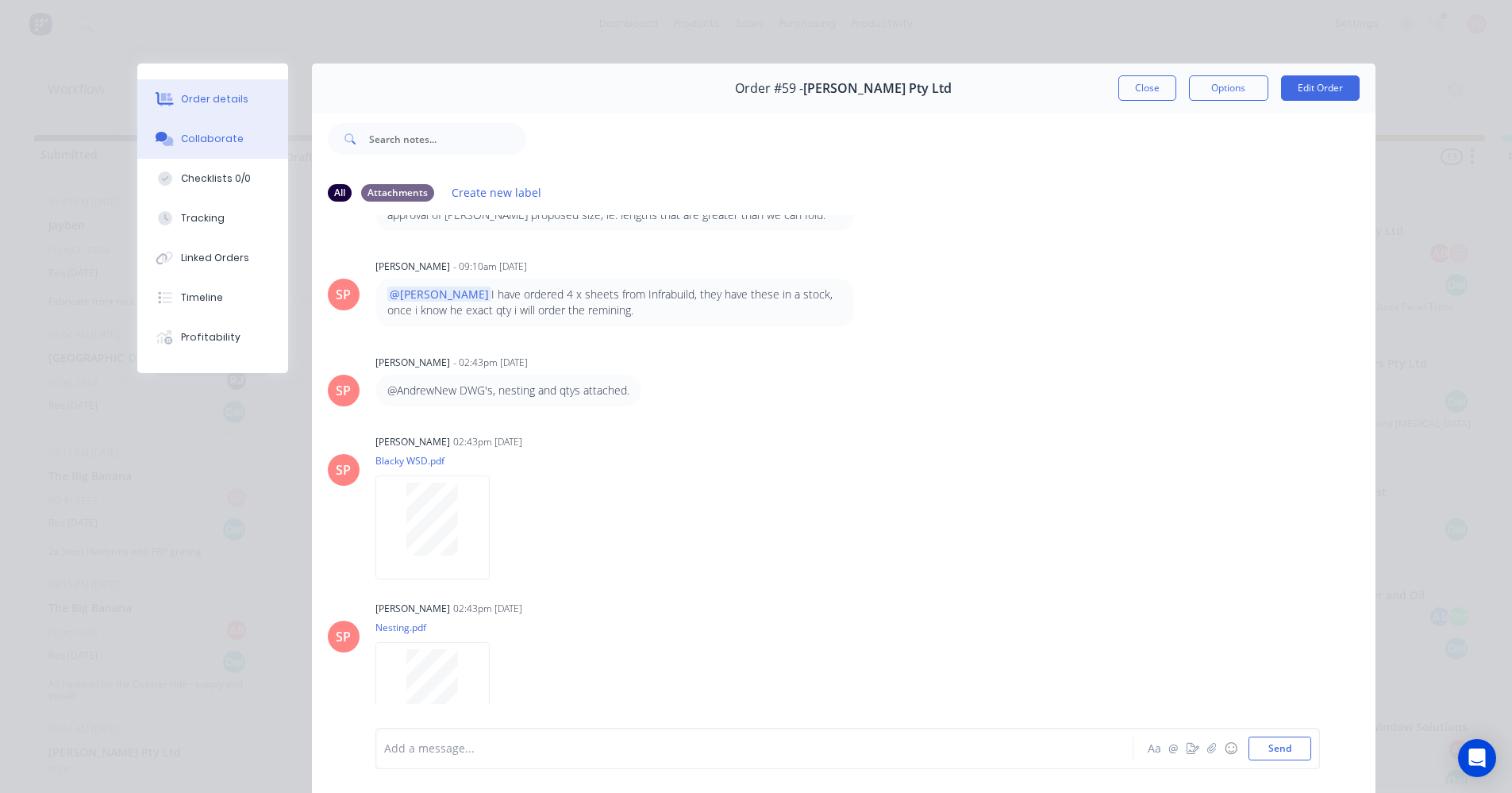
click at [227, 104] on div "Order details" at bounding box center [215, 99] width 68 height 14
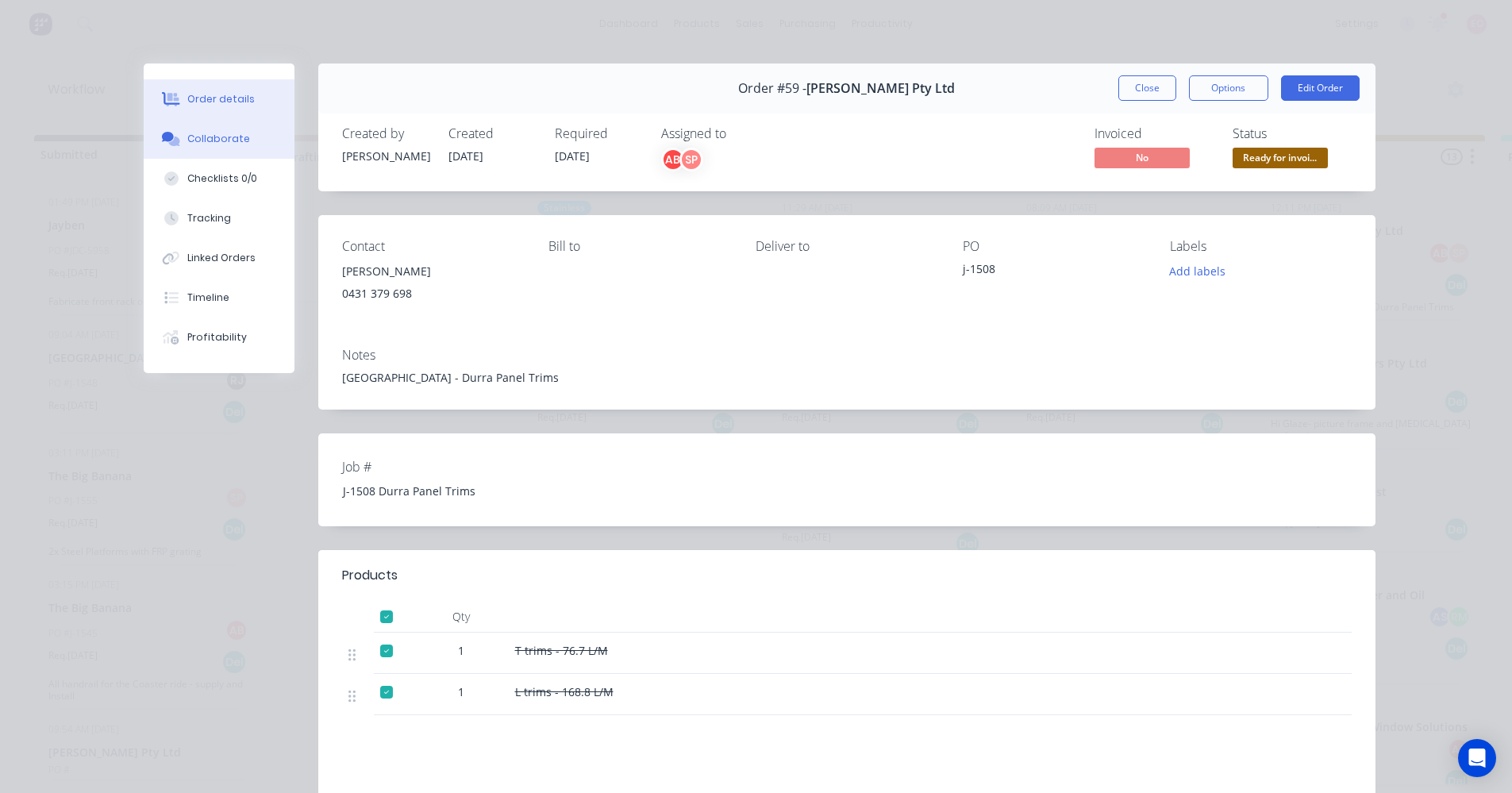
click at [225, 142] on div "Collaborate" at bounding box center [219, 139] width 63 height 14
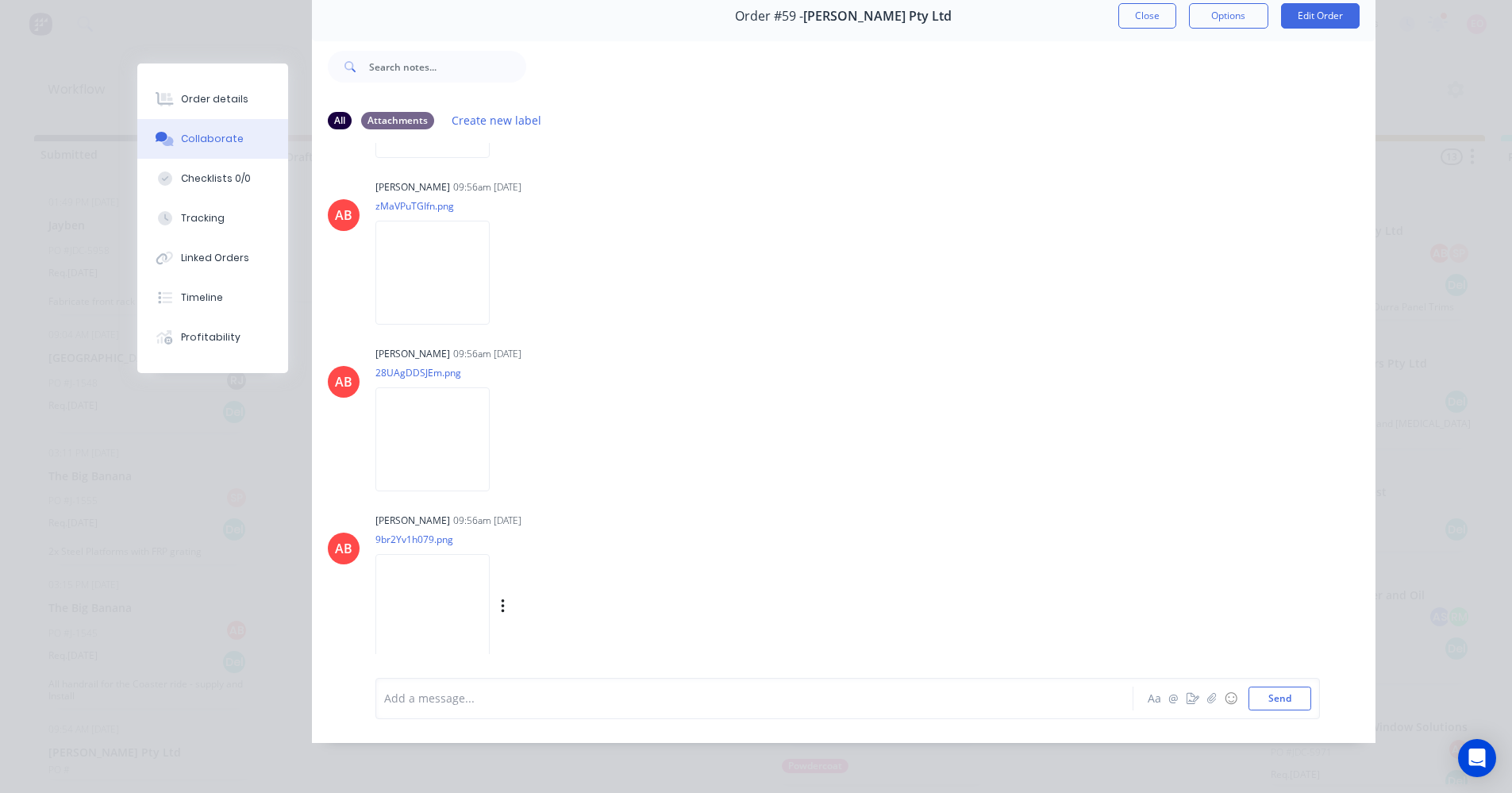
scroll to position [84, 0]
click at [501, 600] on icon "button" at bounding box center [501, 606] width 3 height 14
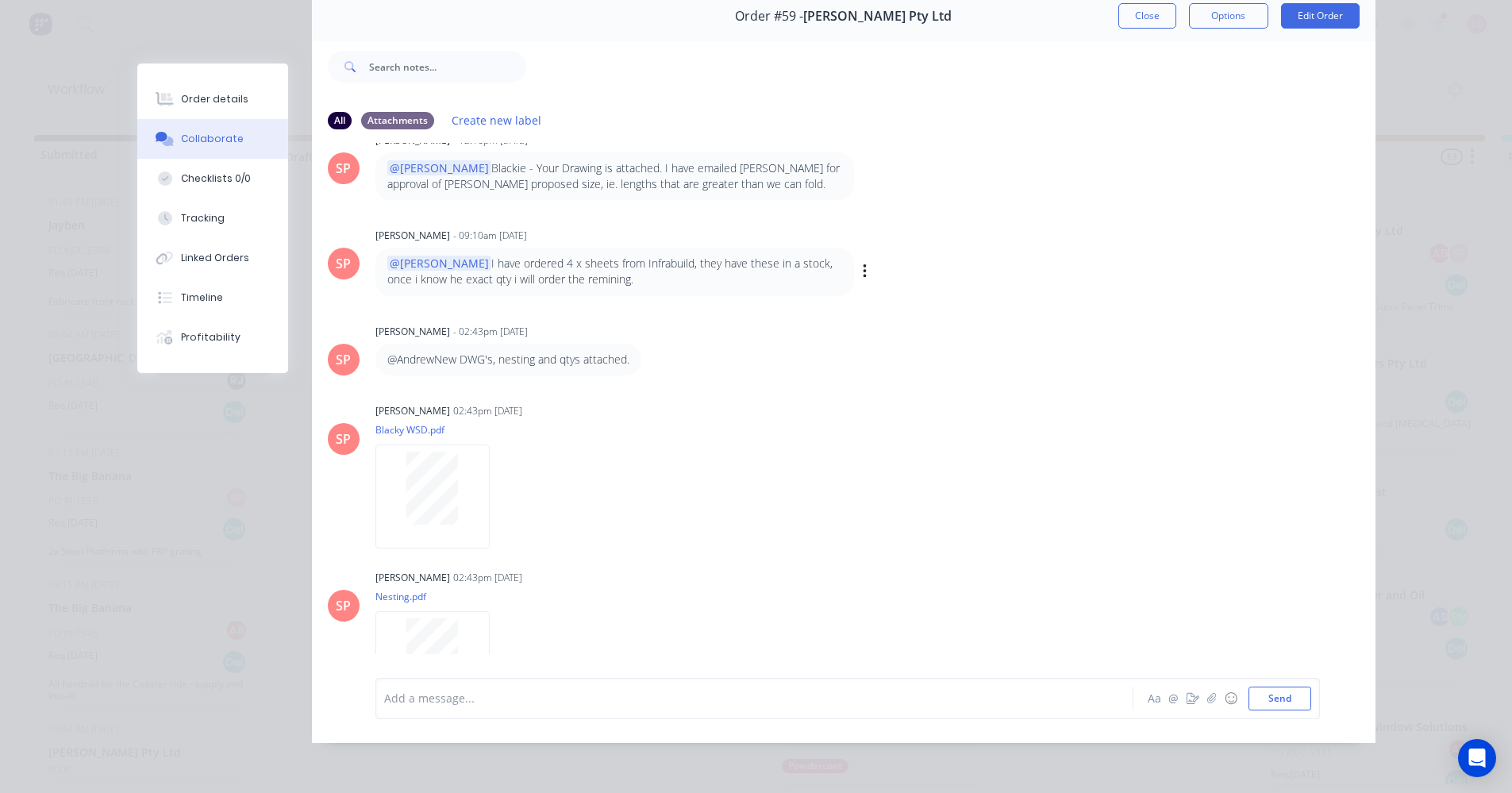
scroll to position [0, 0]
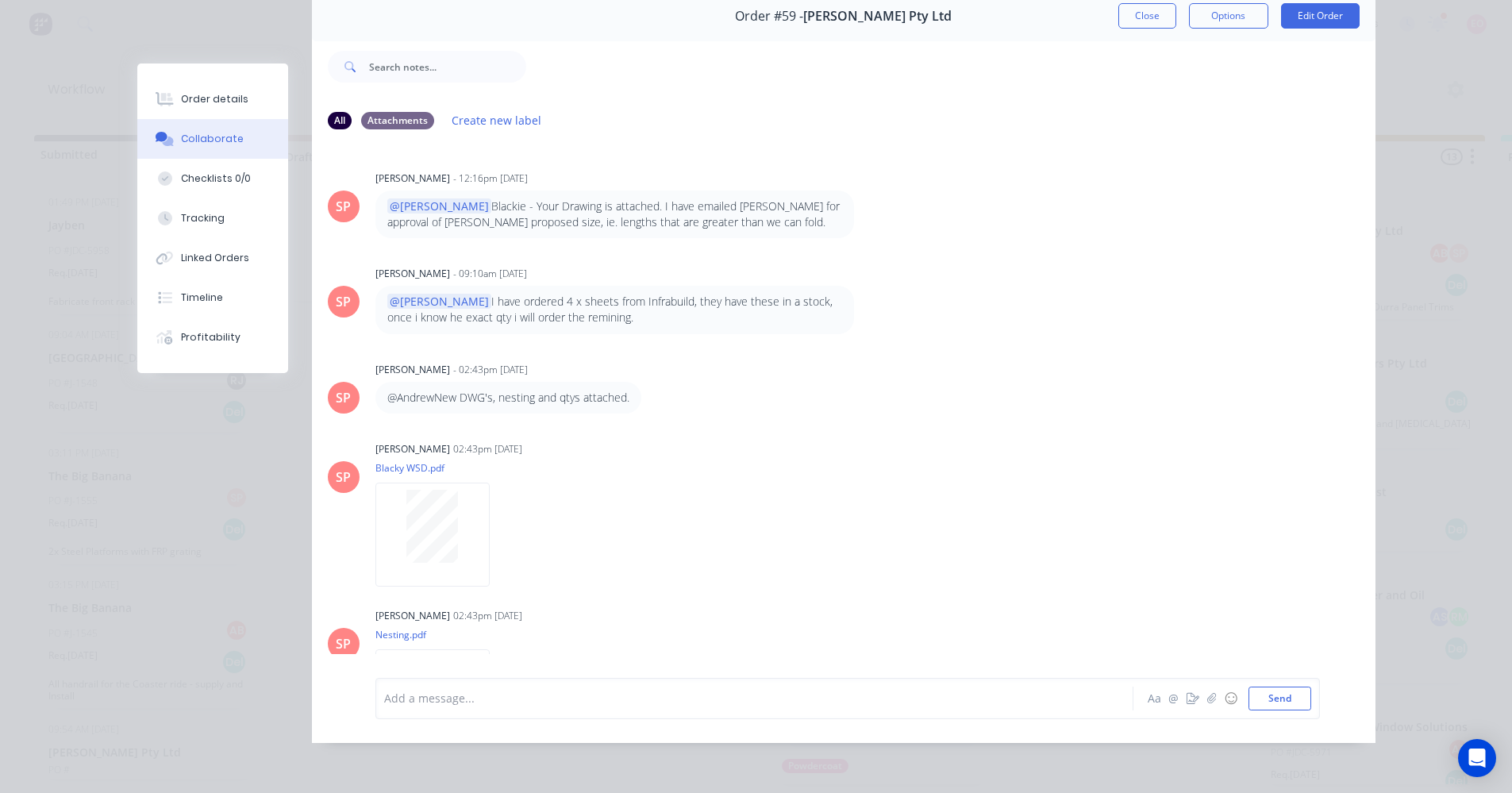
drag, startPoint x: 1151, startPoint y: 16, endPoint x: 1144, endPoint y: 58, distance: 42.6
click at [1151, 16] on button "Close" at bounding box center [1147, 15] width 58 height 25
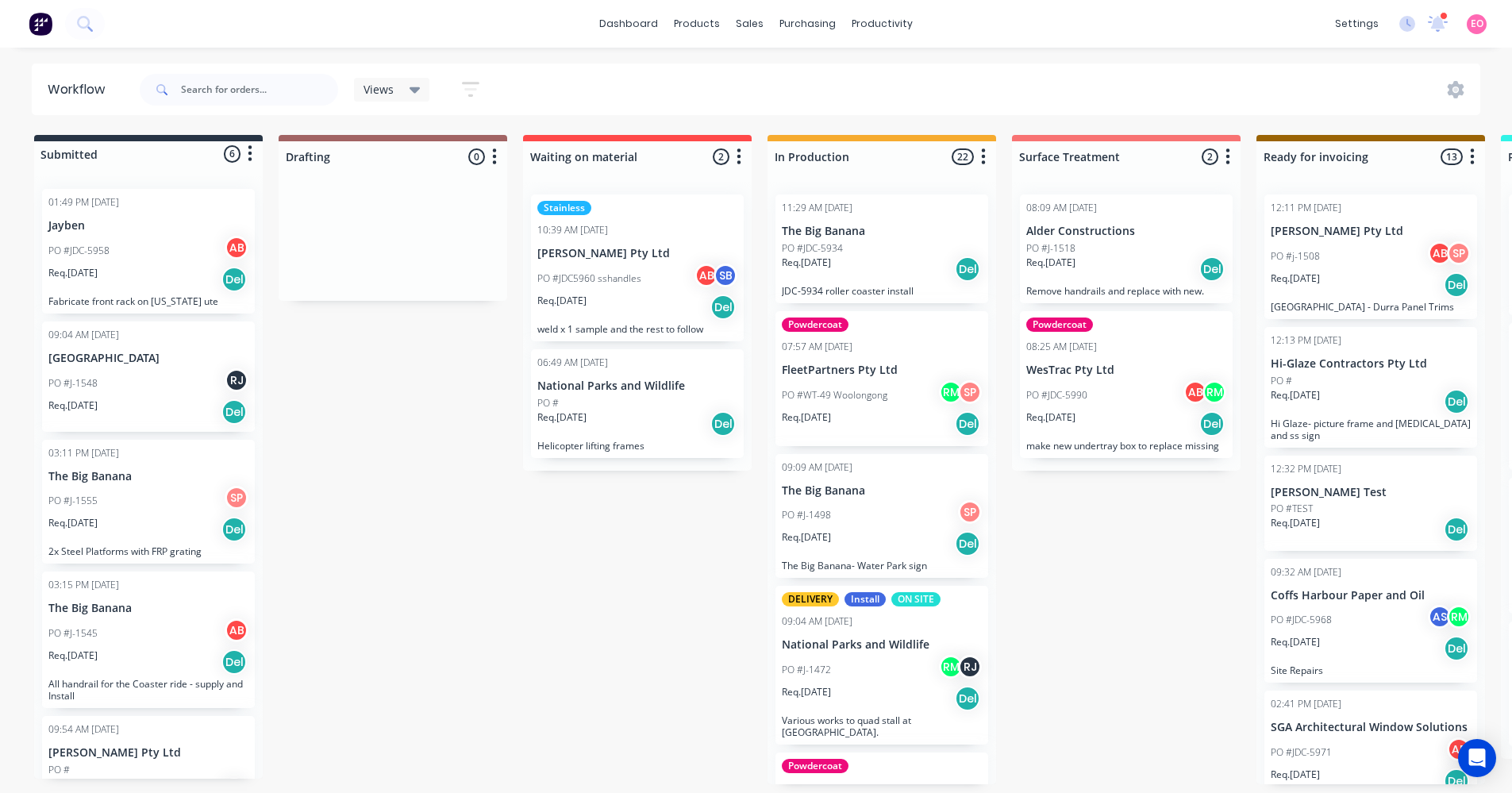
click at [1401, 375] on div "PO #" at bounding box center [1371, 381] width 200 height 14
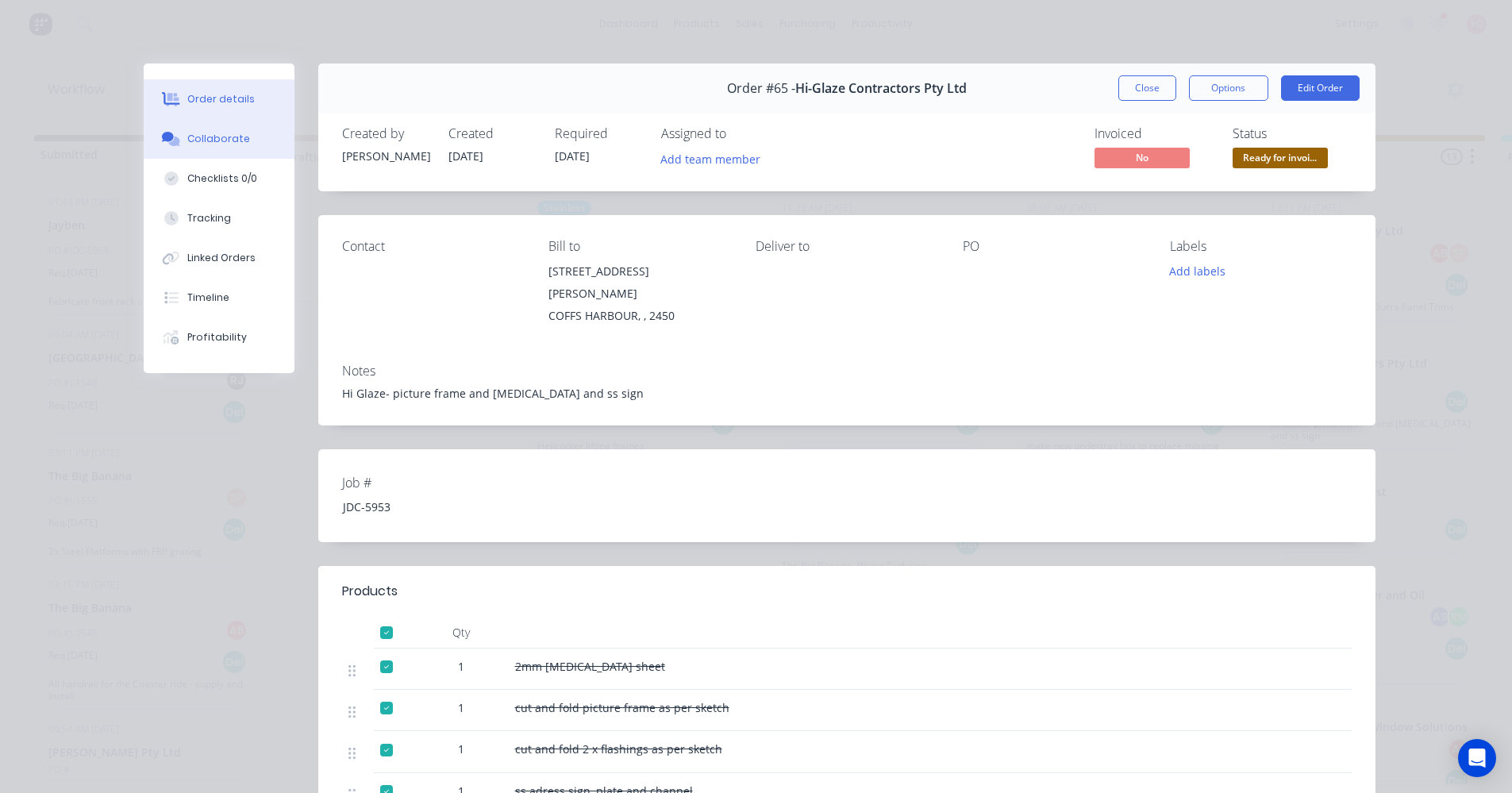
click at [215, 144] on div "Collaborate" at bounding box center [219, 139] width 63 height 14
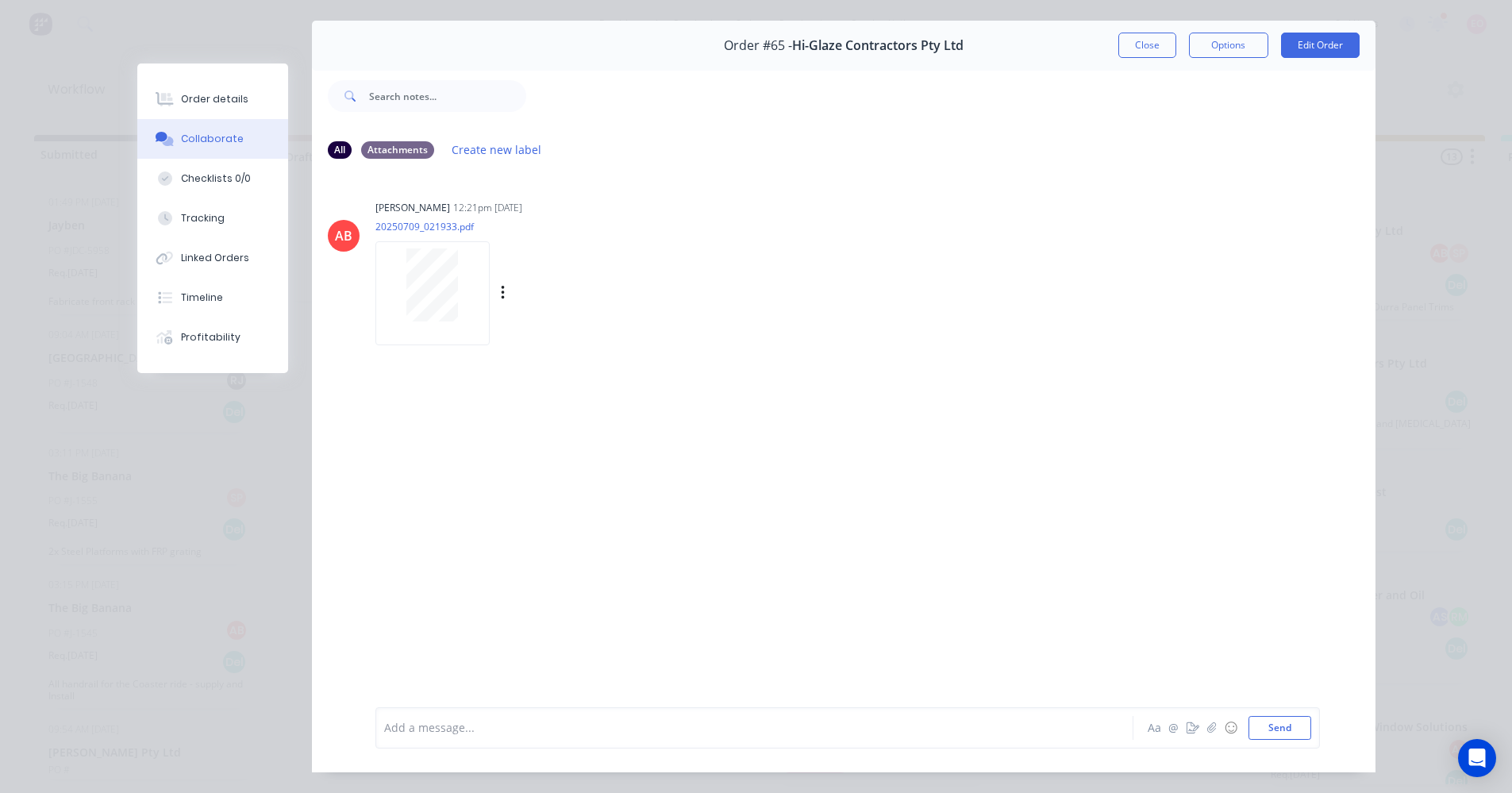
scroll to position [84, 0]
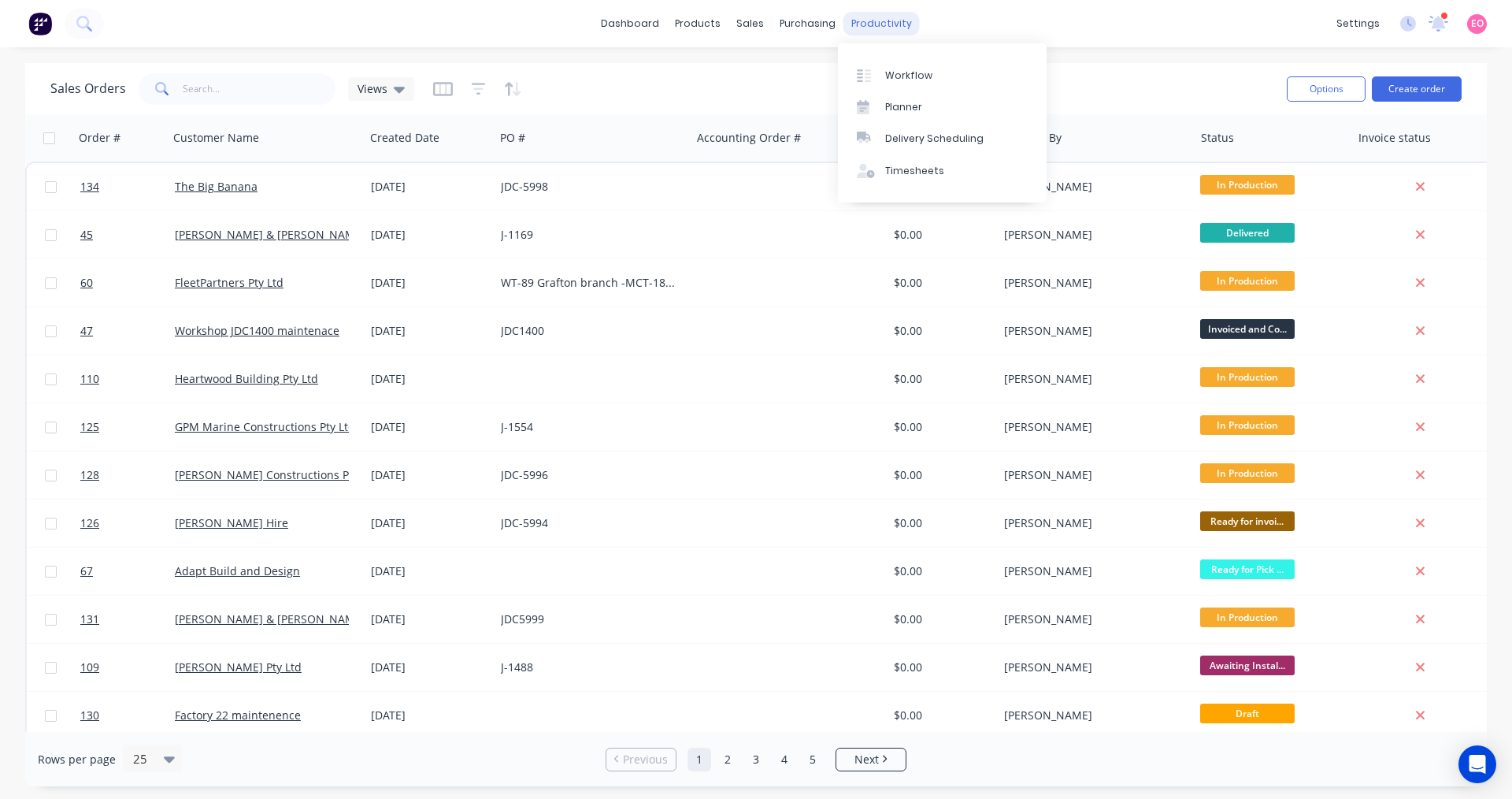
click at [886, 26] on div "productivity" at bounding box center [882, 23] width 77 height 23
click at [886, 69] on div "Workflow" at bounding box center [909, 75] width 48 height 14
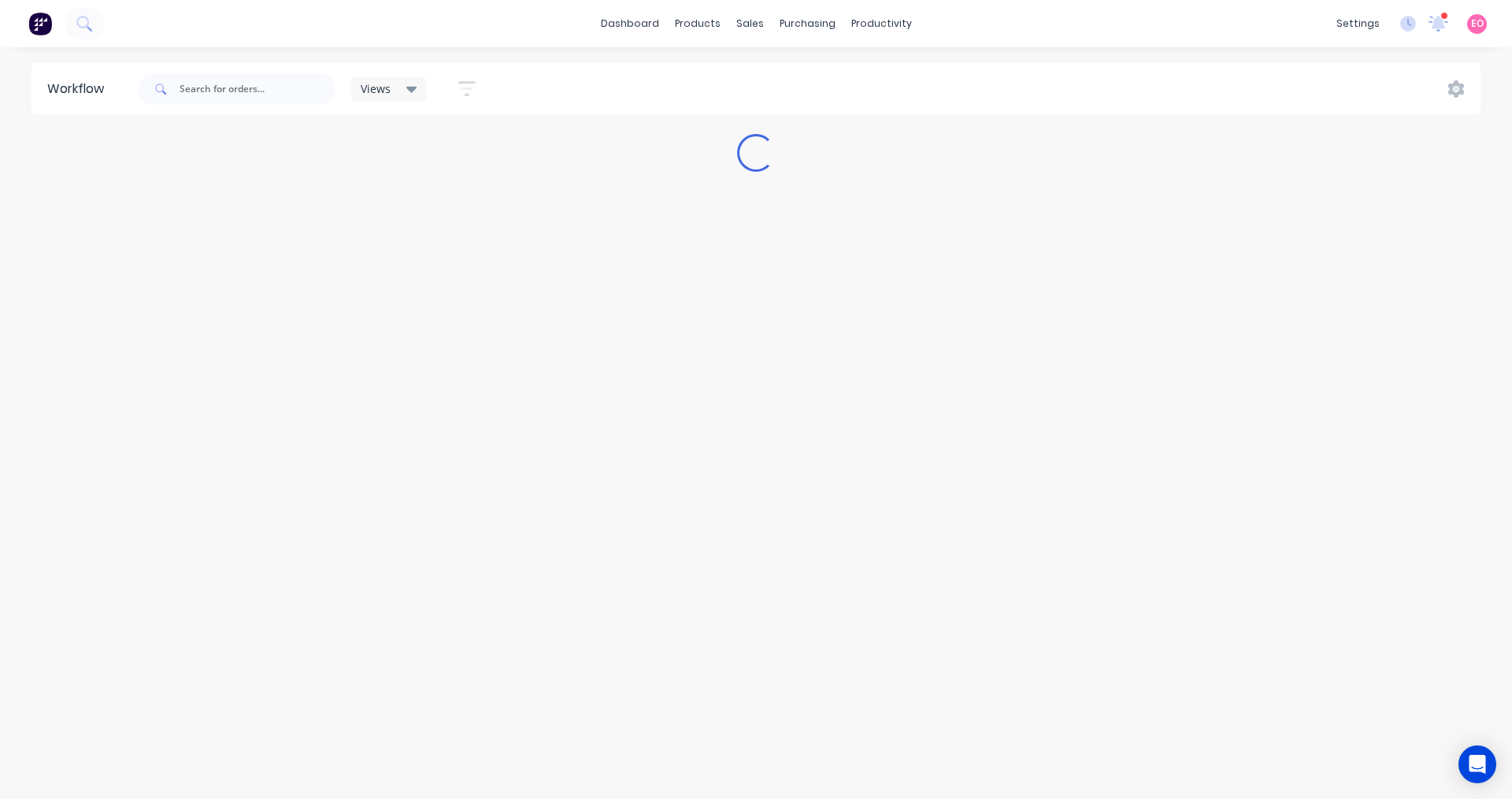
click at [800, 296] on div "Workflow Views Save new view None (Default) edit Show/Hide statuses Show line i…" at bounding box center [756, 414] width 1512 height 705
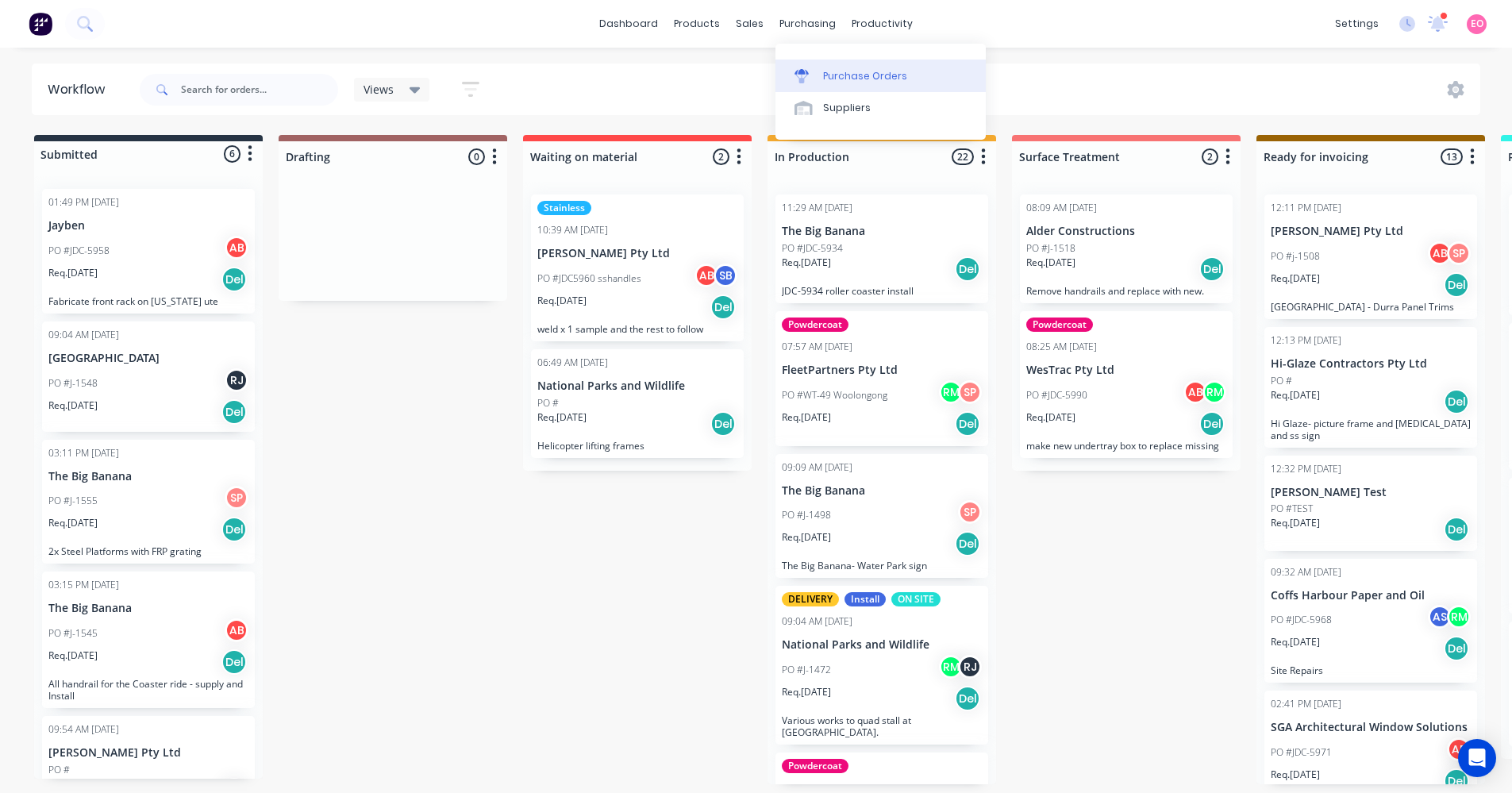
click at [878, 71] on div "Purchase Orders" at bounding box center [864, 75] width 84 height 14
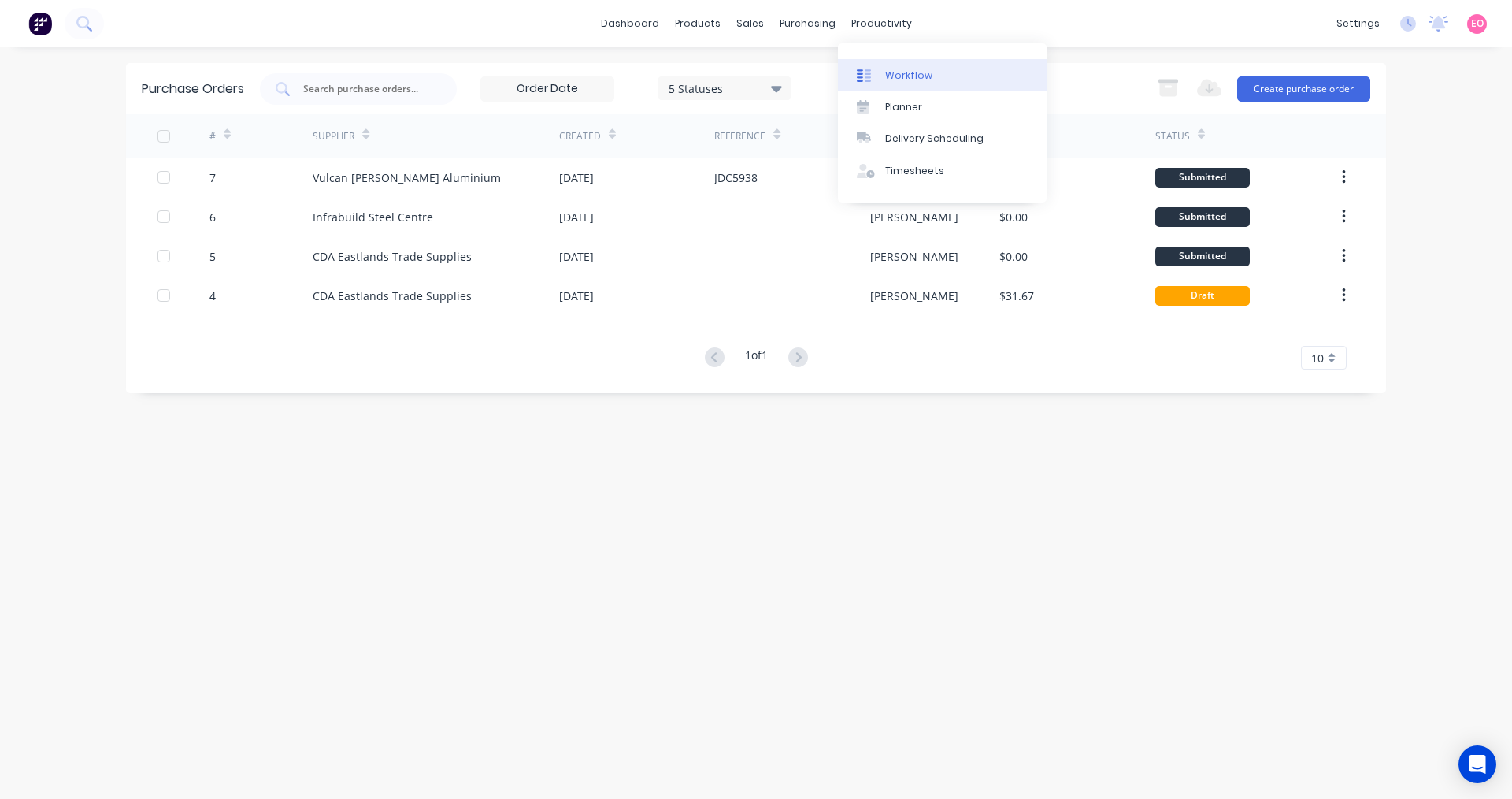
click at [921, 78] on div "Workflow" at bounding box center [909, 75] width 48 height 14
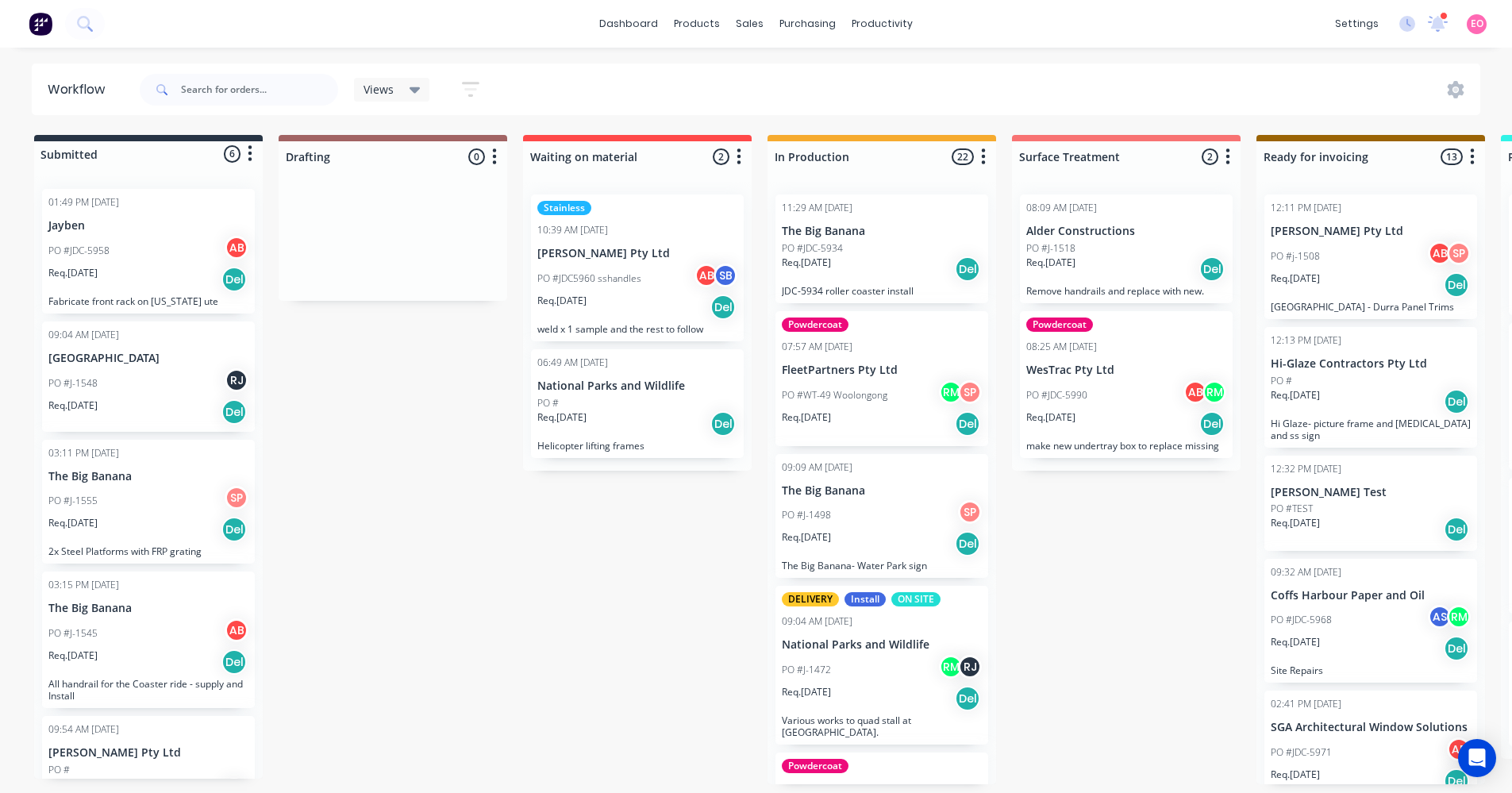
click at [1358, 369] on p "Hi-Glaze Contractors Pty Ltd" at bounding box center [1371, 364] width 200 height 13
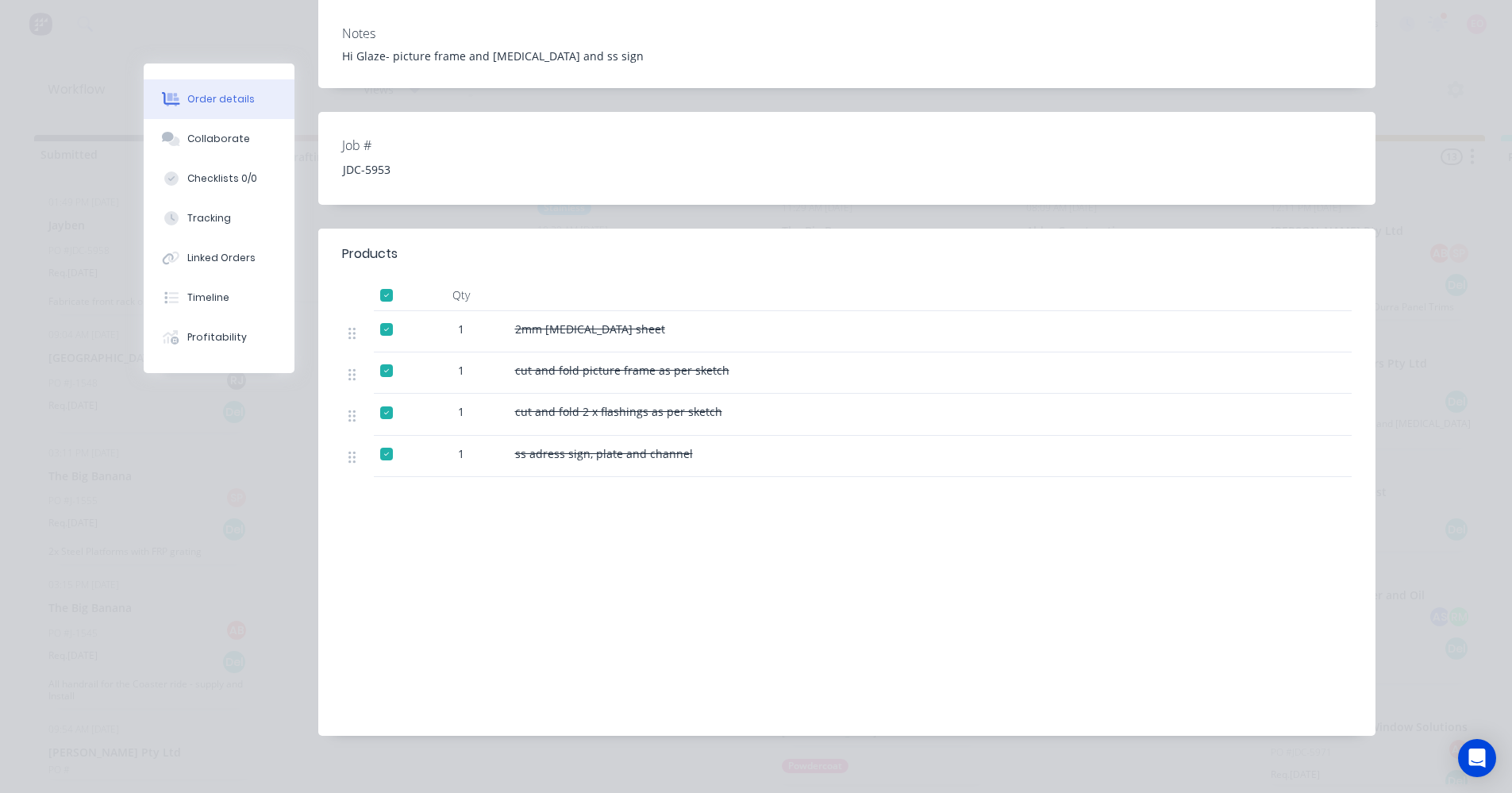
scroll to position [339, 0]
click at [212, 139] on div "Collaborate" at bounding box center [219, 139] width 63 height 14
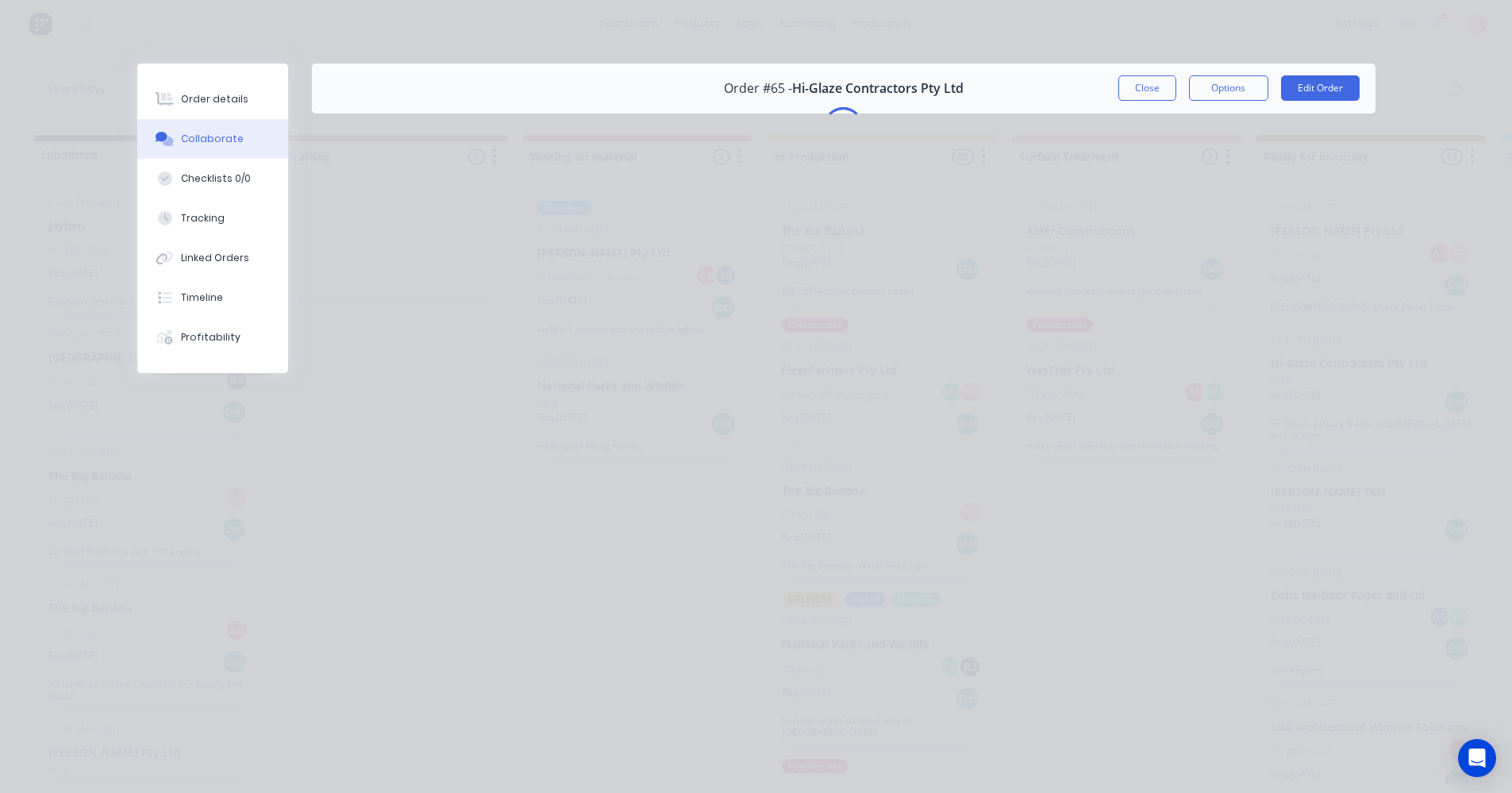
scroll to position [0, 0]
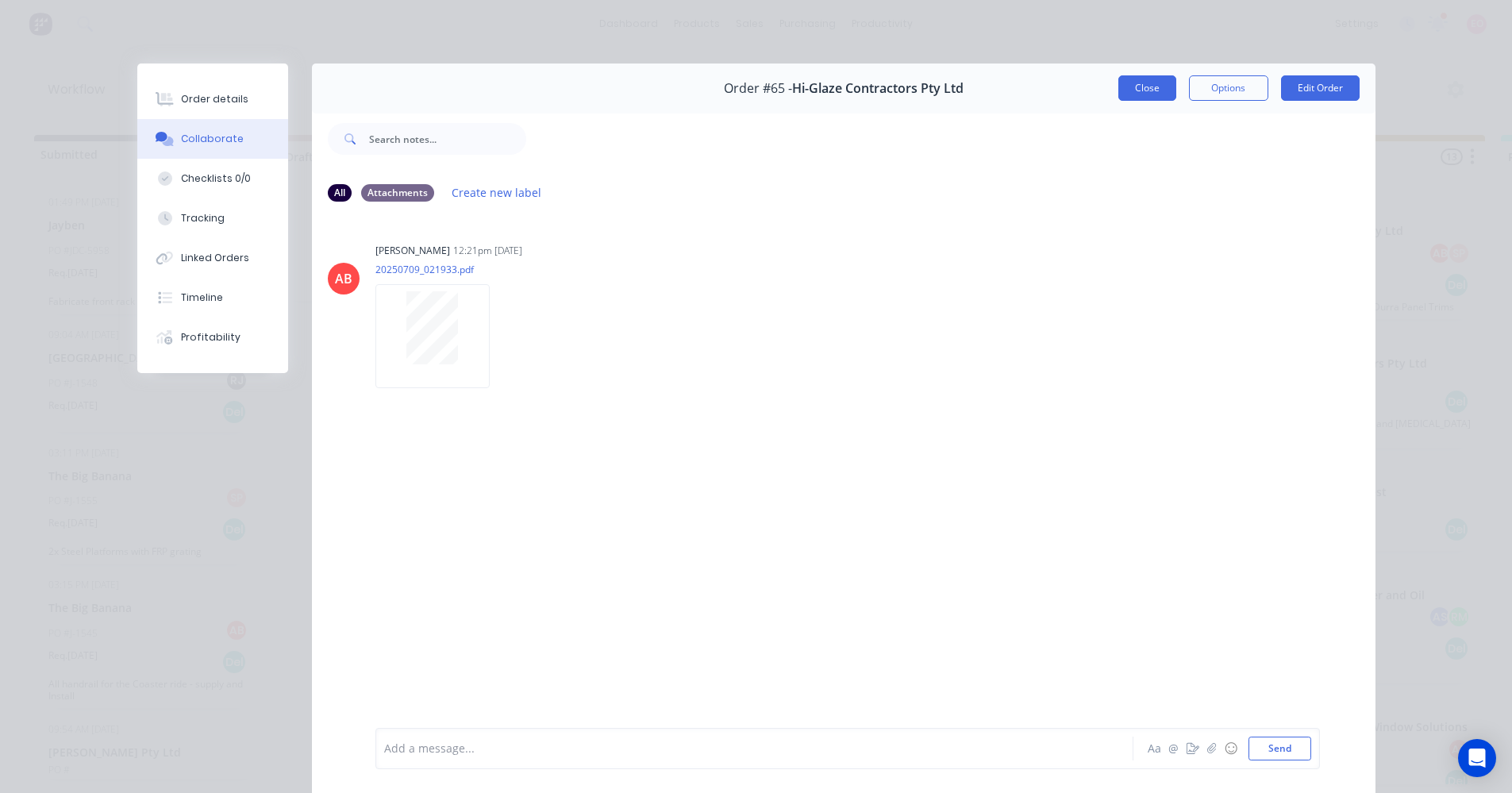
click at [1163, 81] on button "Close" at bounding box center [1147, 88] width 58 height 25
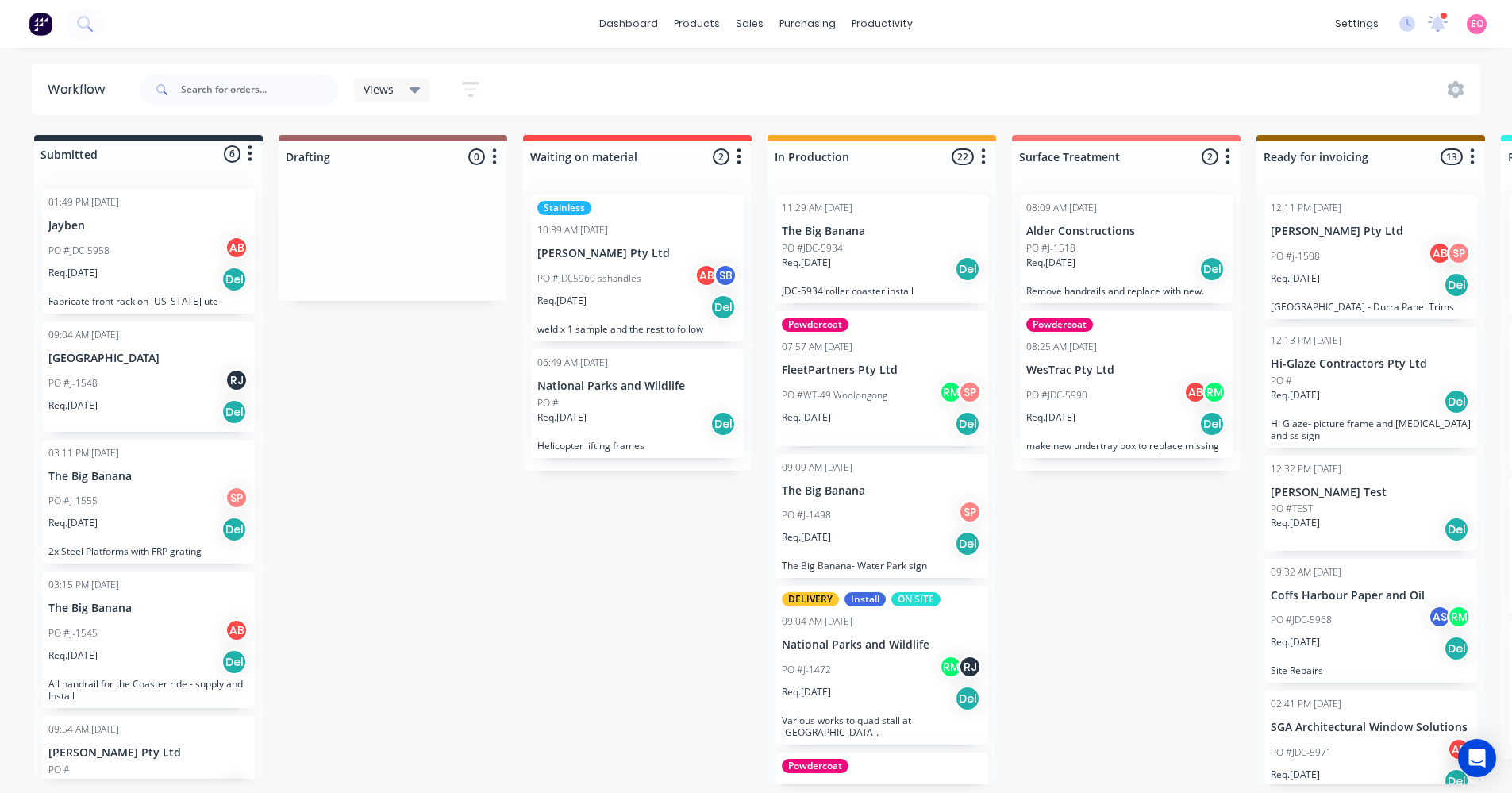
click at [1340, 602] on p "Coffs Harbour Paper and Oil" at bounding box center [1371, 596] width 200 height 13
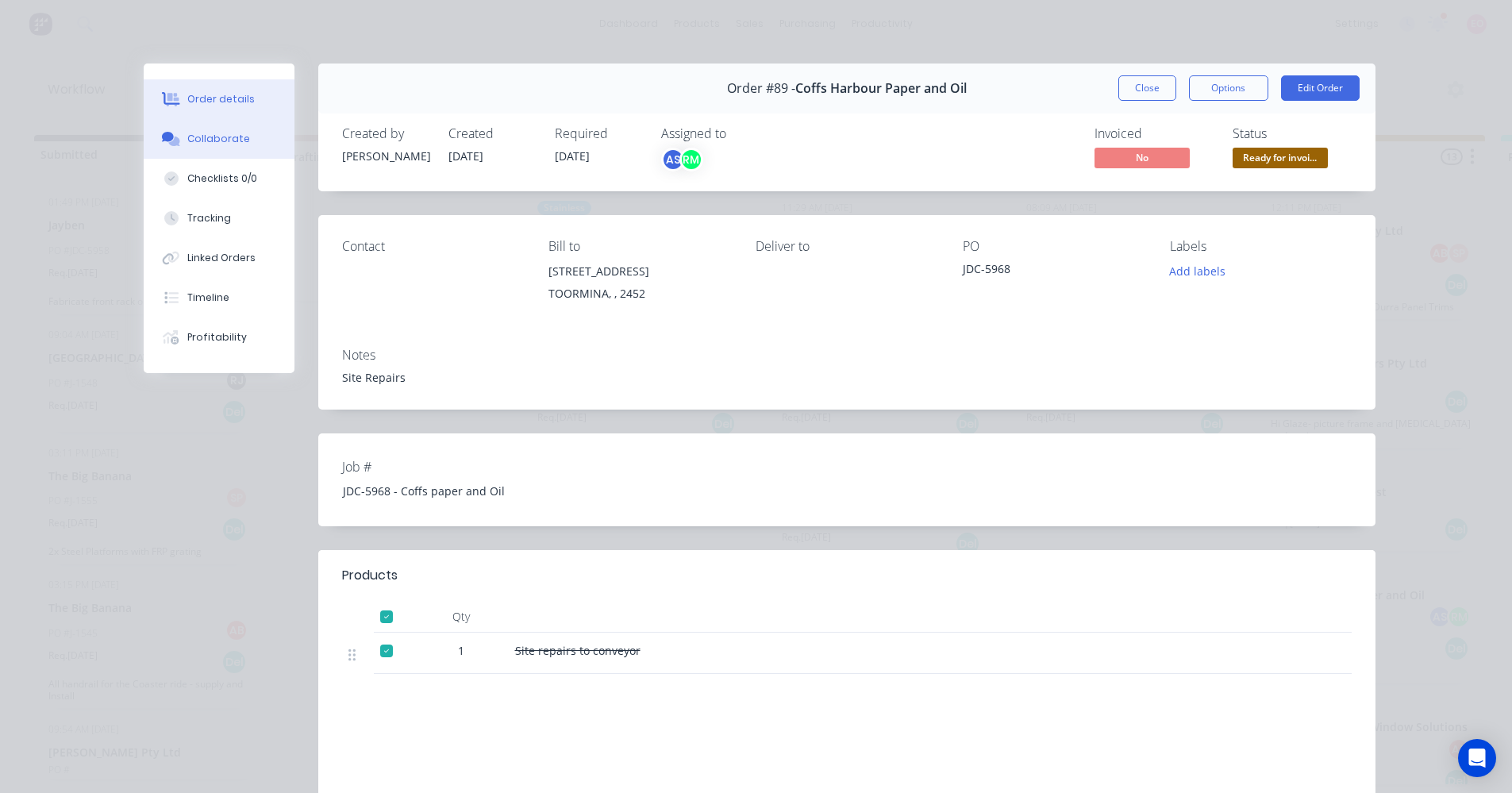
click at [215, 141] on div "Collaborate" at bounding box center [219, 139] width 63 height 14
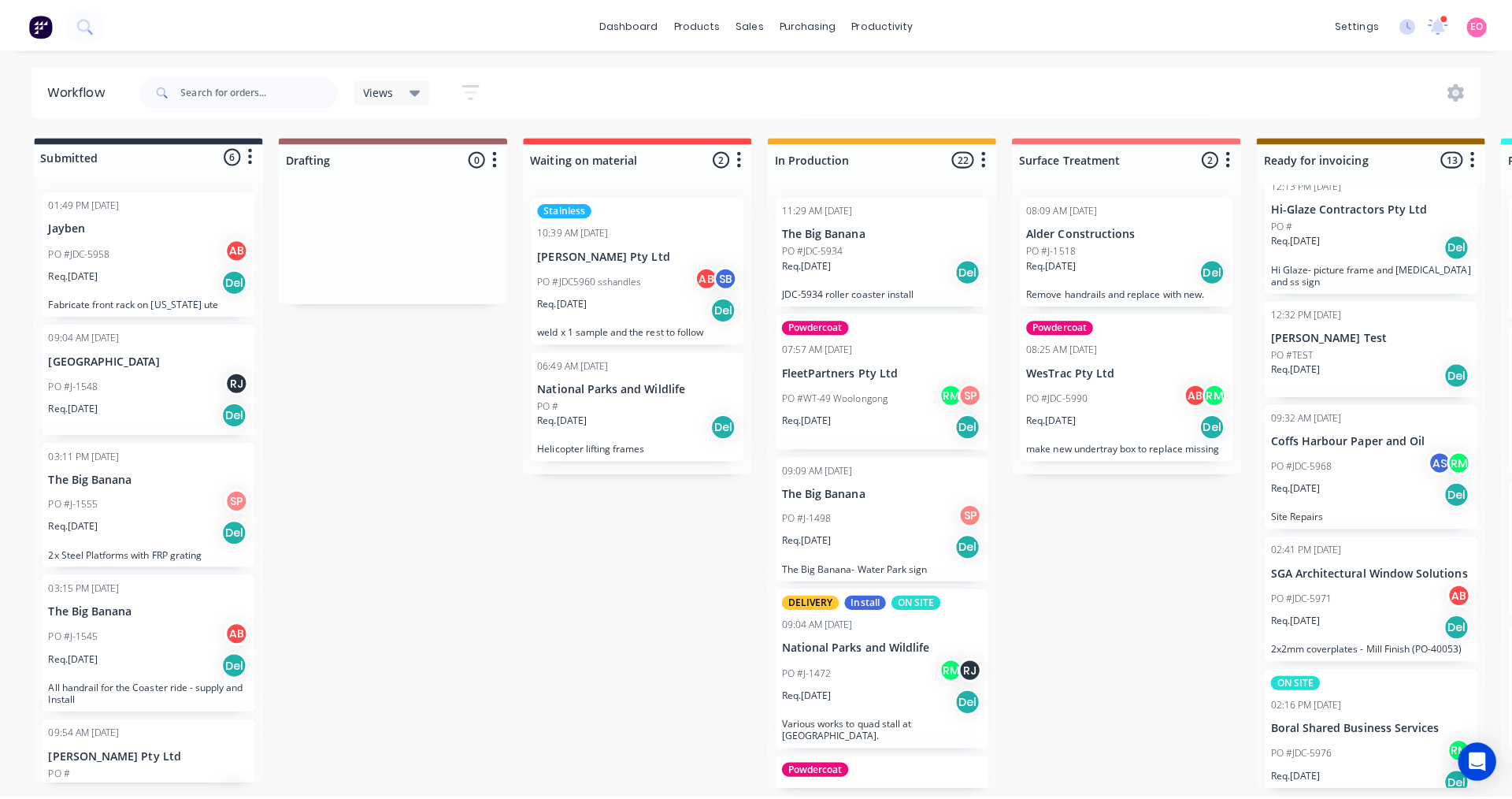
scroll to position [157, 0]
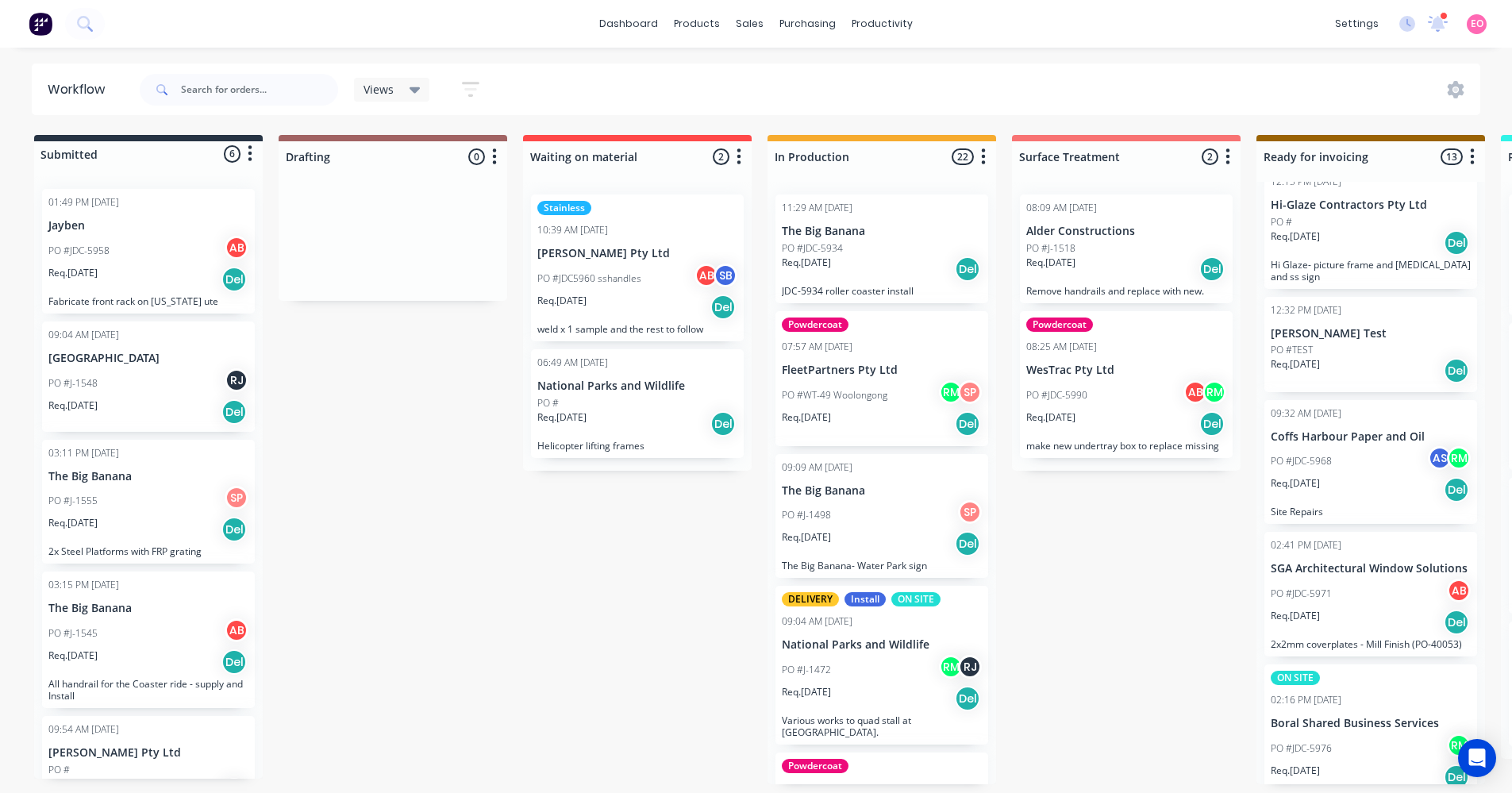
click at [1353, 582] on div "PO #JDC-5971 AB" at bounding box center [1371, 594] width 200 height 30
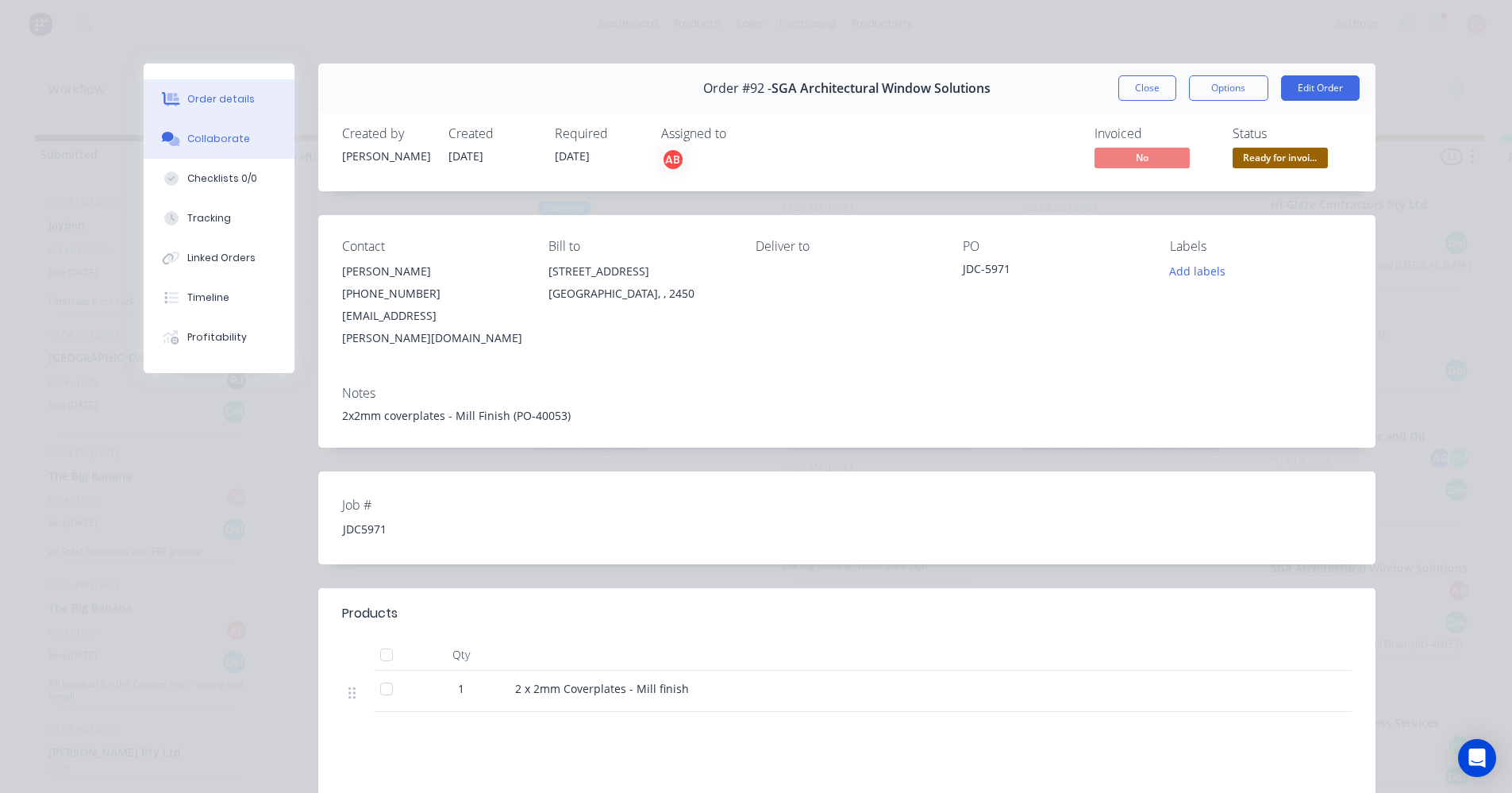
click at [199, 146] on button "Collaborate" at bounding box center [219, 139] width 151 height 40
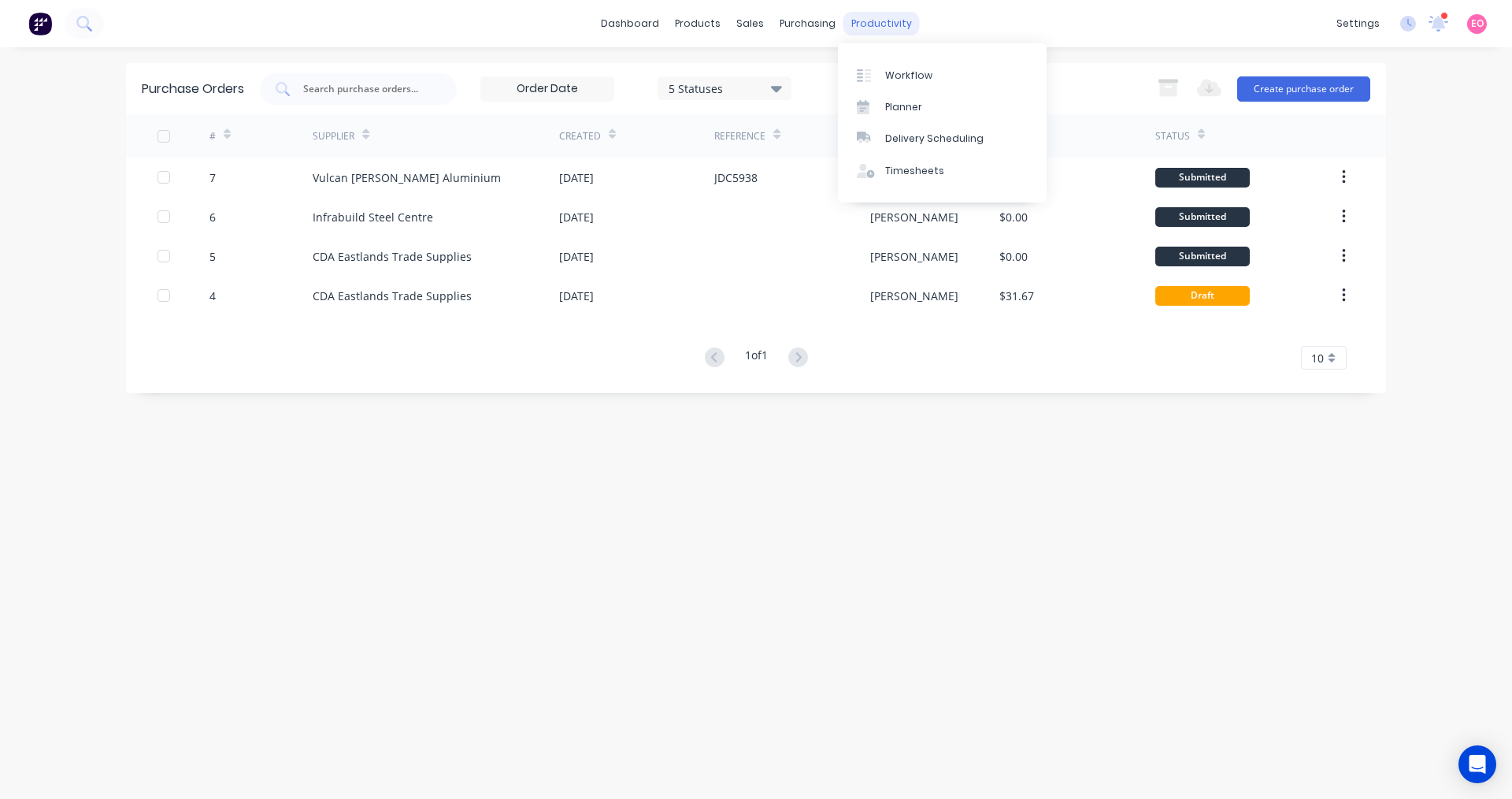
click at [855, 20] on div "productivity" at bounding box center [882, 23] width 77 height 23
click at [911, 72] on div "Workflow" at bounding box center [909, 75] width 48 height 14
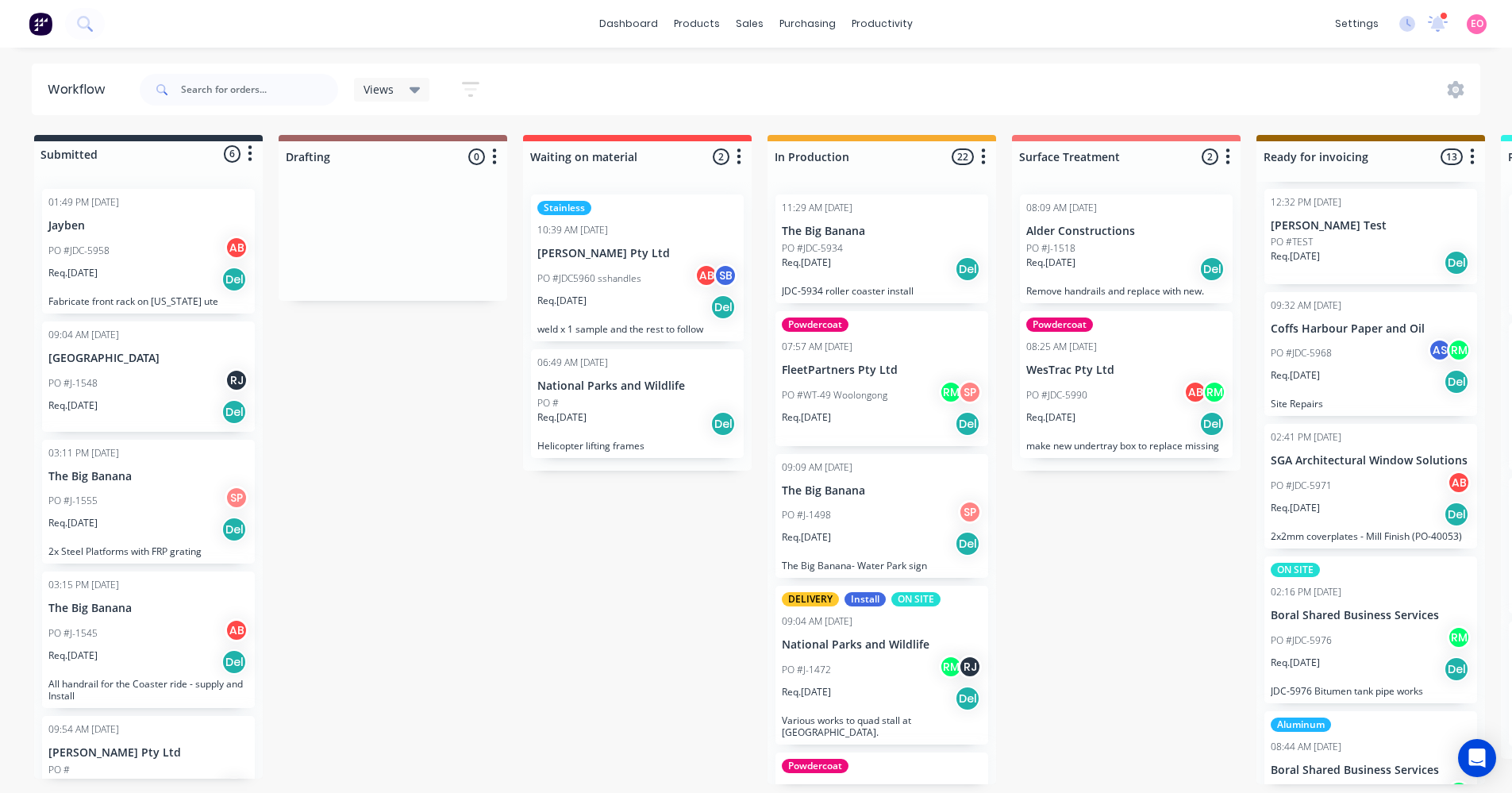
scroll to position [397, 0]
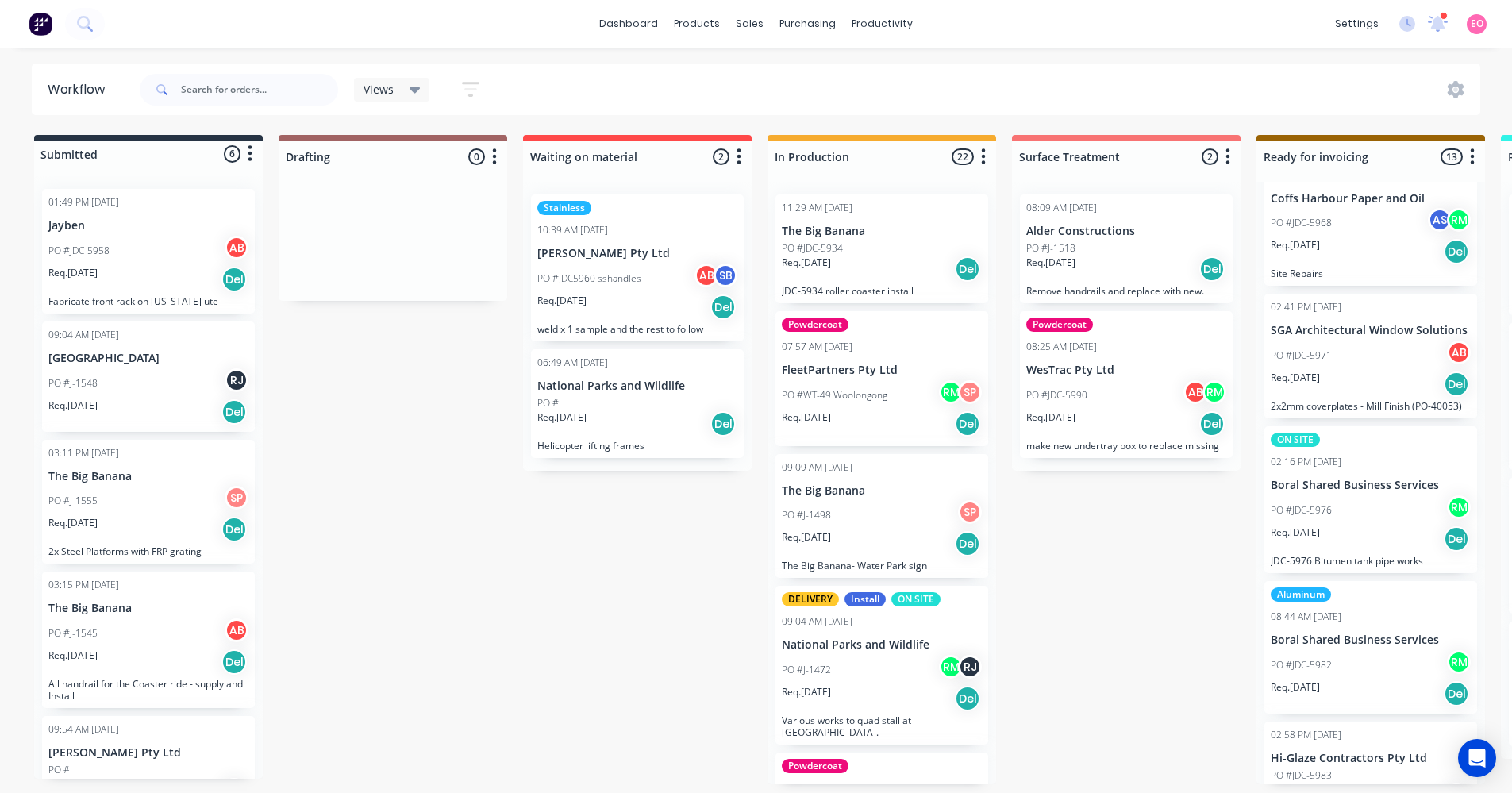
click at [1352, 496] on div "PO #JDC-5976 RM" at bounding box center [1371, 511] width 200 height 30
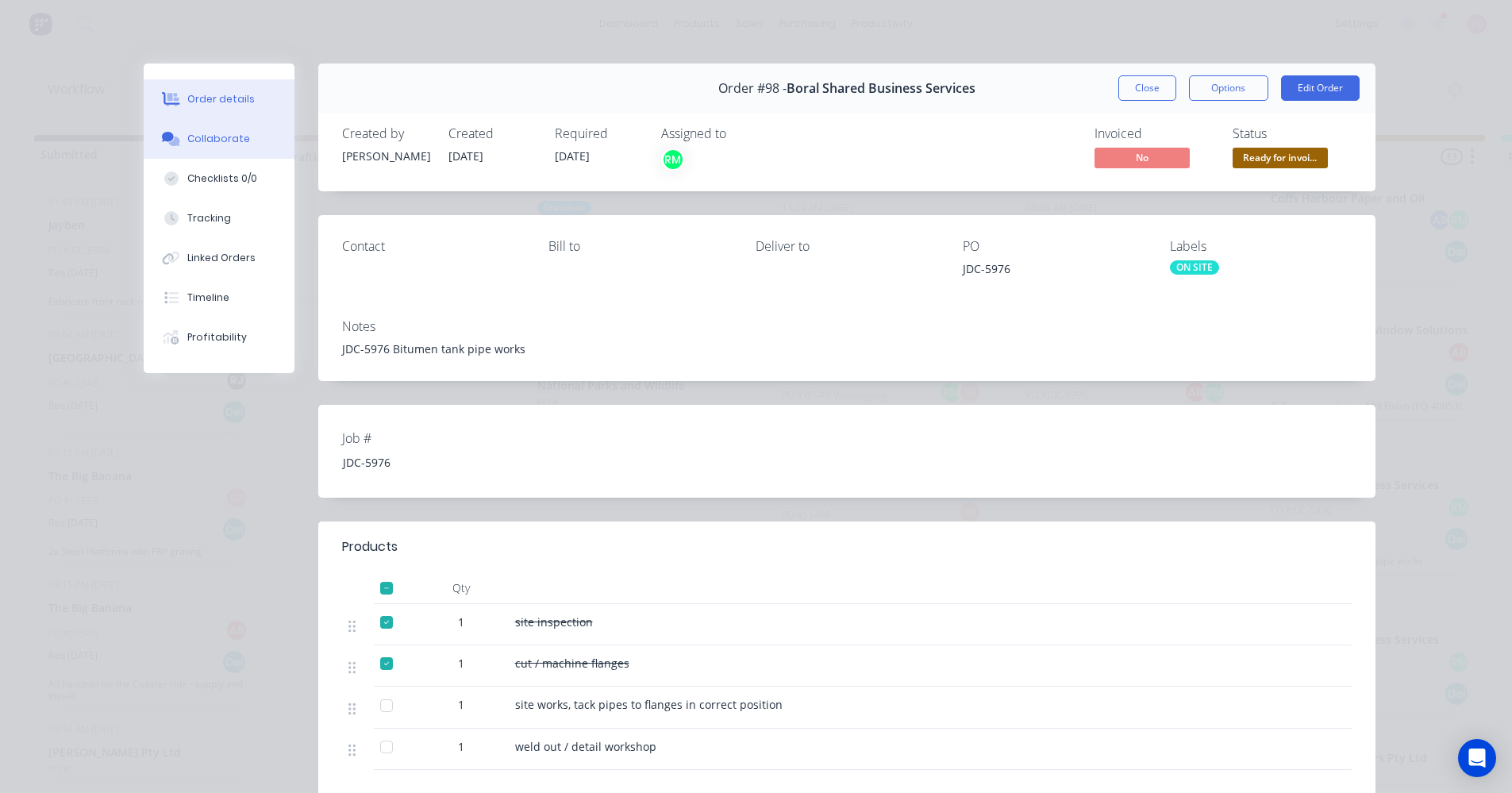
click at [212, 140] on div "Collaborate" at bounding box center [219, 139] width 63 height 14
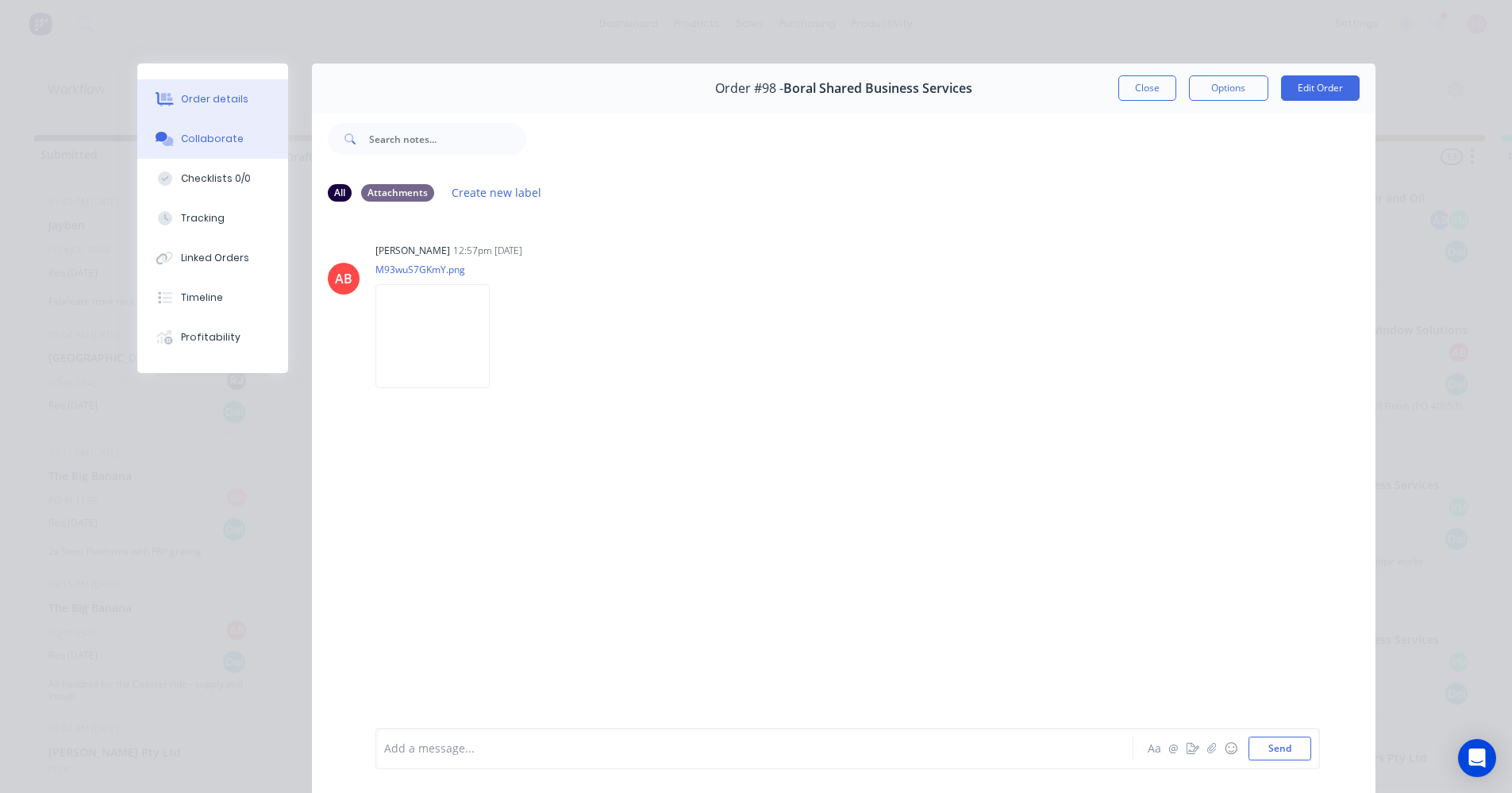
click at [203, 102] on div "Order details" at bounding box center [215, 99] width 68 height 14
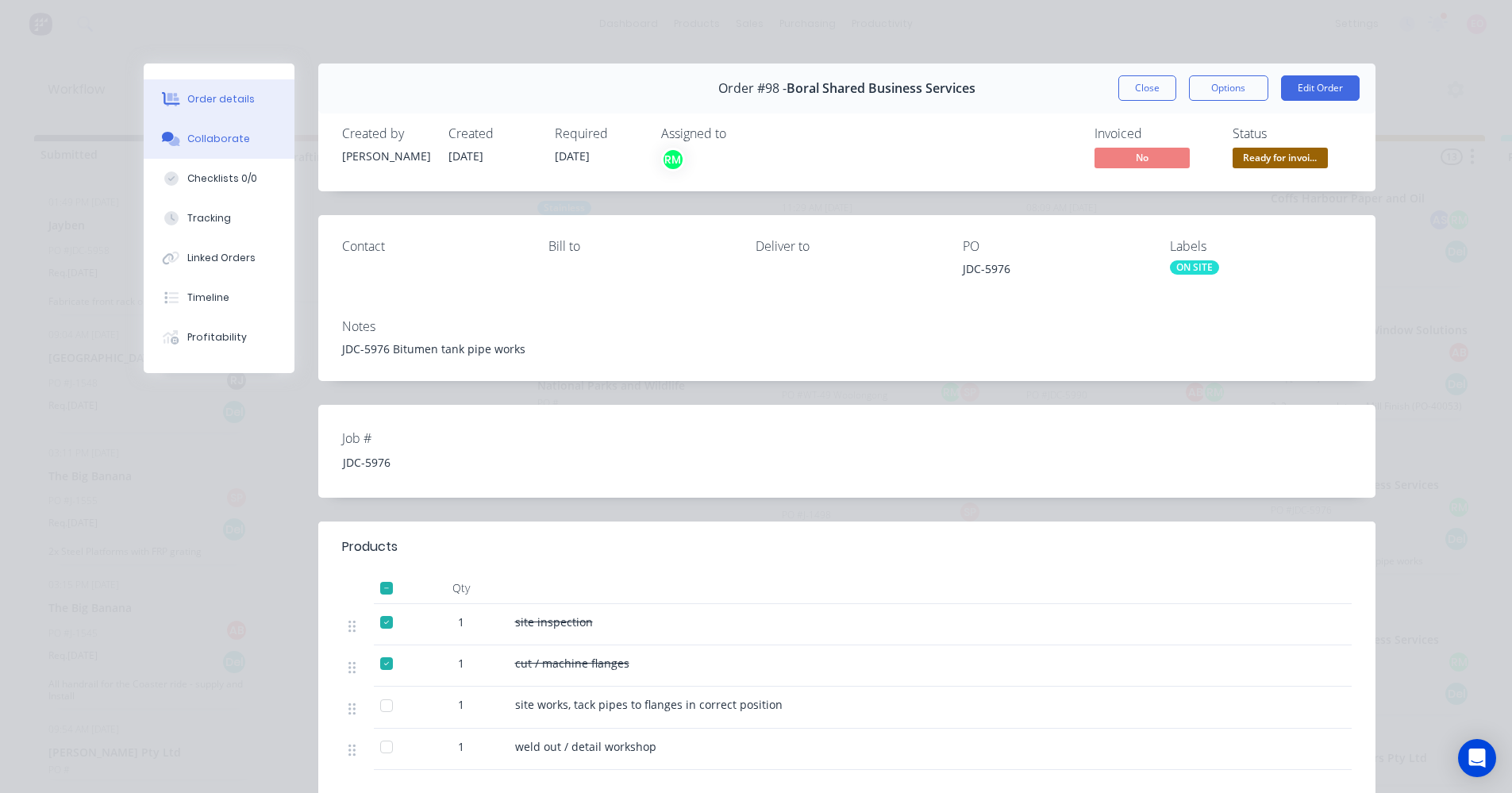
click at [218, 140] on div "Collaborate" at bounding box center [219, 139] width 63 height 14
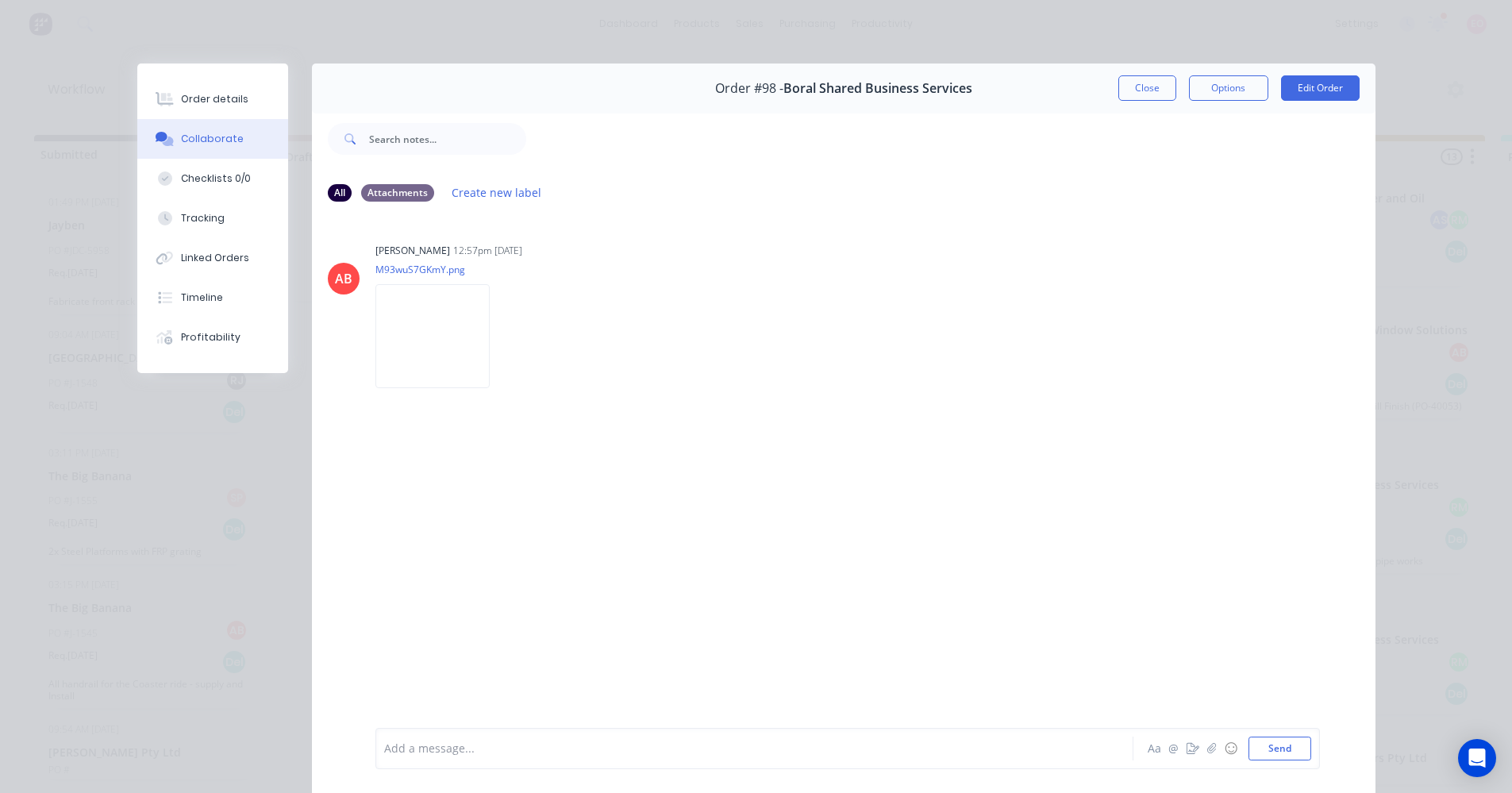
click at [1126, 92] on button "Close" at bounding box center [1147, 88] width 58 height 25
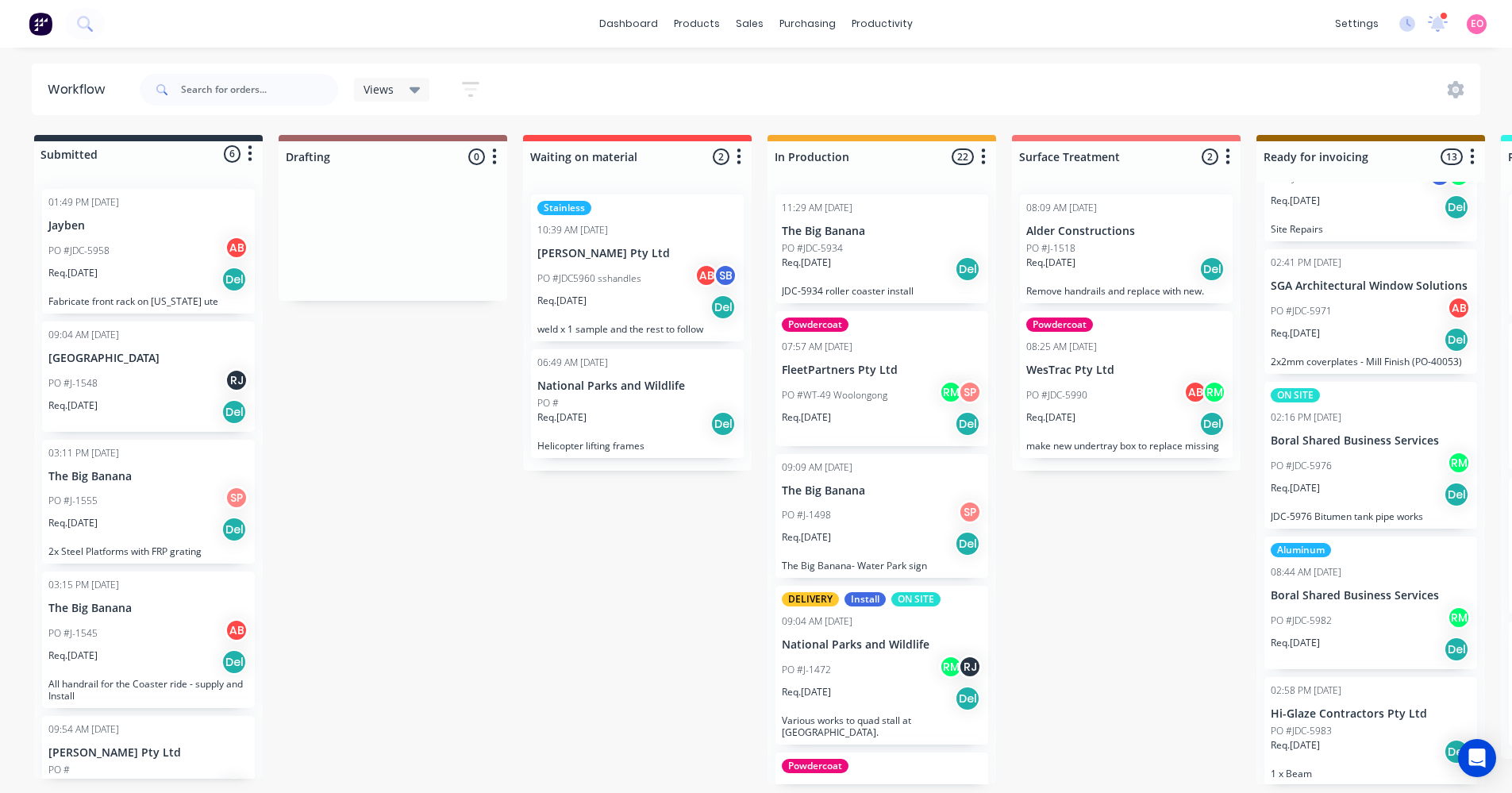
scroll to position [476, 0]
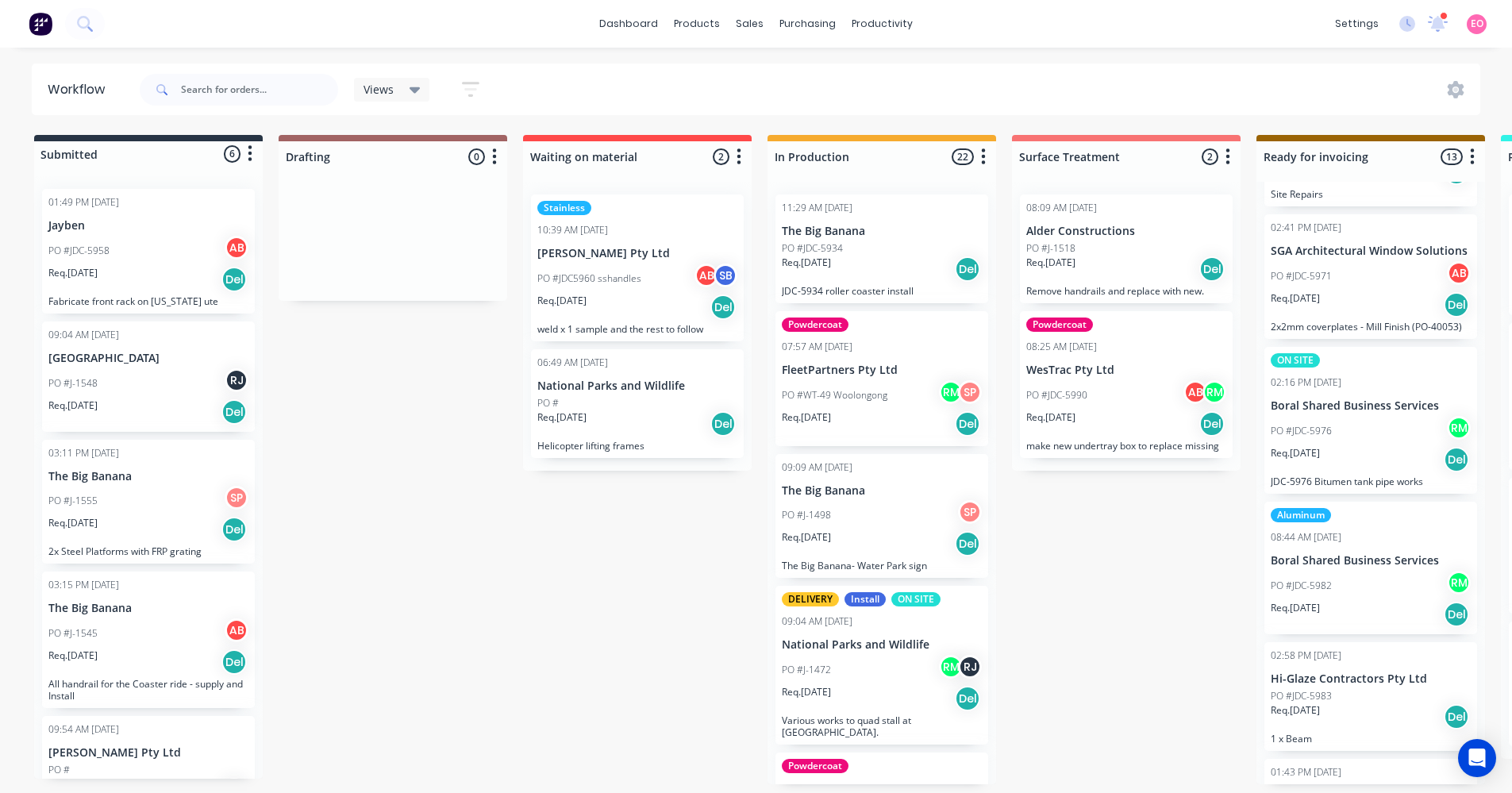
click at [1334, 561] on p "Boral Shared Business Services" at bounding box center [1371, 561] width 200 height 13
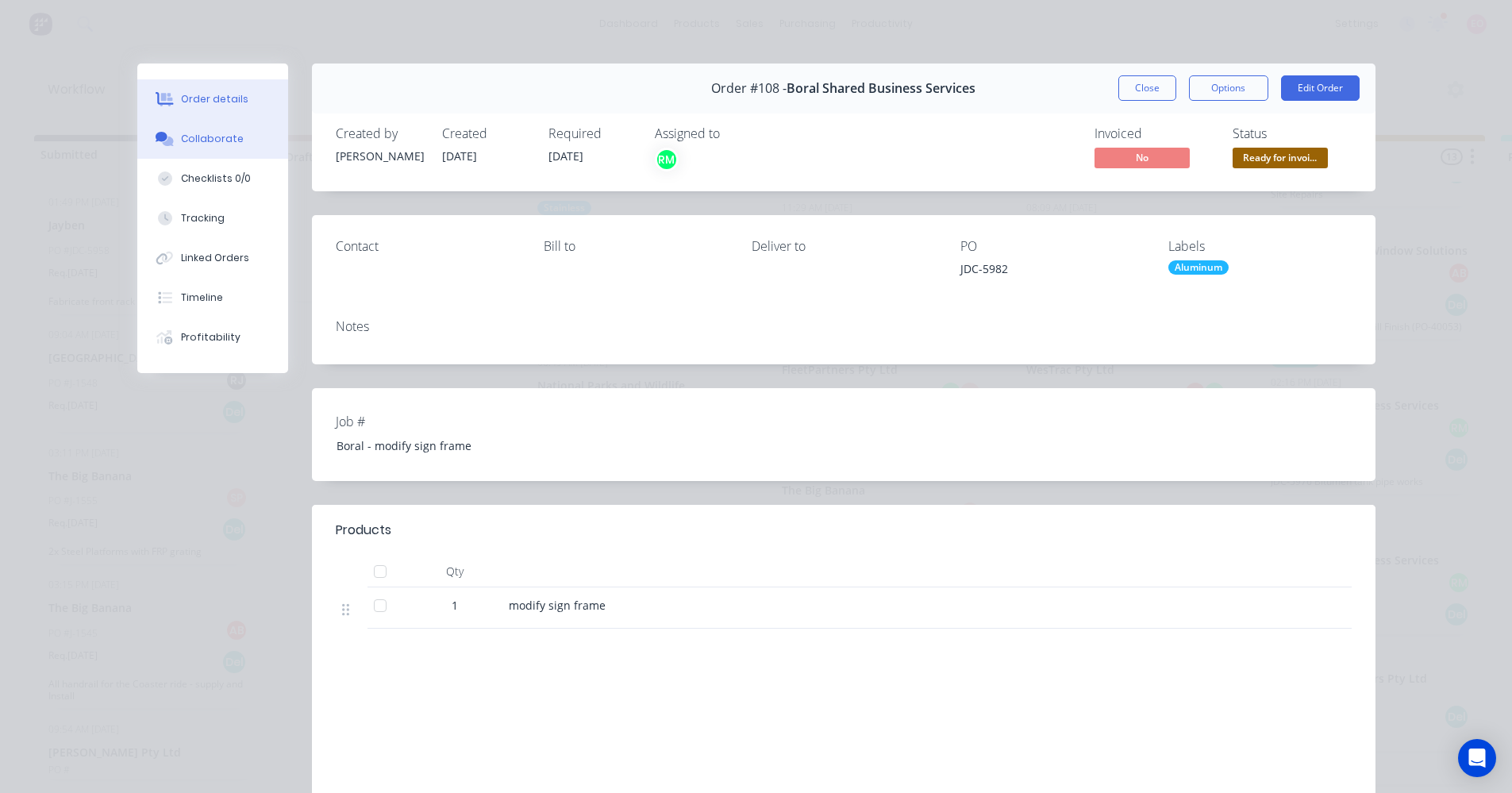
click at [188, 143] on div "Collaborate" at bounding box center [212, 139] width 63 height 14
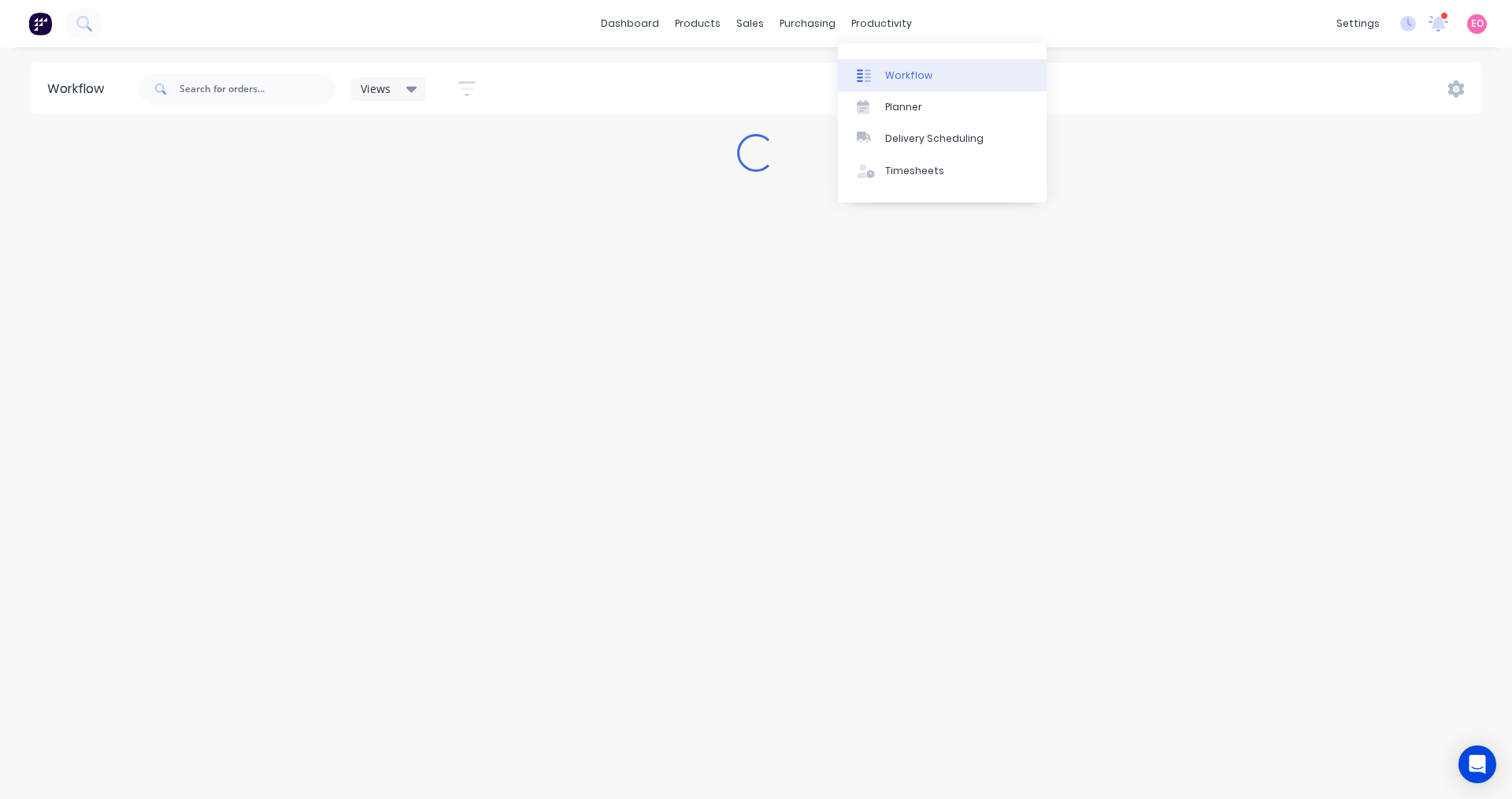
click at [921, 79] on div "Workflow" at bounding box center [909, 75] width 48 height 14
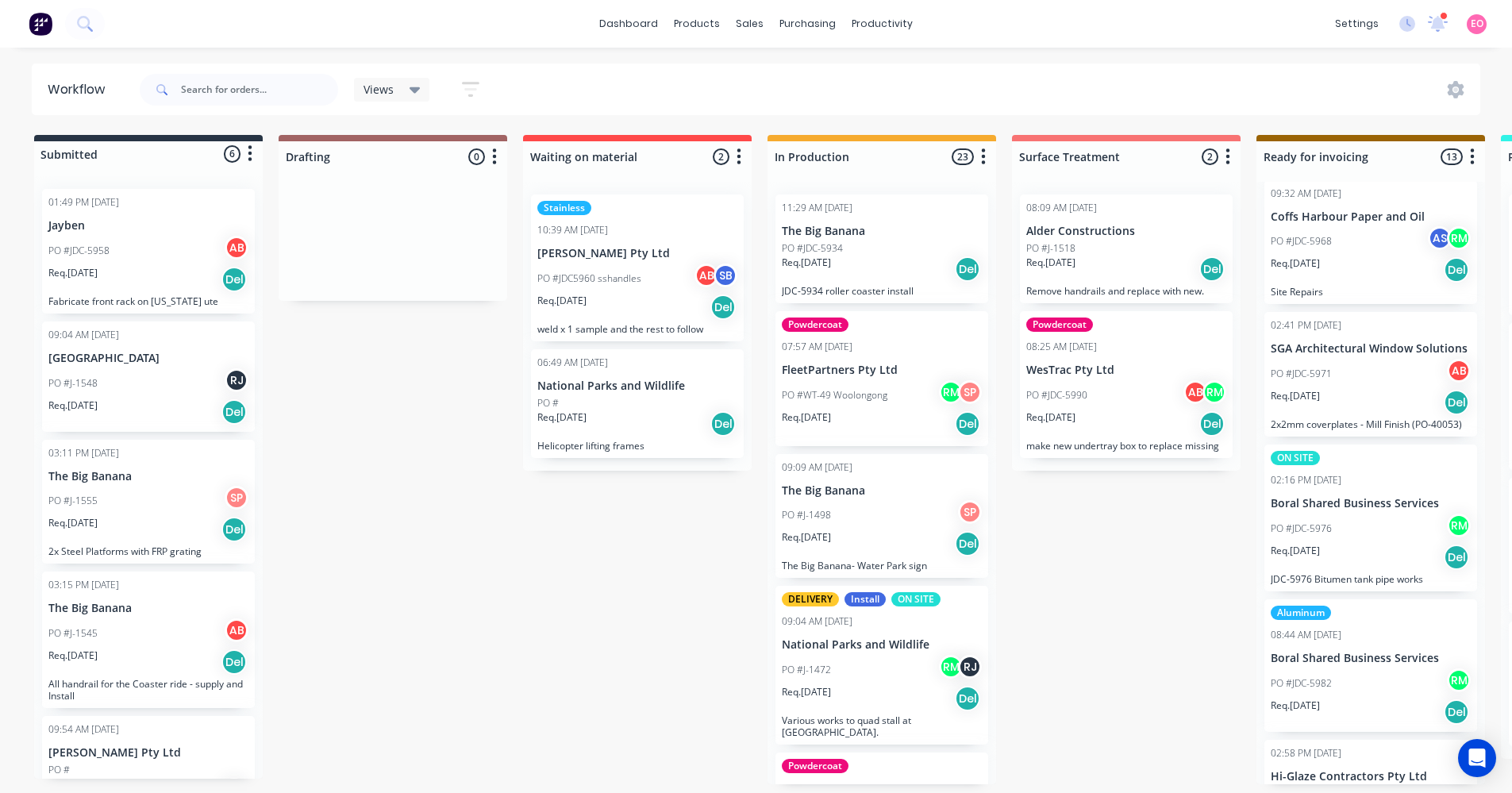
scroll to position [397, 0]
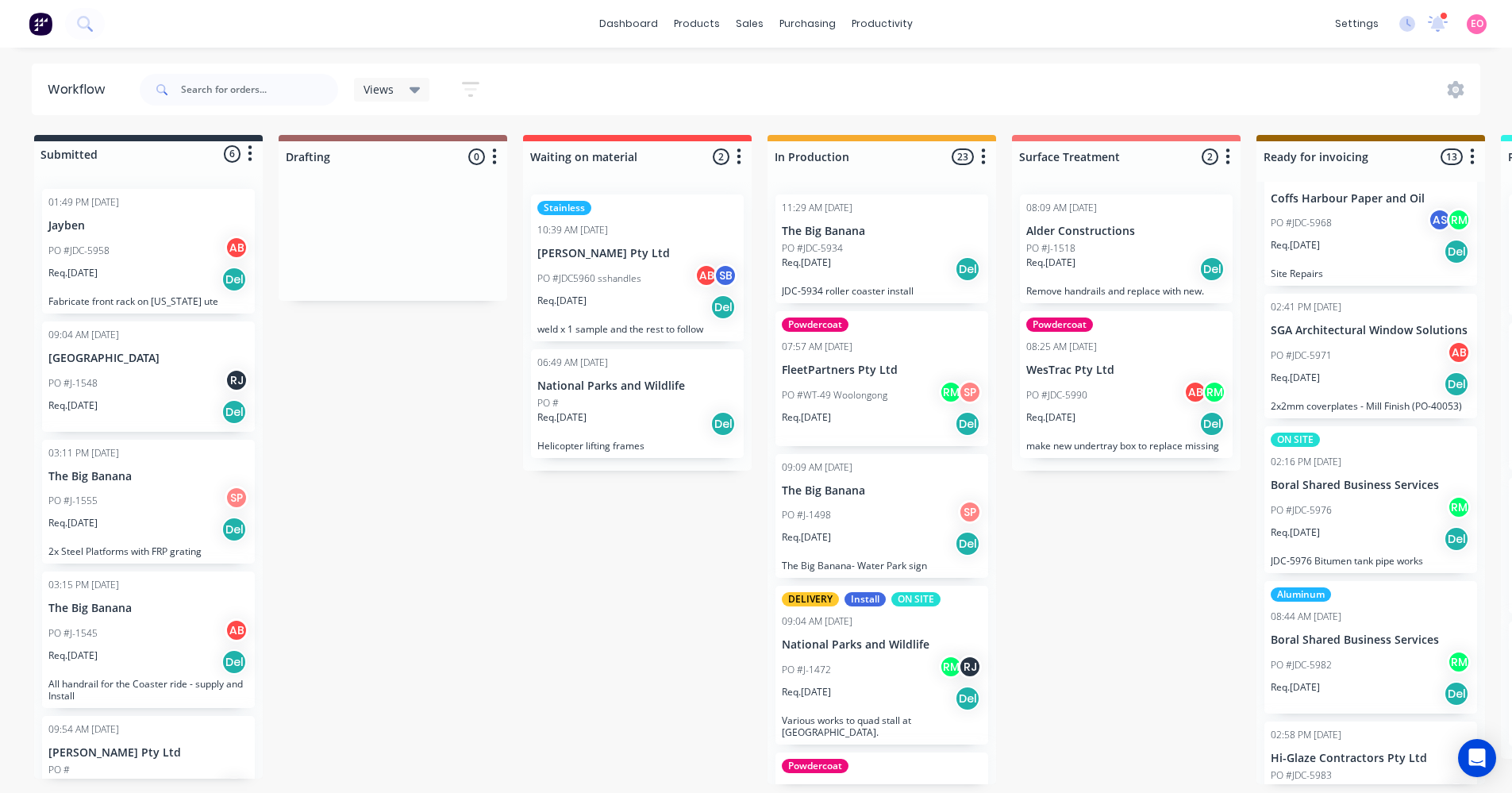
click at [1324, 645] on p "Boral Shared Business Services" at bounding box center [1371, 640] width 200 height 13
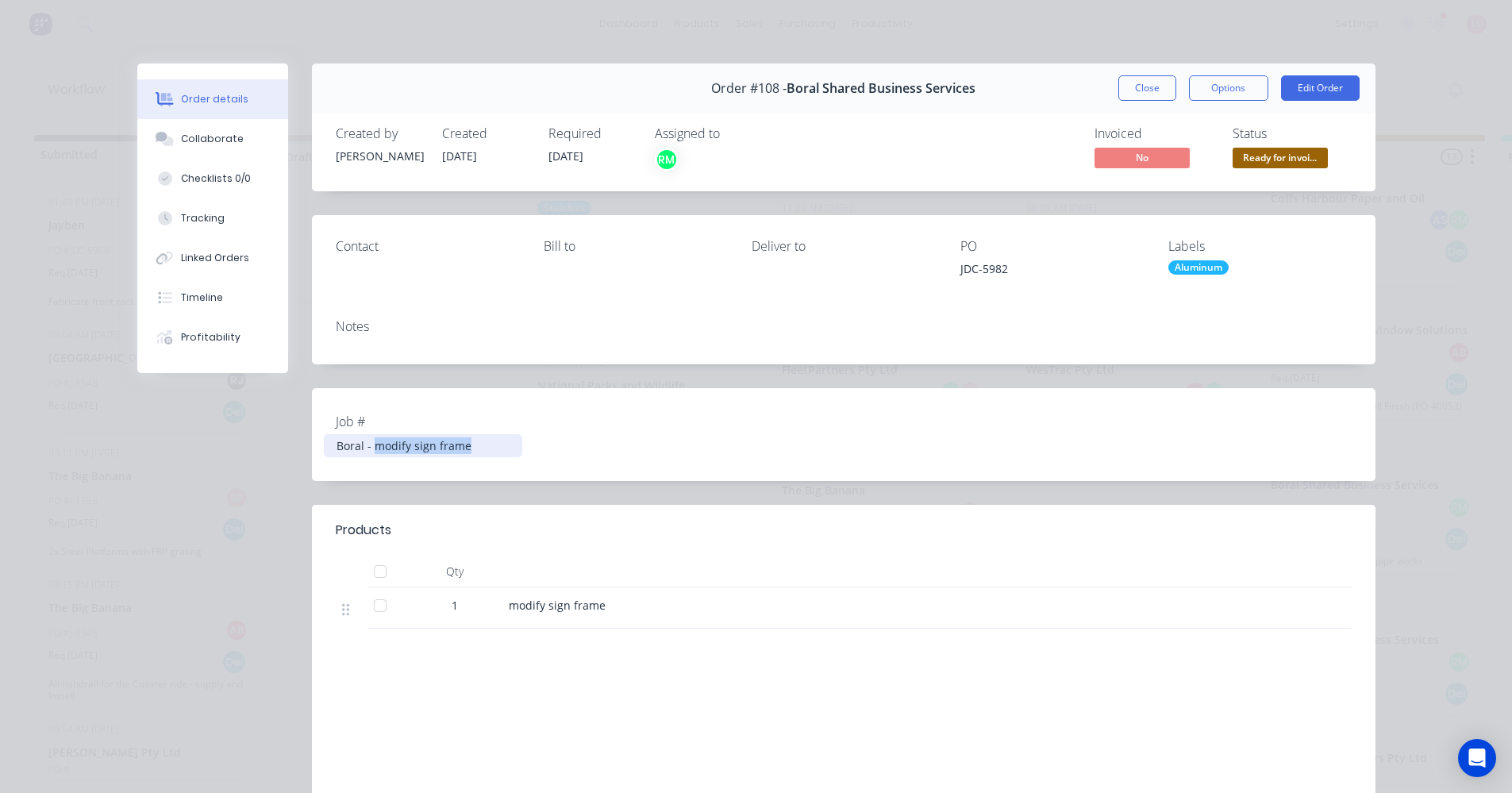
drag, startPoint x: 478, startPoint y: 451, endPoint x: 370, endPoint y: 444, distance: 108.2
click at [370, 444] on div "Boral - modify sign frame" at bounding box center [423, 446] width 199 height 23
copy div "modify sign frame"
click at [217, 144] on div "Collaborate" at bounding box center [212, 139] width 63 height 14
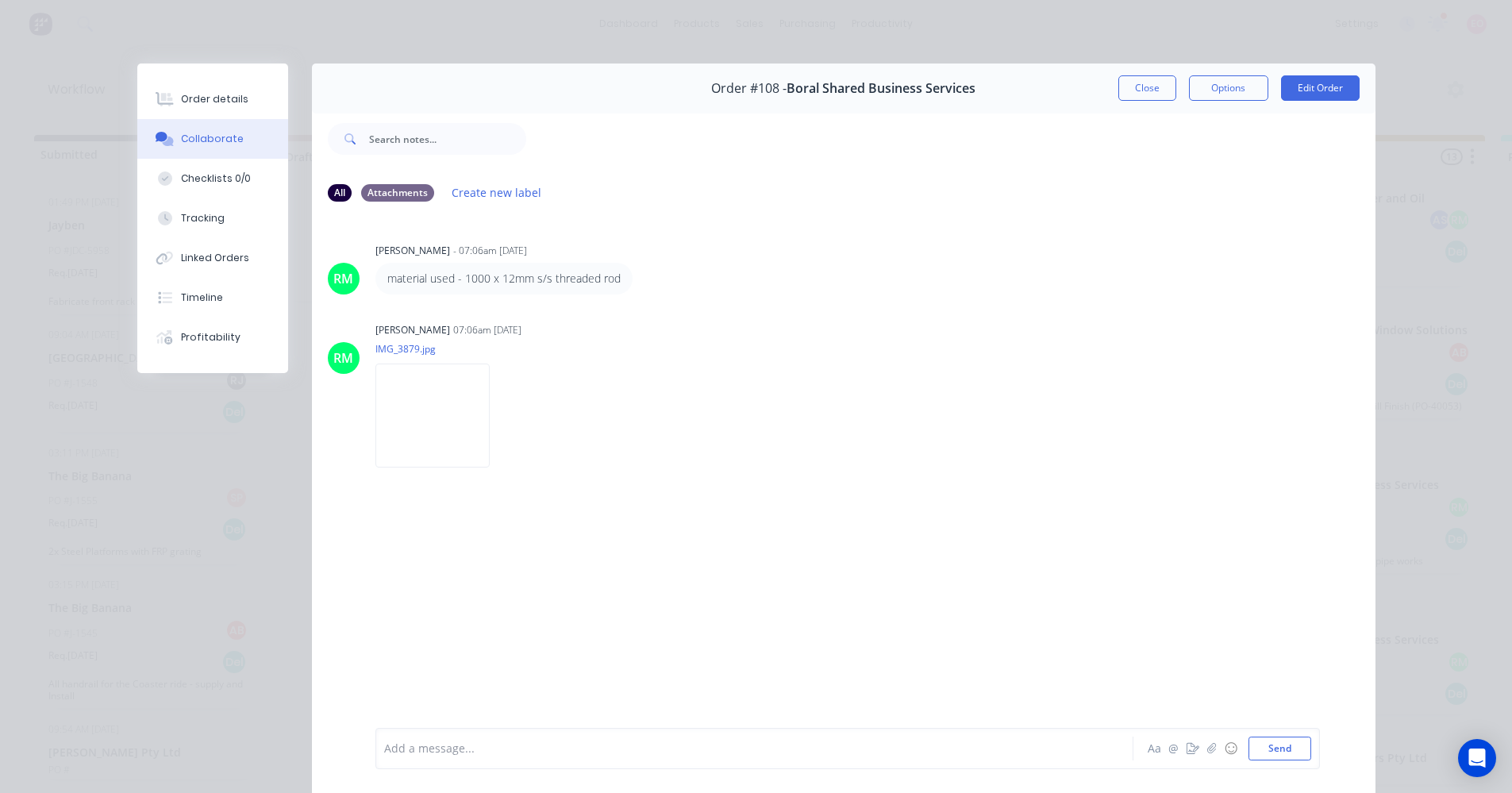
drag, startPoint x: 630, startPoint y: 502, endPoint x: 589, endPoint y: 488, distance: 43.3
click at [630, 503] on div "RM Rhys Munro - 07:06am 11/08/25 material used - 1000 x 12mm s/s threaded rod L…" at bounding box center [844, 471] width 1064 height 511
click at [448, 449] on img at bounding box center [432, 416] width 114 height 104
click at [1140, 93] on button "Close" at bounding box center [1147, 88] width 58 height 25
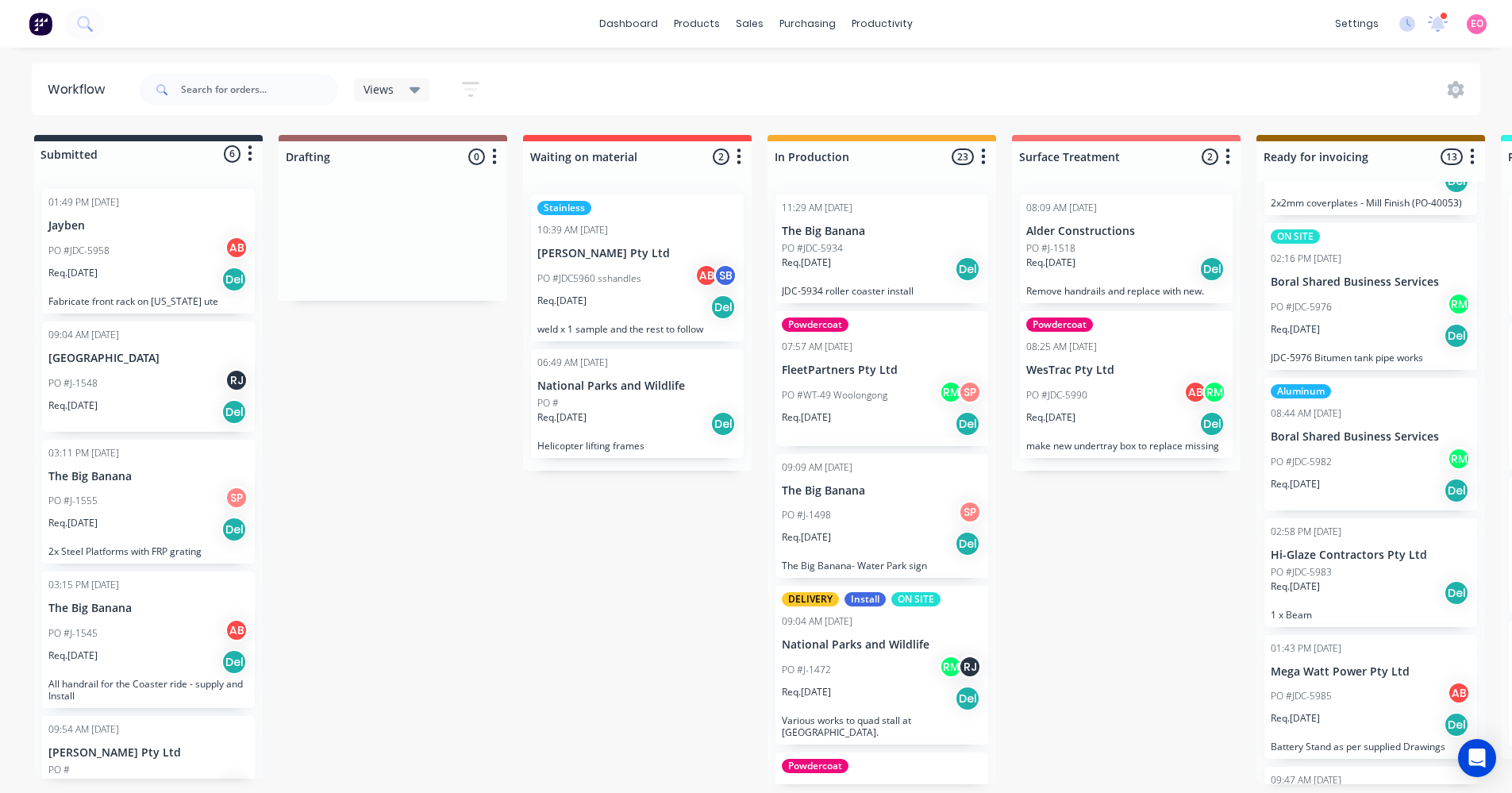
scroll to position [636, 0]
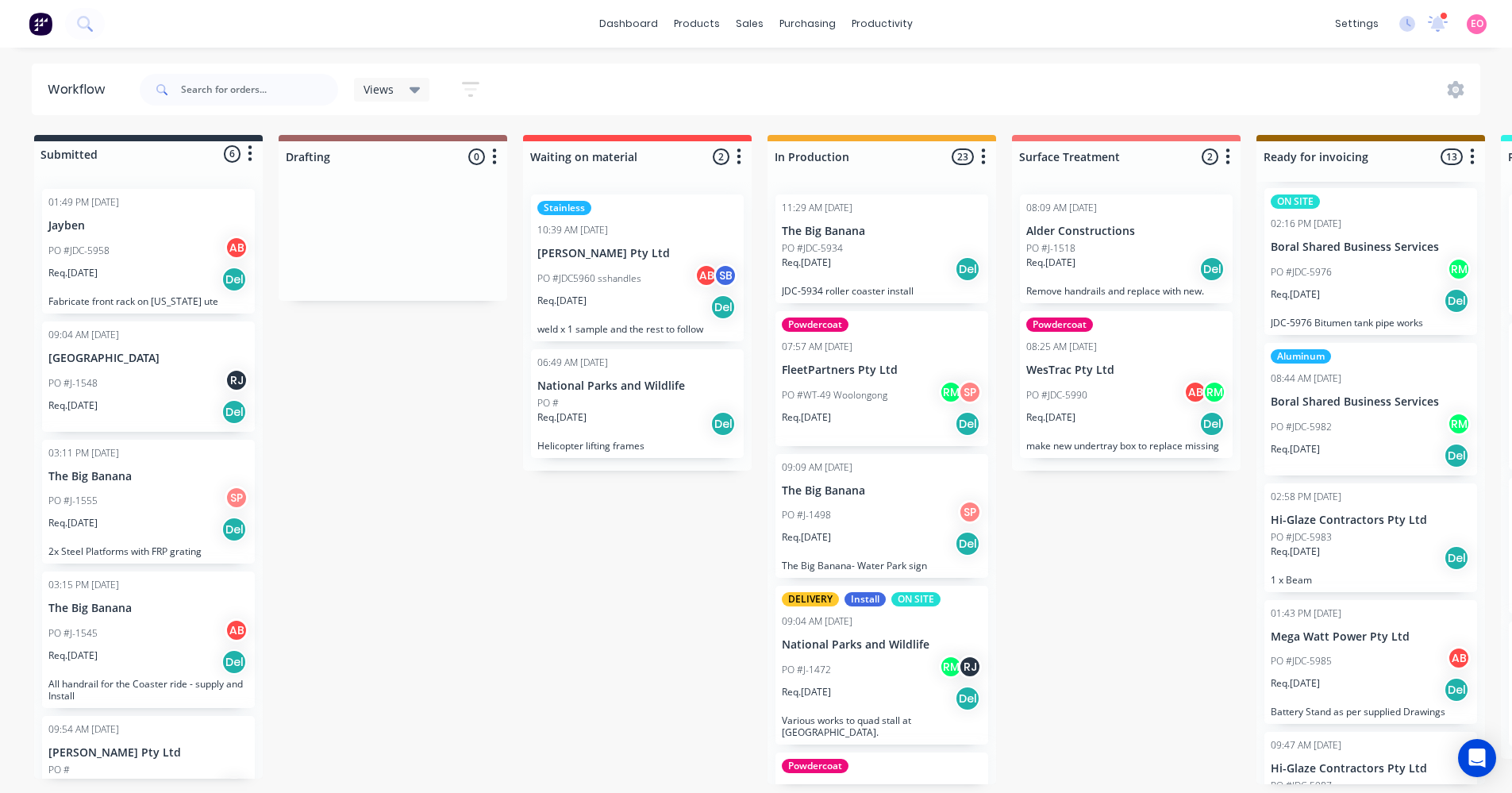
click at [1356, 526] on p "Hi-Glaze Contractors Pty Ltd" at bounding box center [1371, 520] width 200 height 13
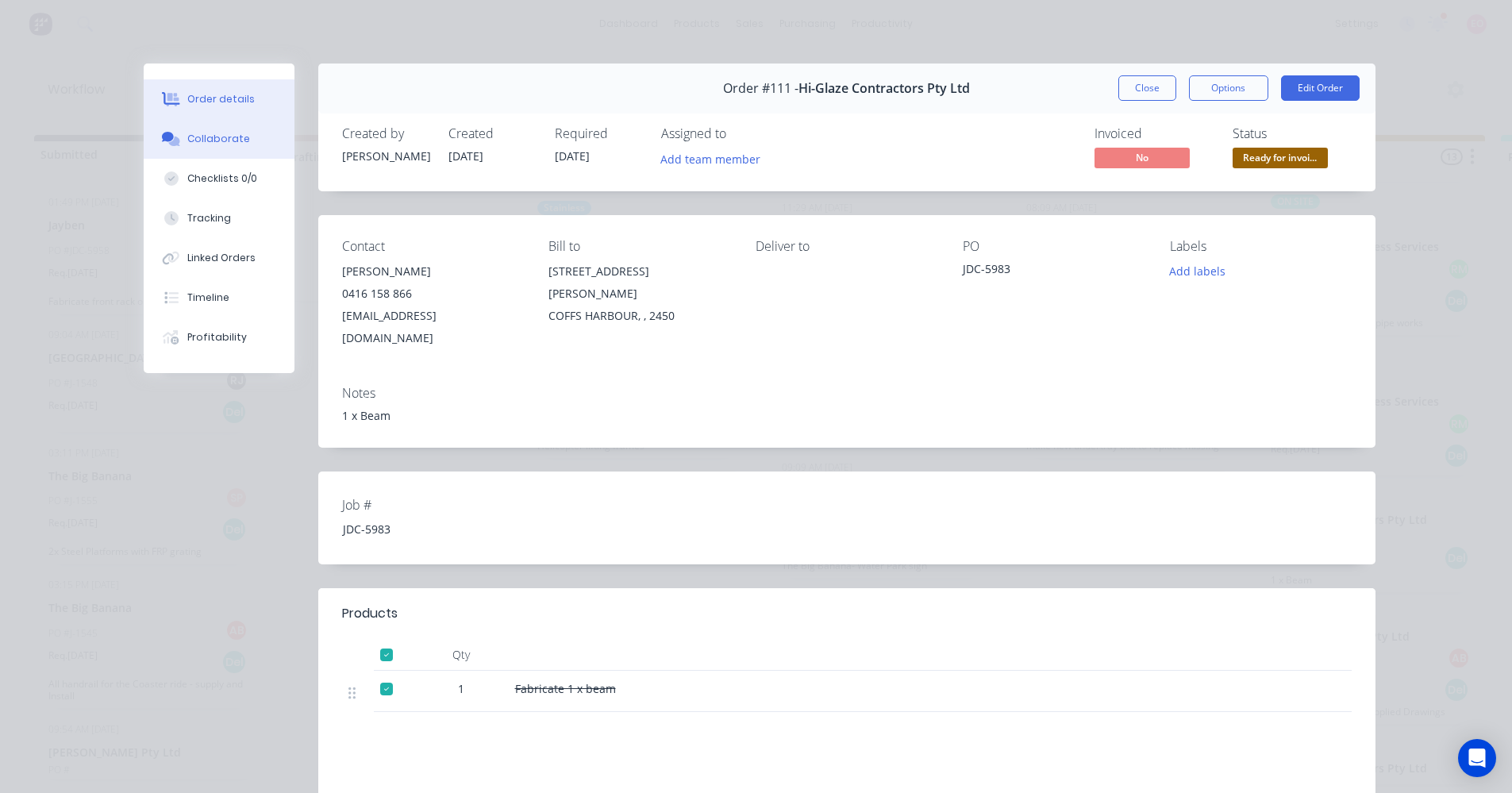
click at [210, 132] on div "Collaborate" at bounding box center [219, 139] width 63 height 14
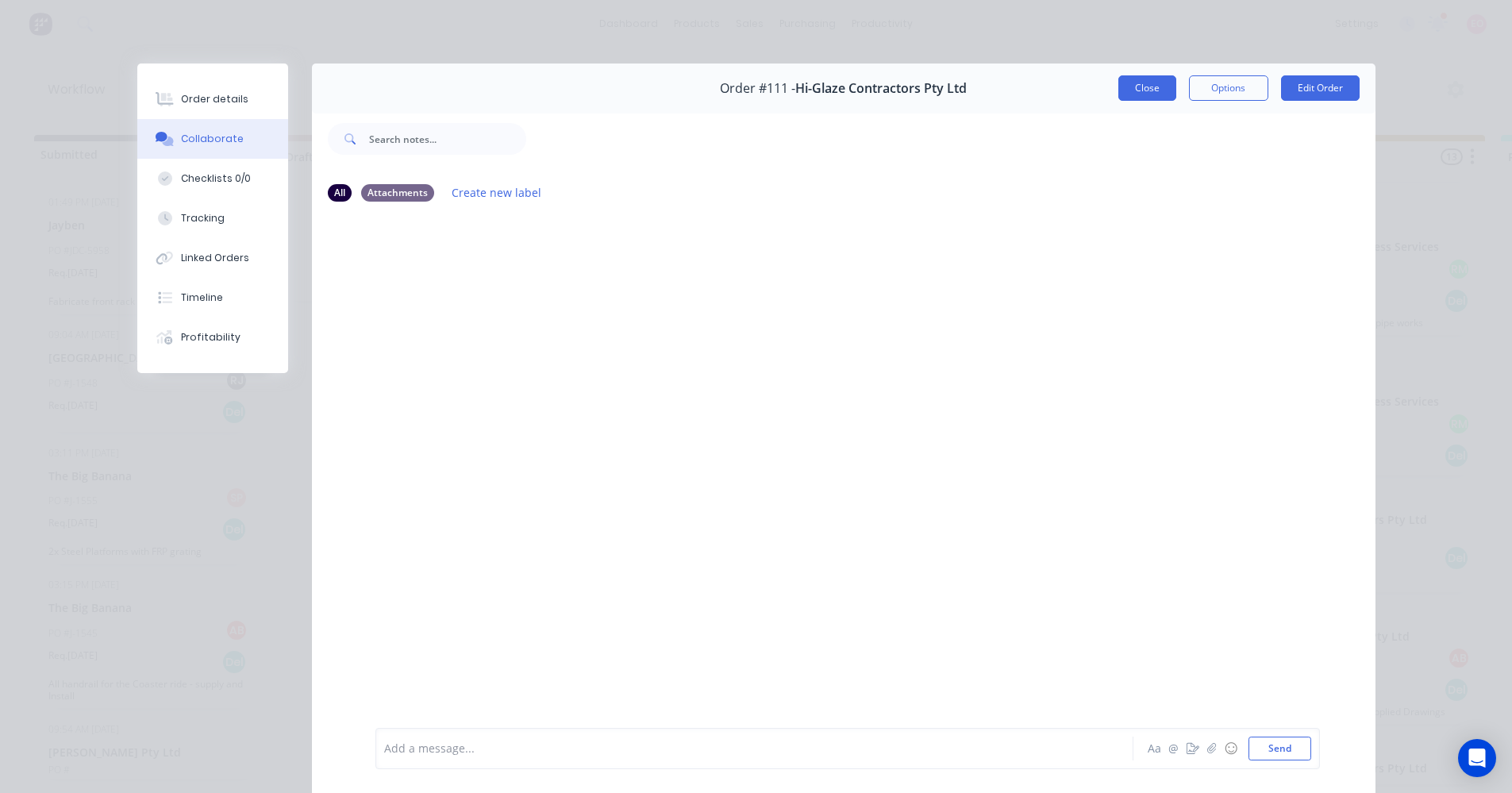
click at [1120, 99] on button "Close" at bounding box center [1147, 88] width 58 height 25
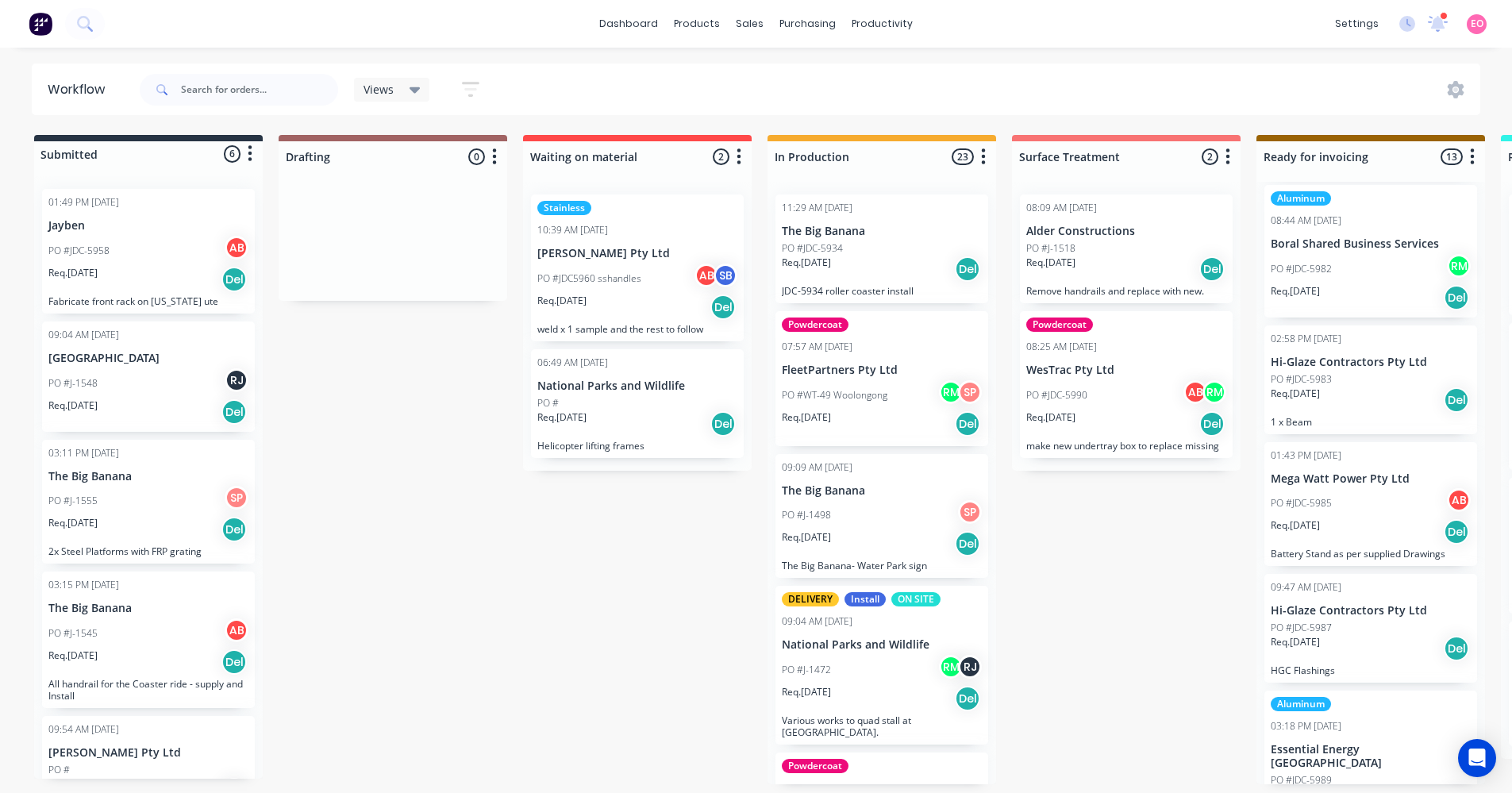
scroll to position [794, 0]
click at [1316, 508] on p "PO #JDC-5985" at bounding box center [1301, 503] width 61 height 14
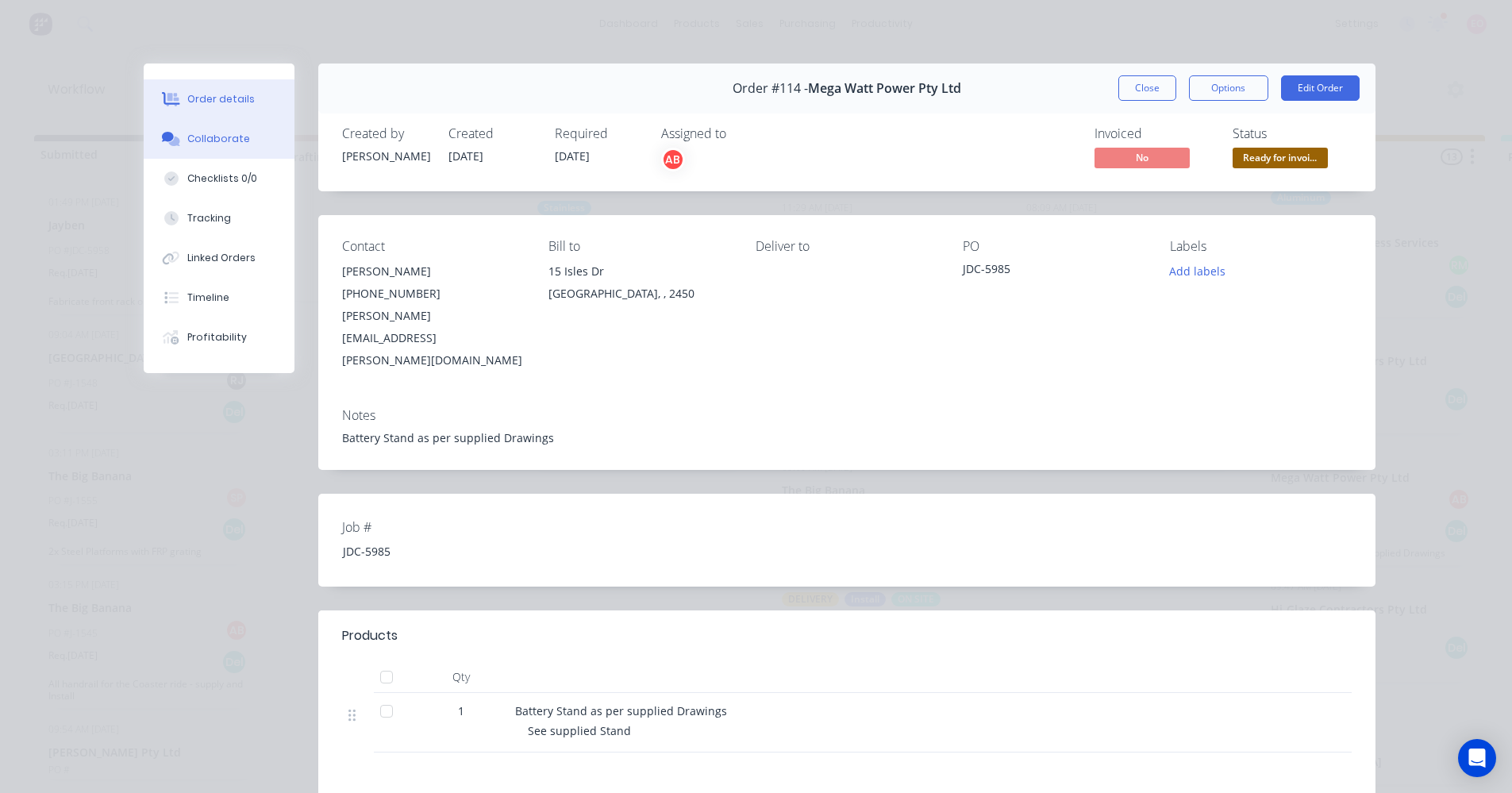
click at [219, 136] on div "Collaborate" at bounding box center [219, 139] width 63 height 14
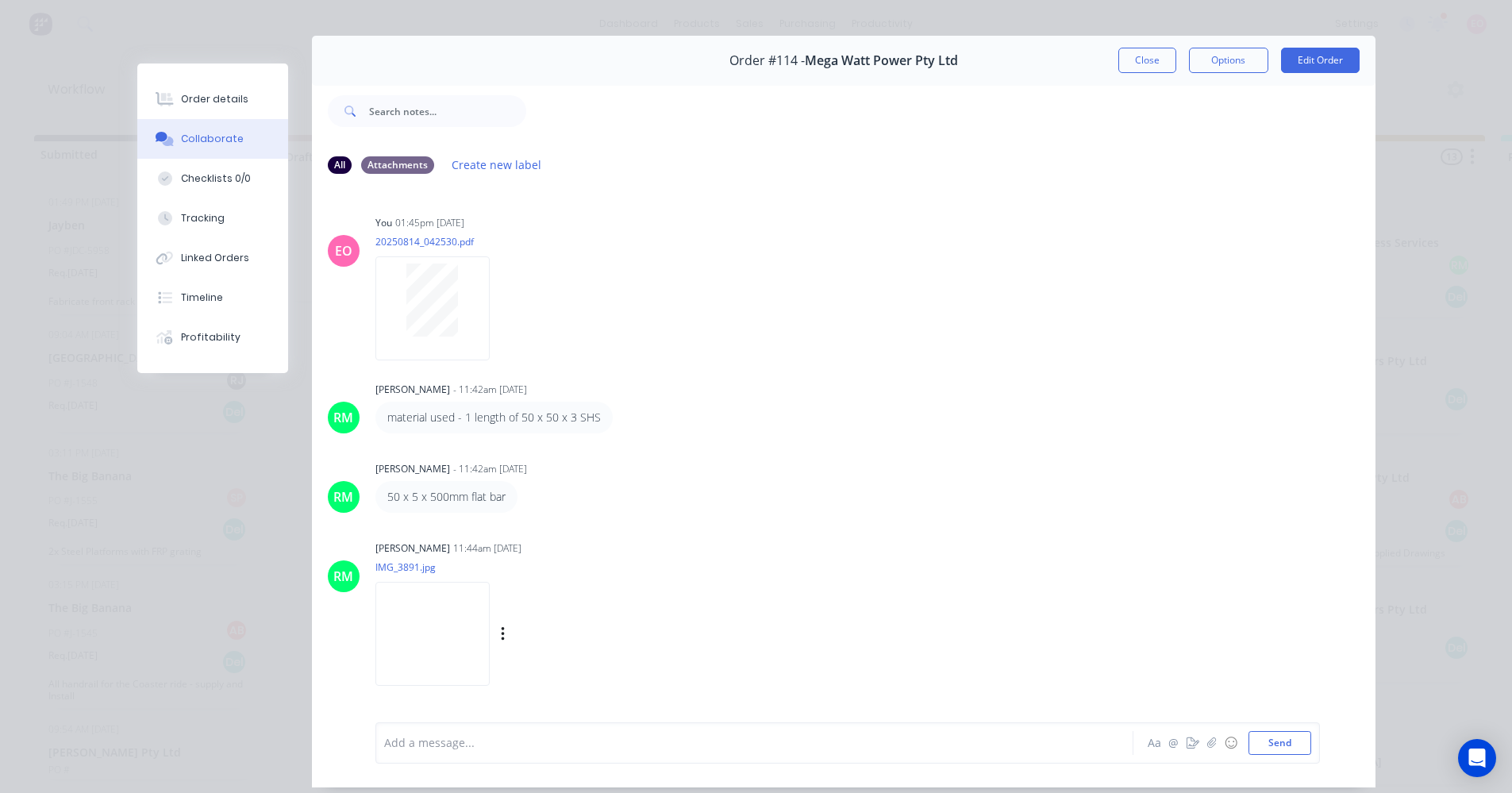
scroll to position [0, 0]
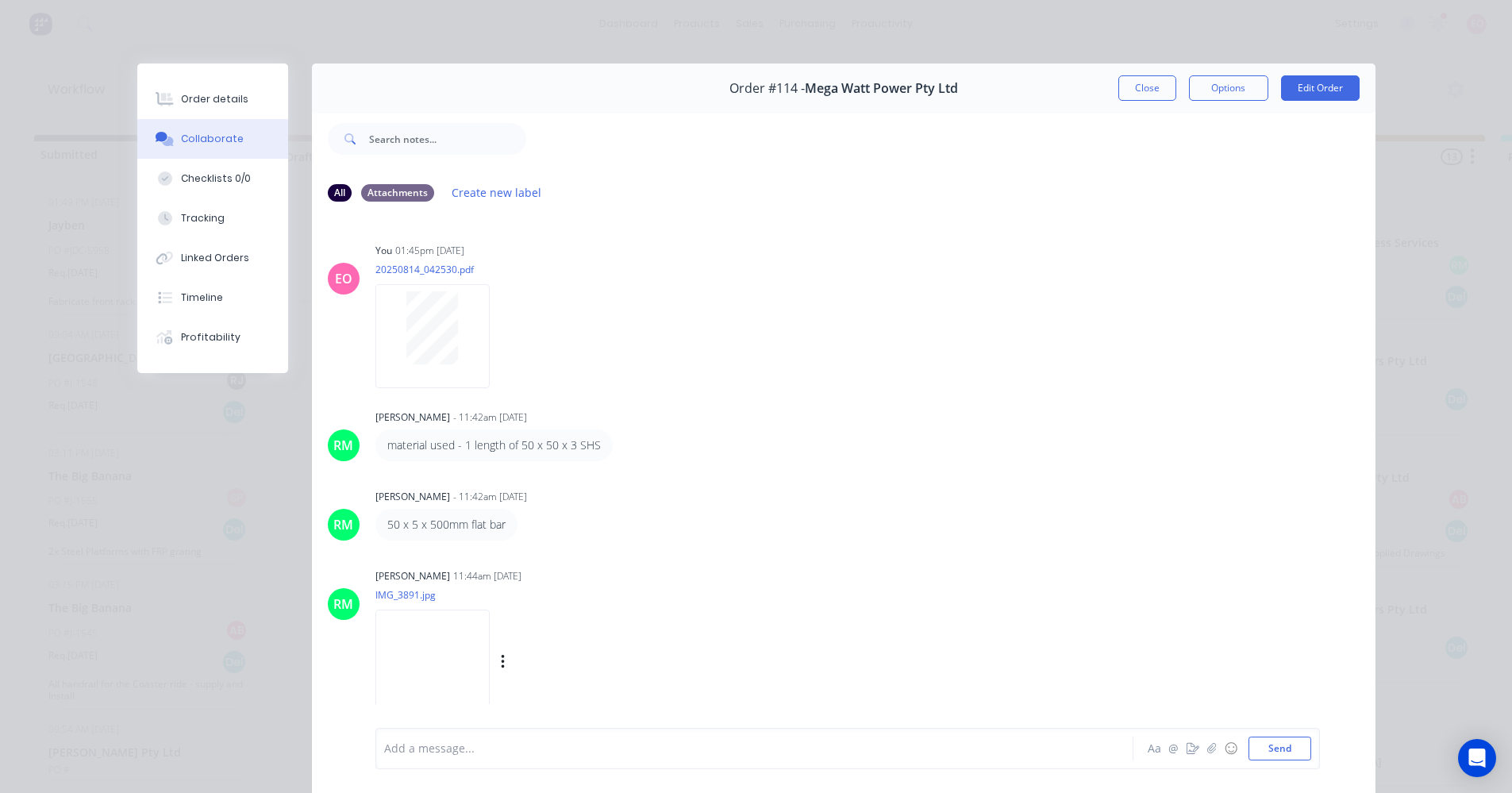
click at [431, 652] on img at bounding box center [432, 662] width 114 height 104
click at [401, 287] on div at bounding box center [432, 337] width 114 height 104
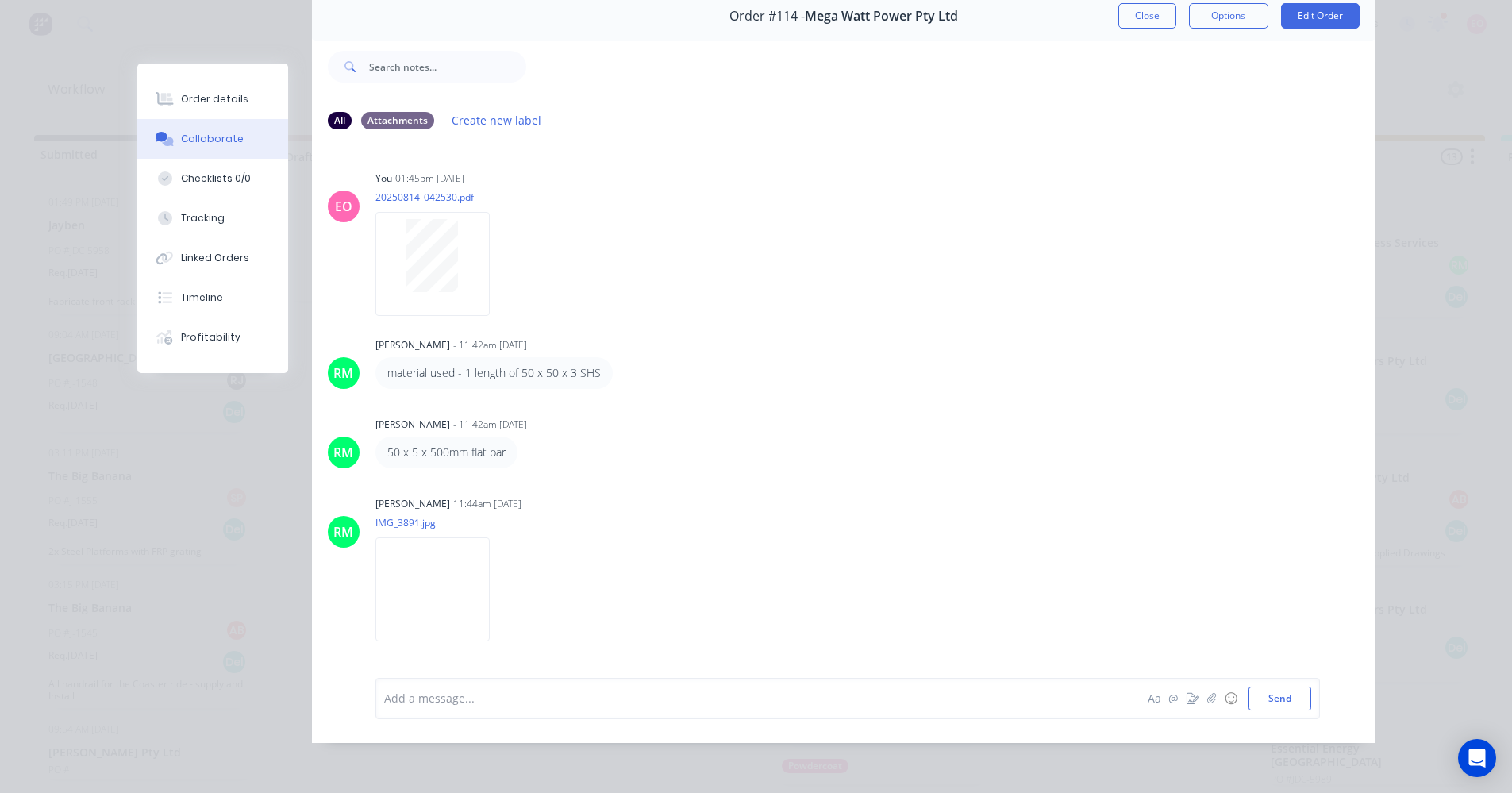
scroll to position [3, 0]
click at [436, 554] on img at bounding box center [432, 589] width 114 height 104
click at [1119, 8] on button "Close" at bounding box center [1147, 15] width 58 height 25
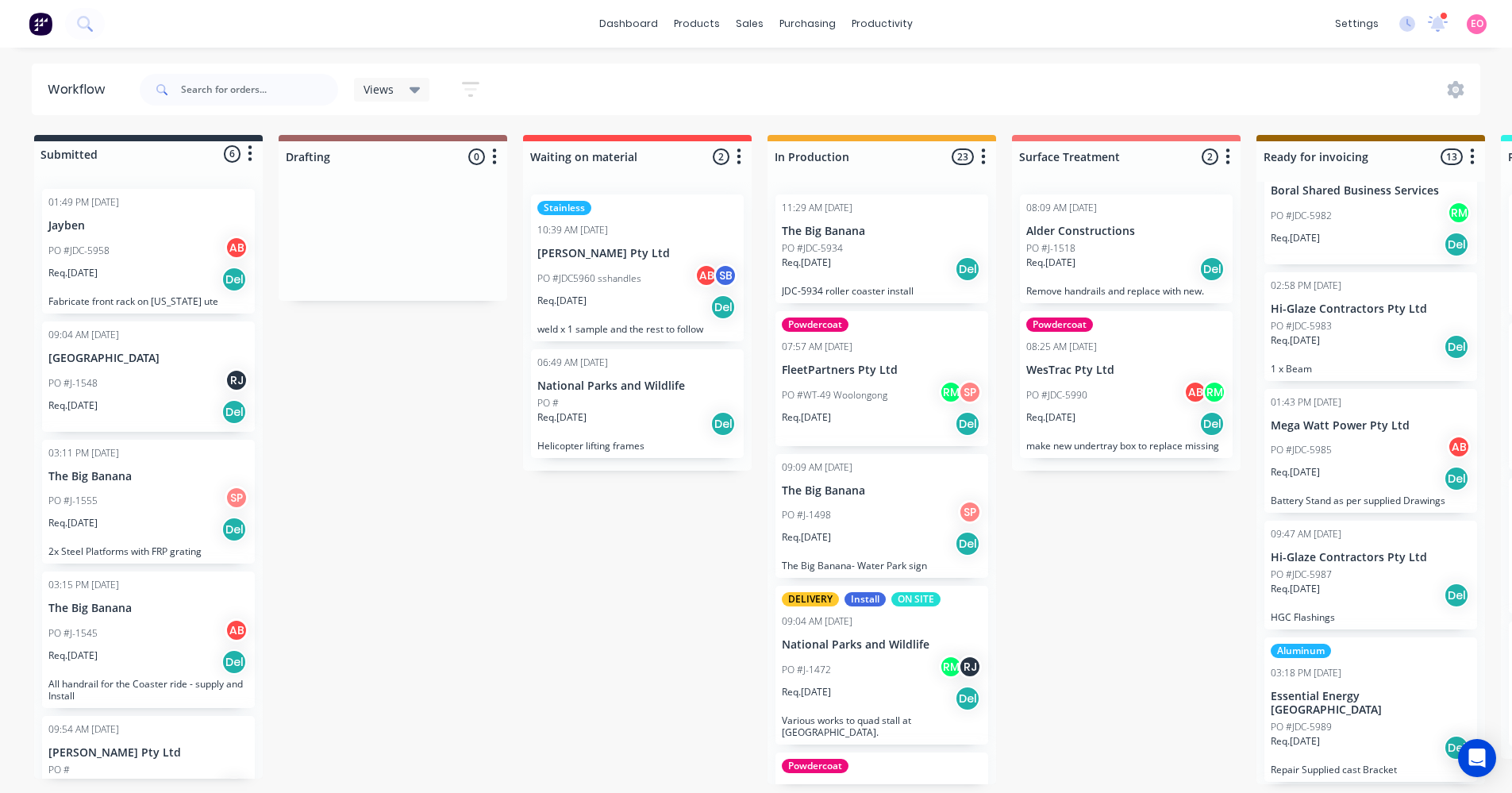
scroll to position [873, 0]
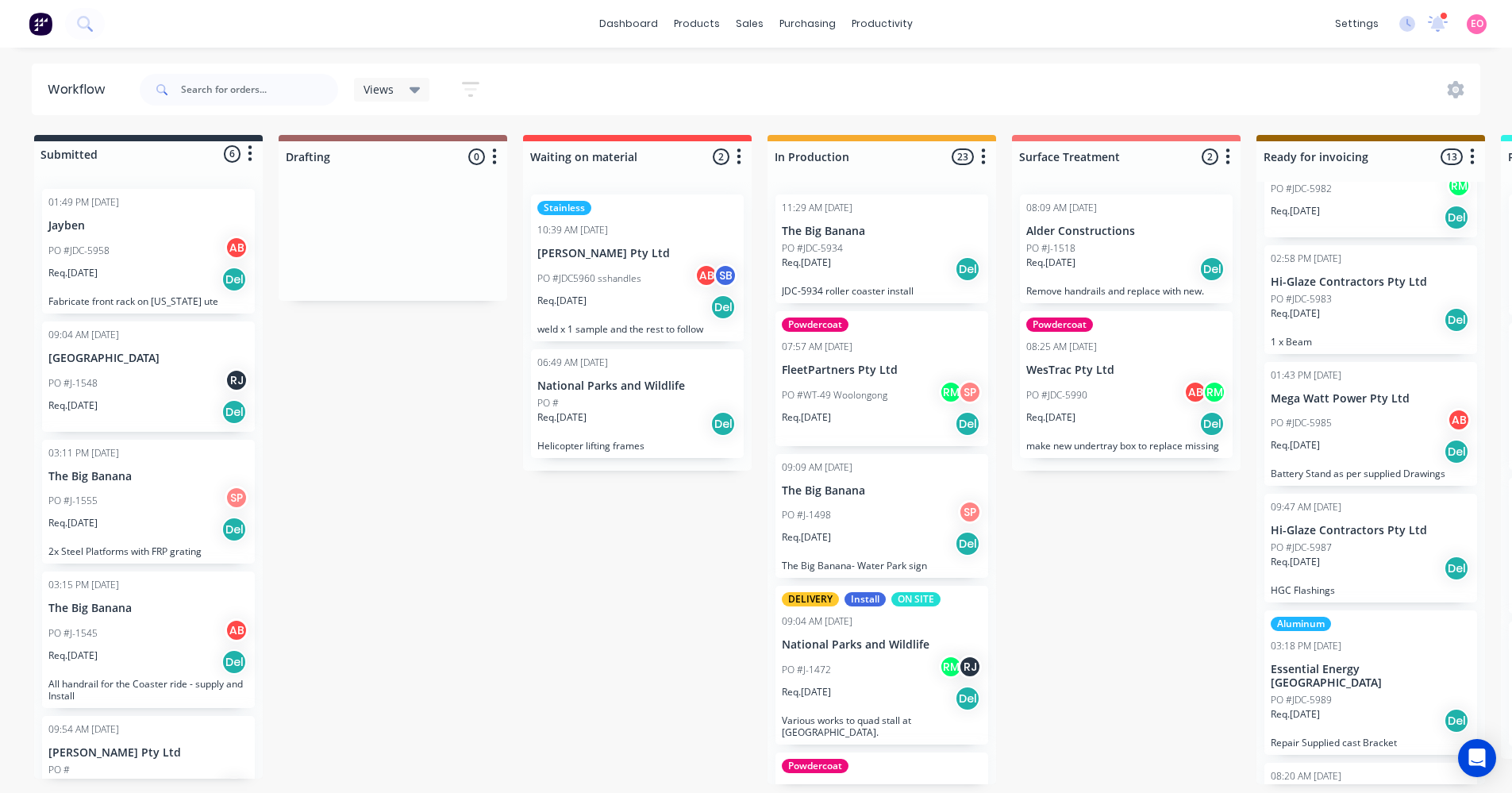
click at [1346, 543] on div "PO #JDC-5987" at bounding box center [1371, 548] width 200 height 14
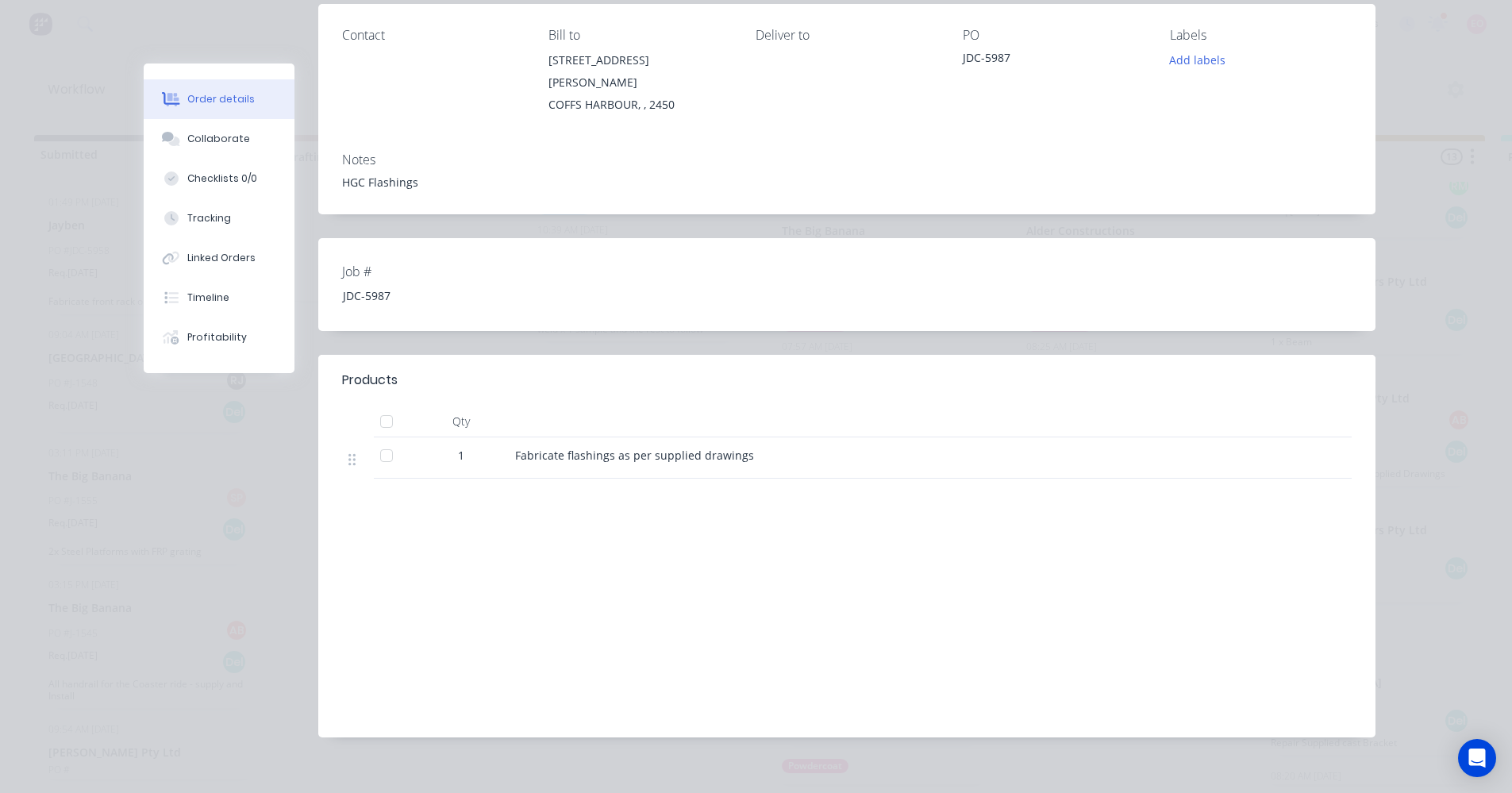
scroll to position [214, 0]
click at [226, 138] on div "Collaborate" at bounding box center [219, 139] width 63 height 14
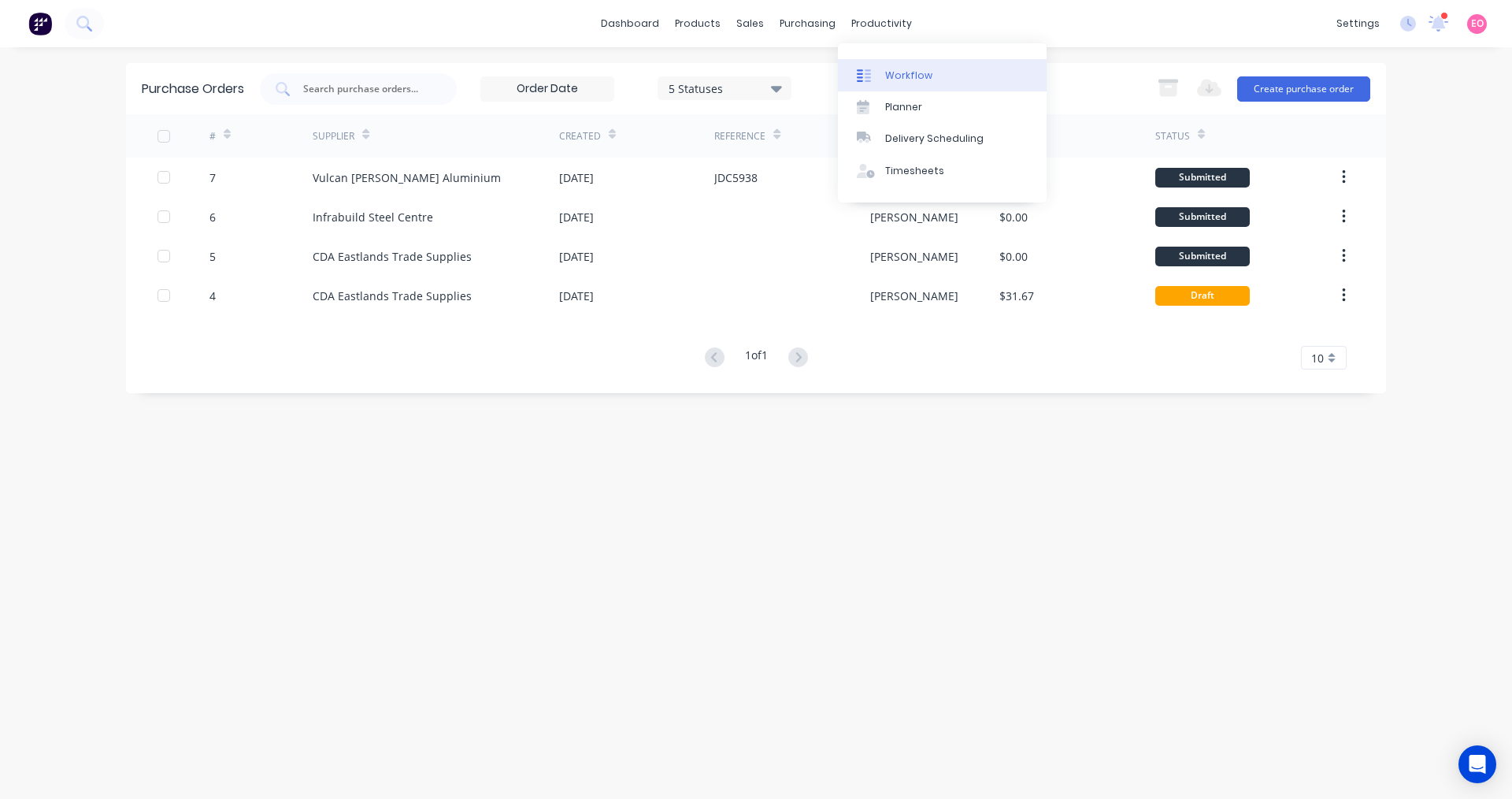
click at [900, 76] on div "Workflow" at bounding box center [909, 75] width 48 height 14
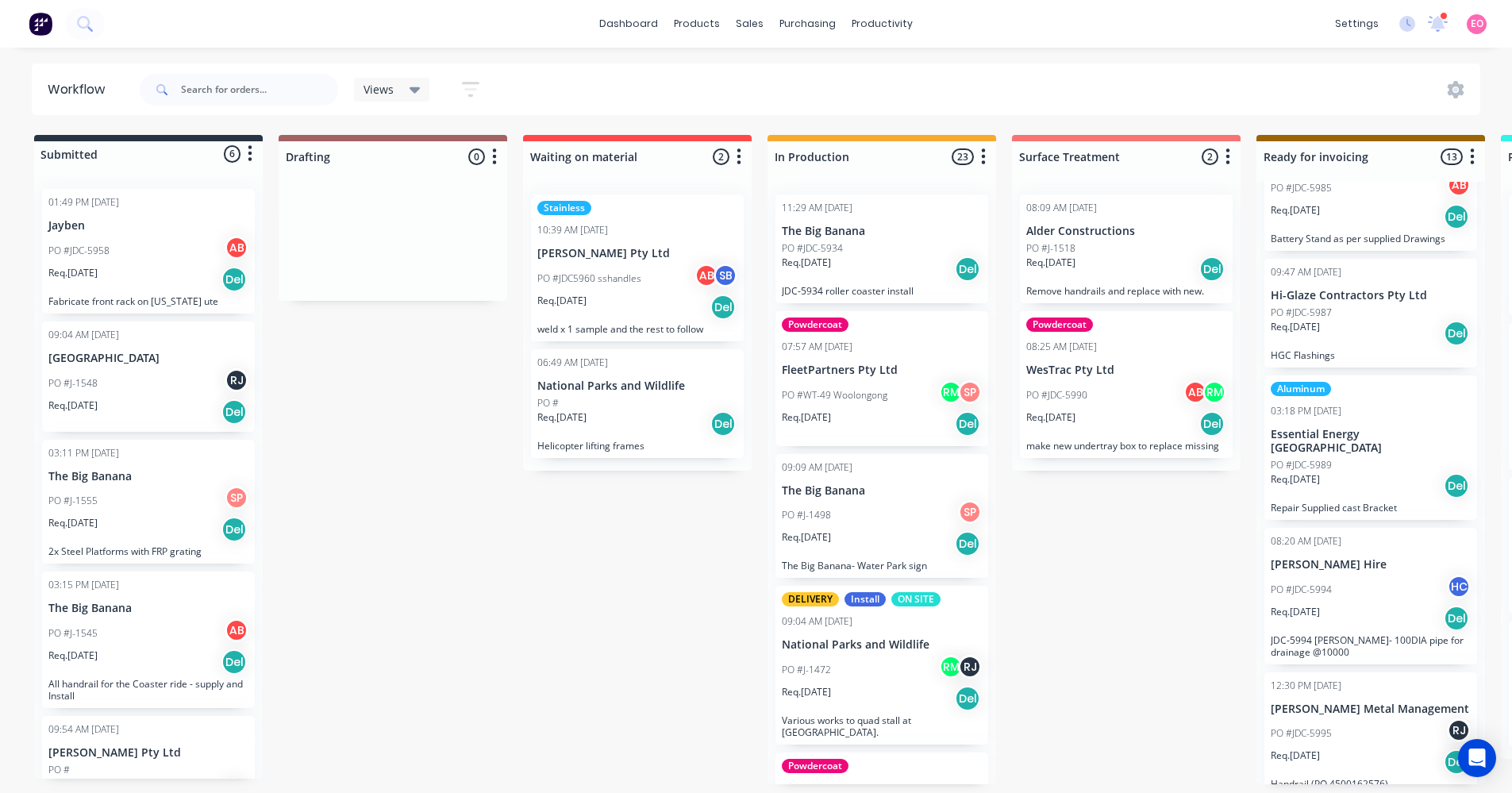
scroll to position [3, 0]
click at [1308, 458] on p "PO #JDC-5989" at bounding box center [1301, 465] width 61 height 14
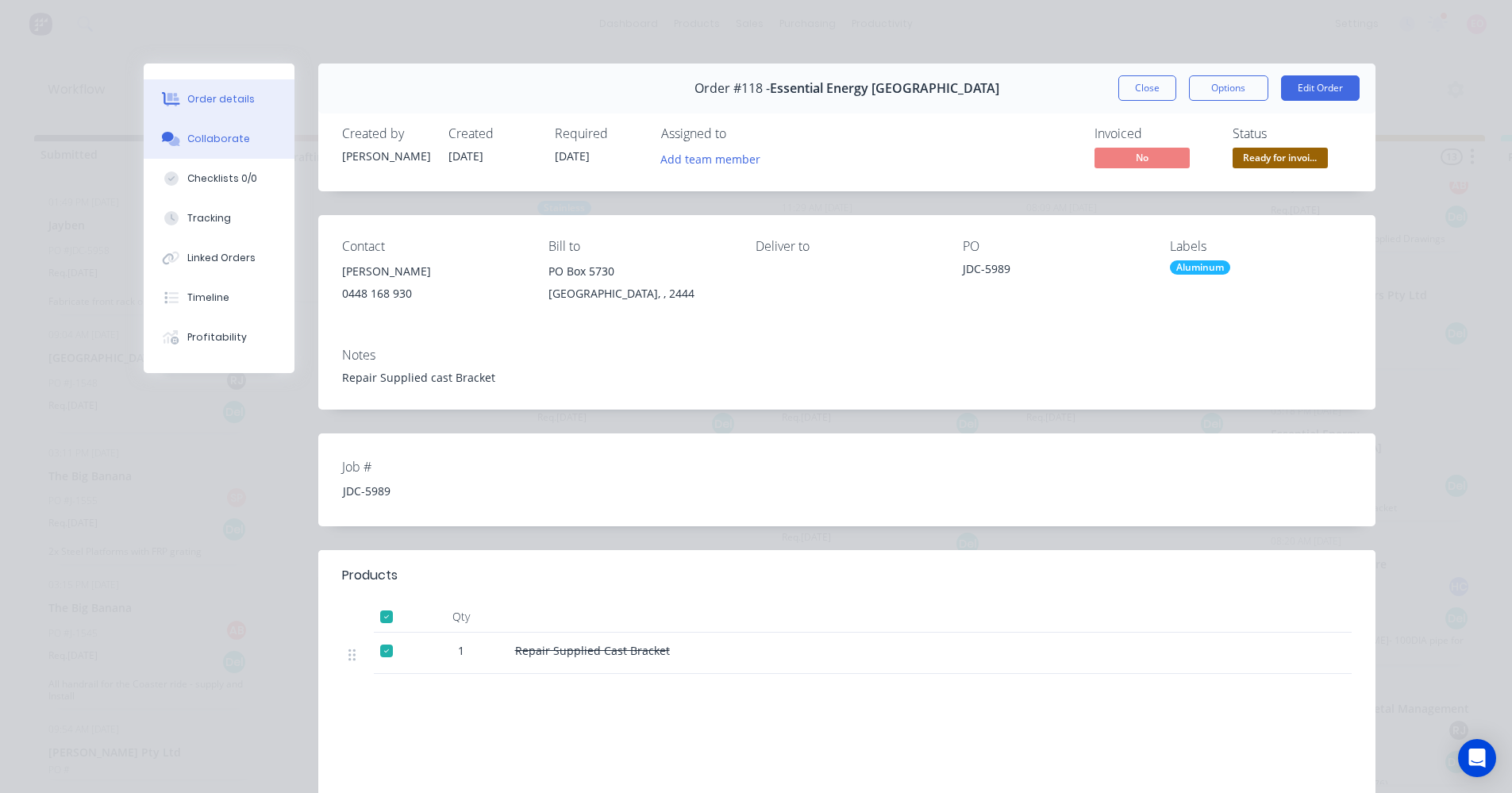
click at [229, 133] on div "Collaborate" at bounding box center [219, 139] width 63 height 14
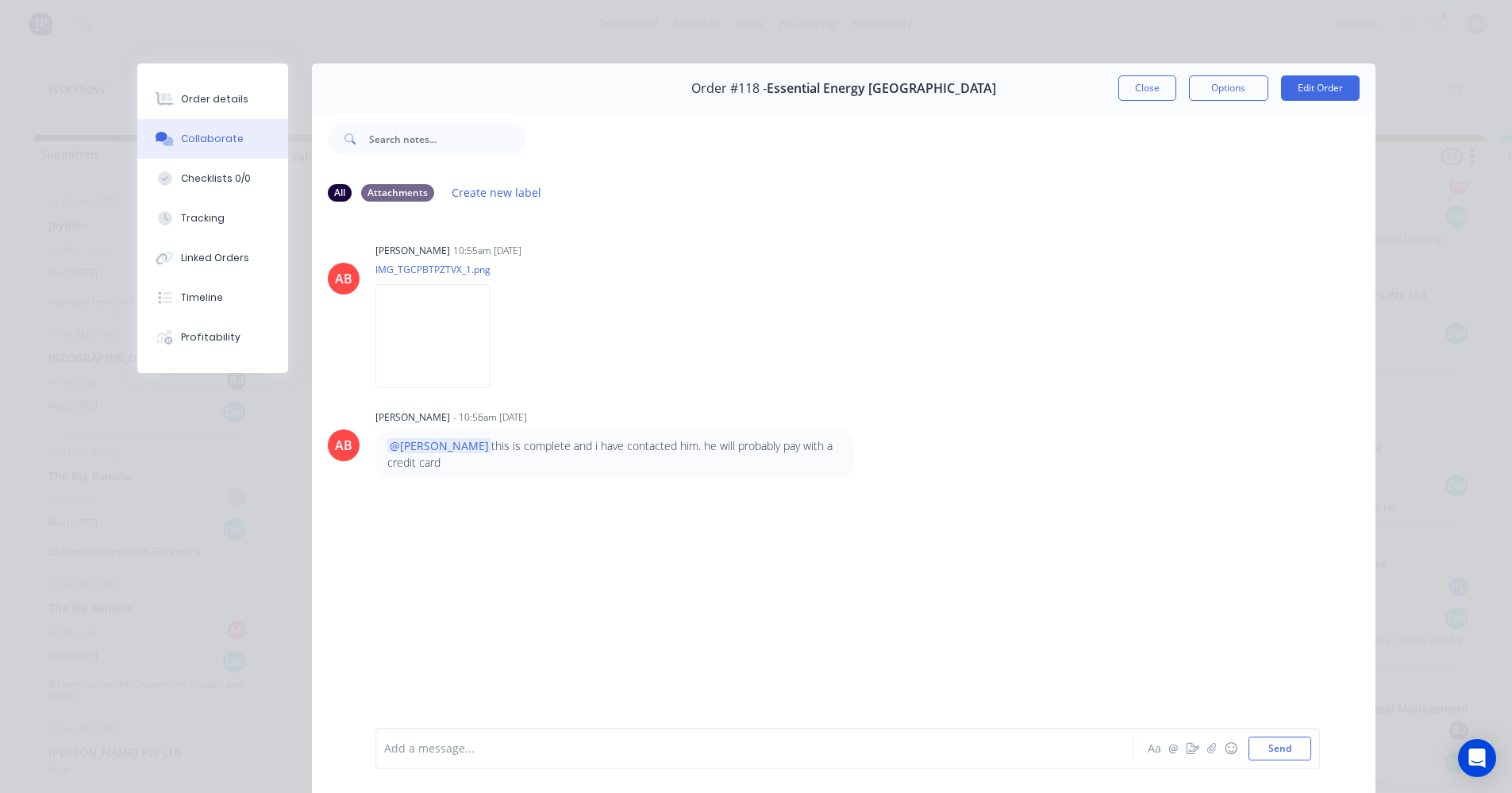
drag, startPoint x: 208, startPoint y: 92, endPoint x: 53, endPoint y: 219, distance: 200.4
click at [208, 92] on div "Order details" at bounding box center [215, 99] width 68 height 14
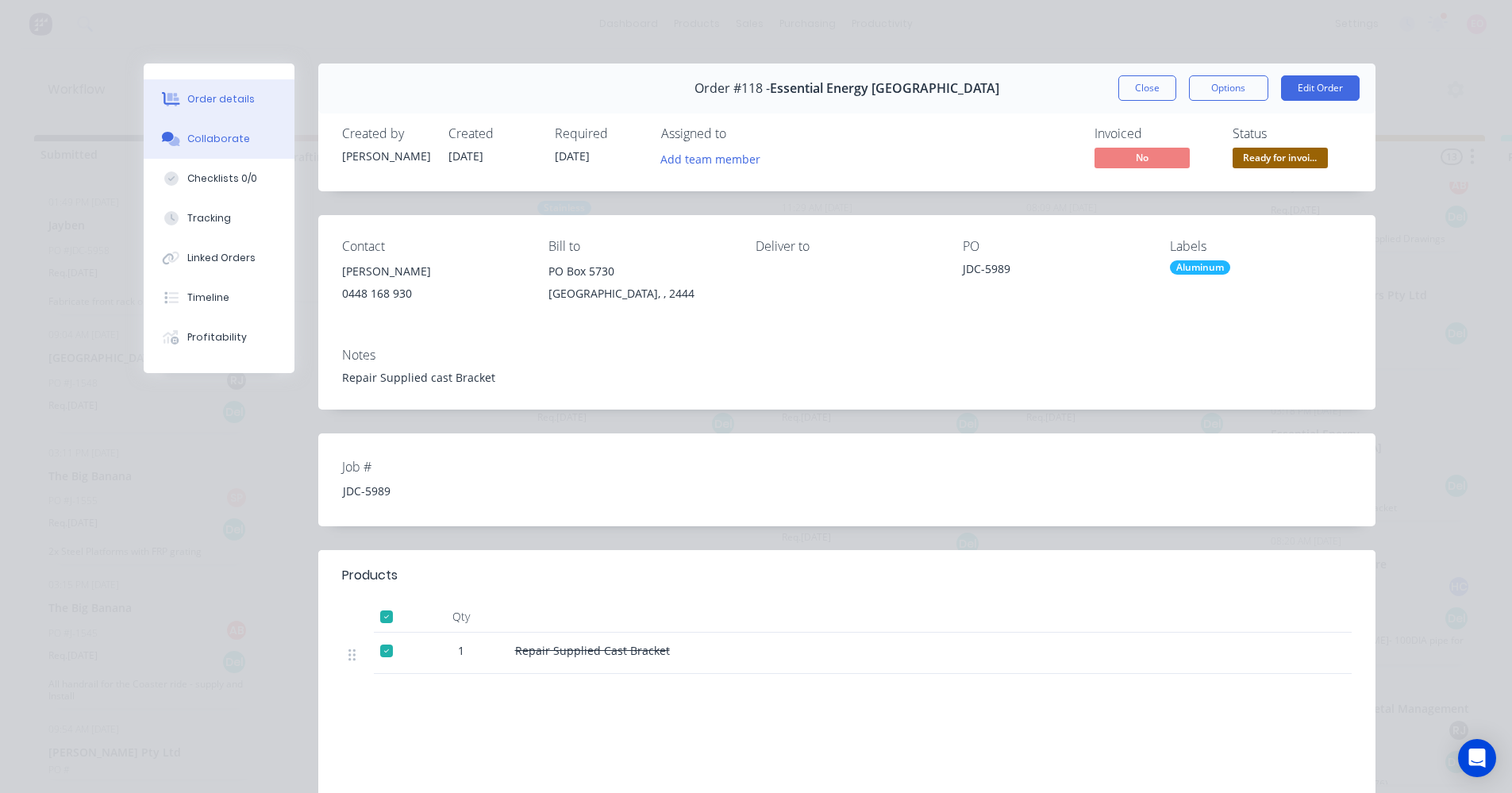
click at [203, 136] on div "Collaborate" at bounding box center [219, 139] width 63 height 14
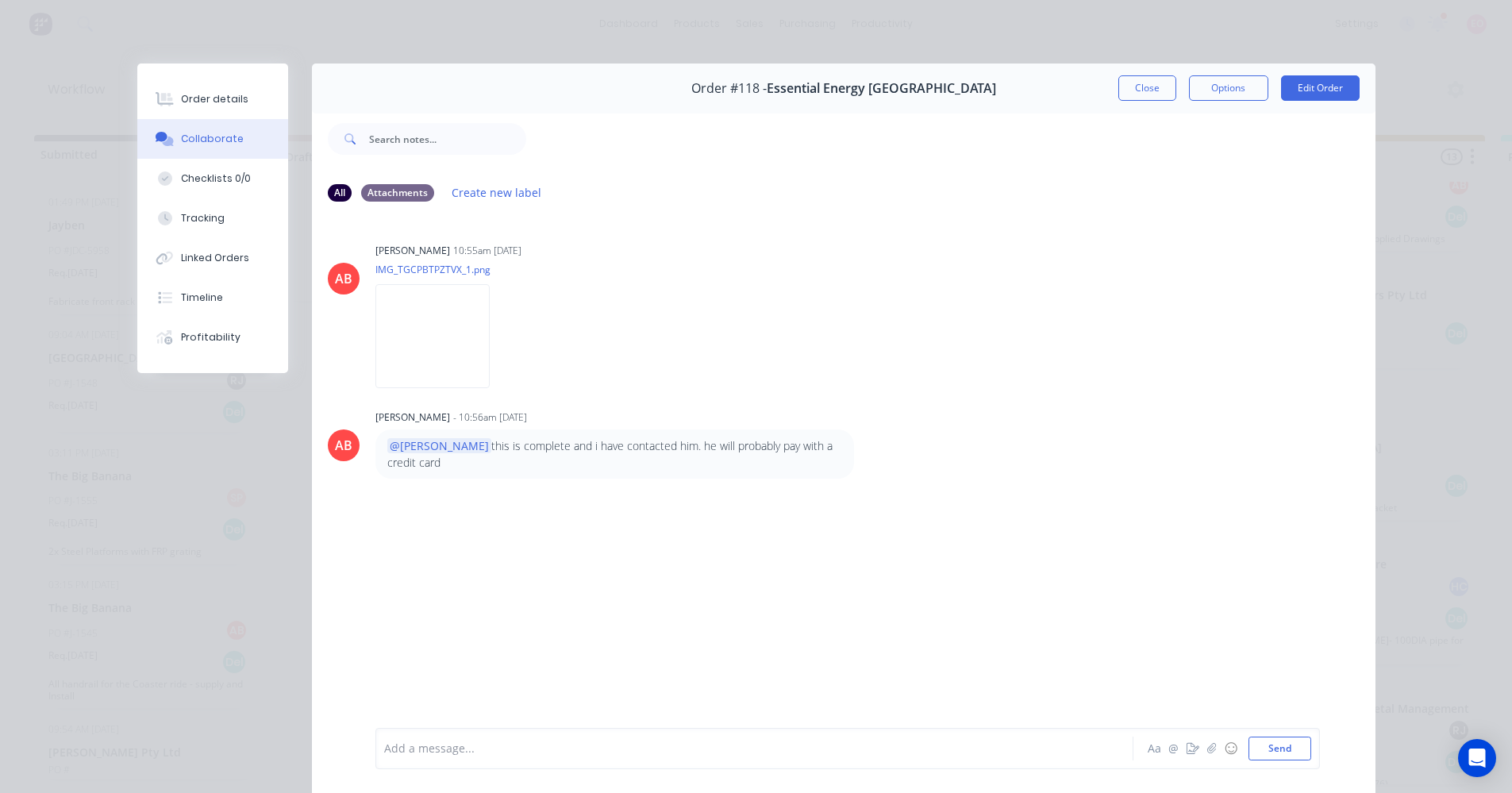
click at [1164, 86] on button "Close" at bounding box center [1147, 88] width 58 height 25
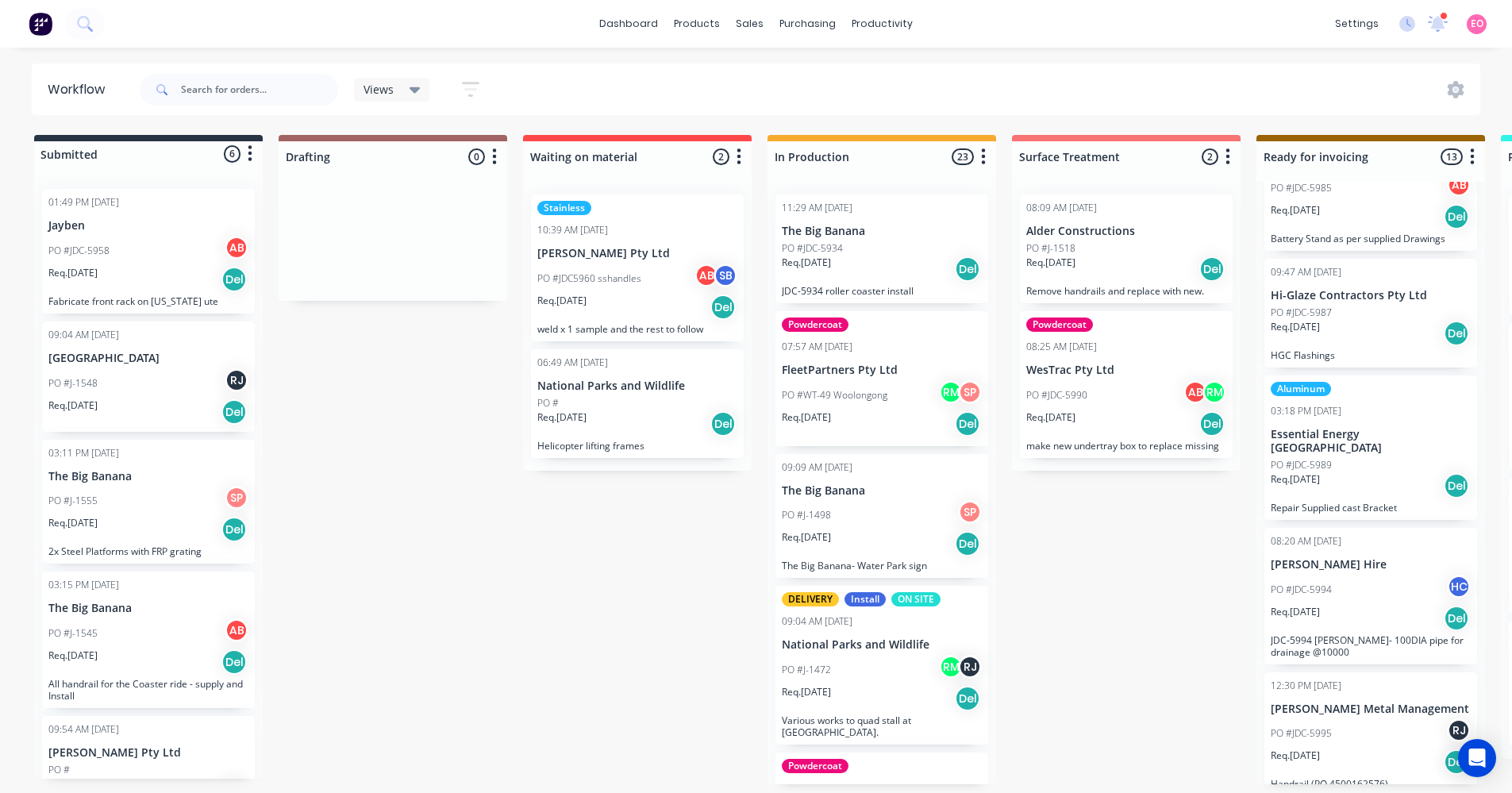
click at [1310, 558] on p "[PERSON_NAME] Hire" at bounding box center [1371, 565] width 200 height 13
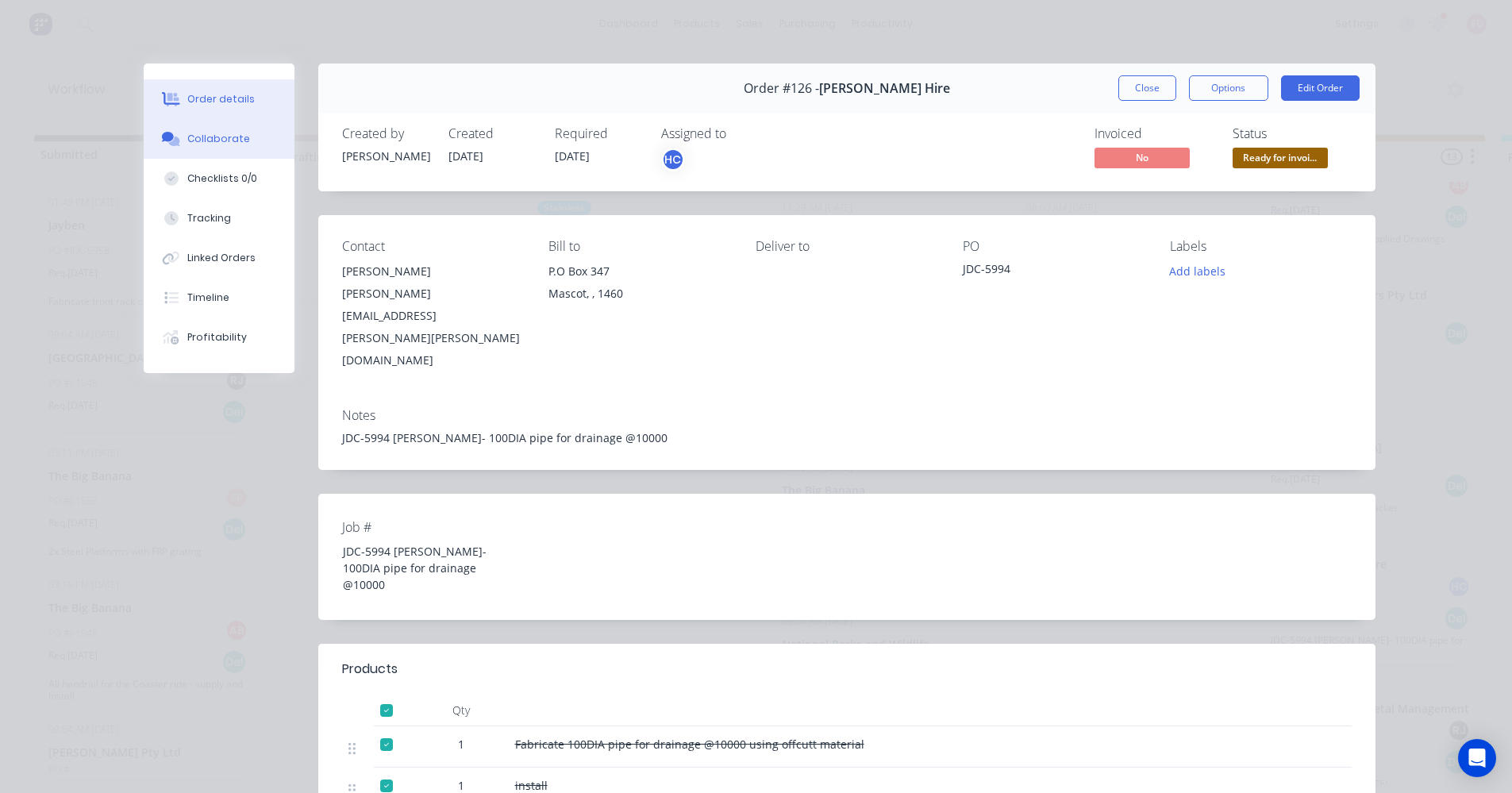
click at [212, 133] on div "Collaborate" at bounding box center [219, 139] width 63 height 14
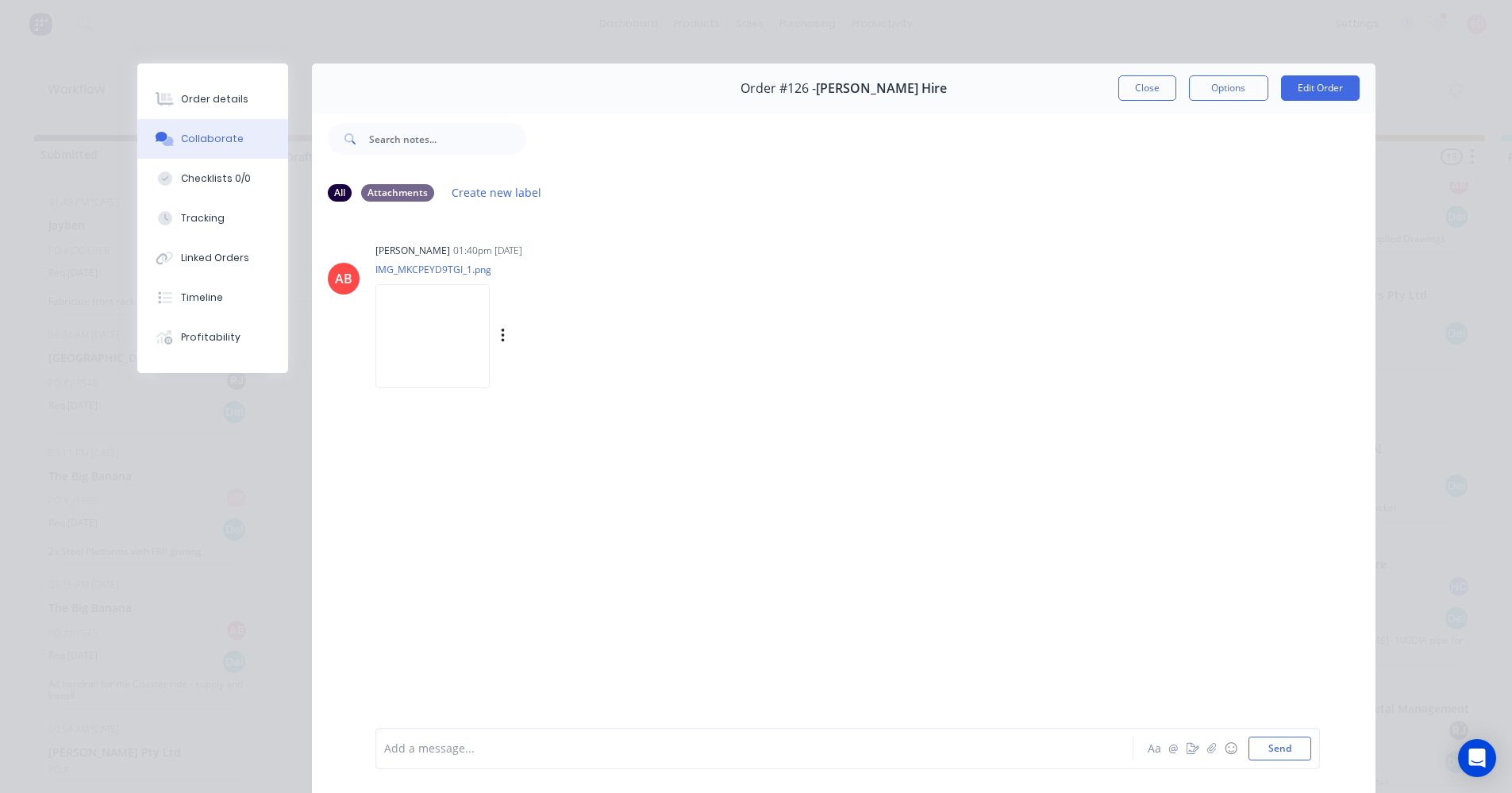
click at [436, 354] on img at bounding box center [432, 337] width 114 height 104
click at [215, 109] on button "Order details" at bounding box center [213, 99] width 151 height 40
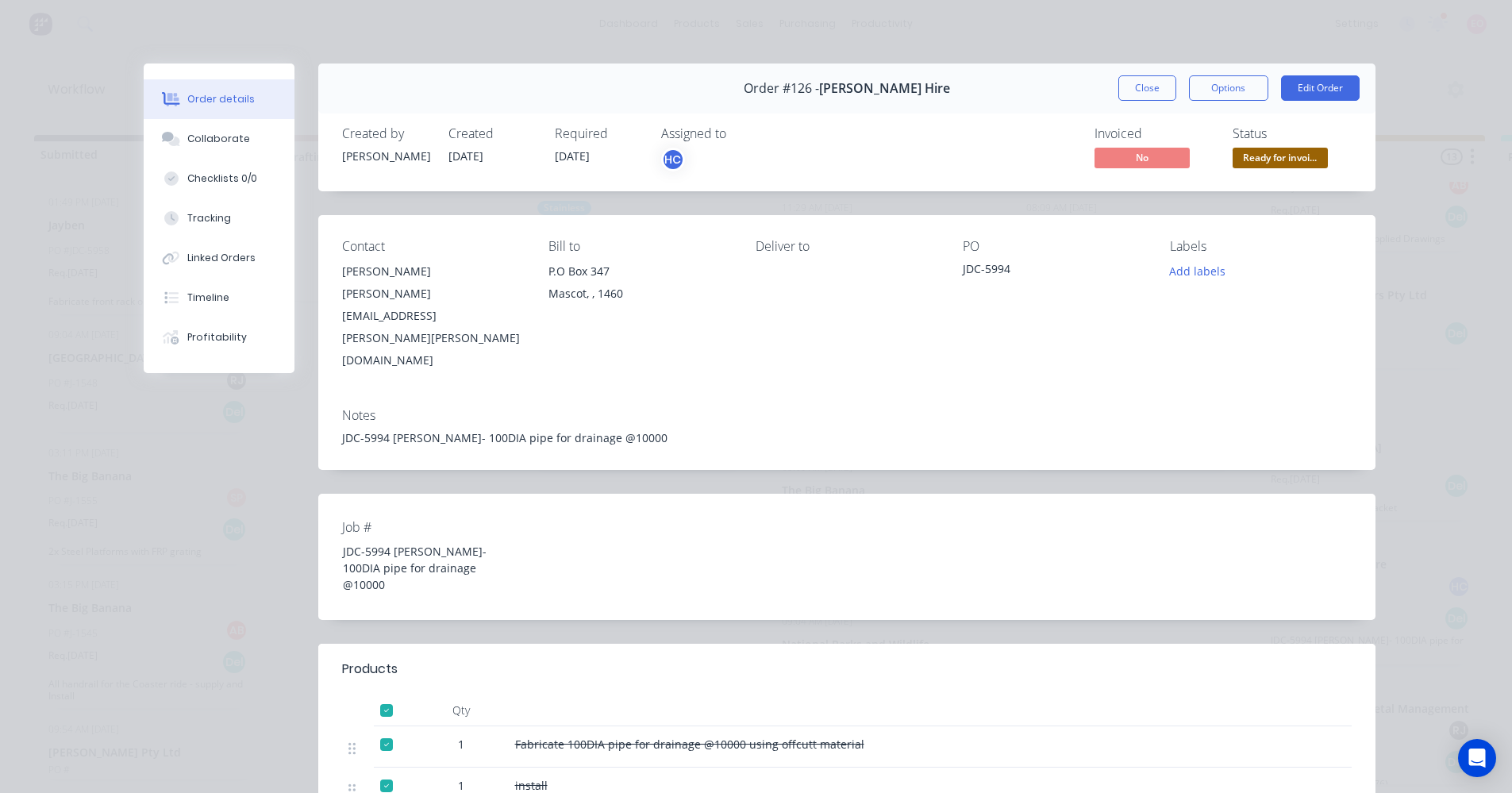
drag, startPoint x: 1169, startPoint y: 83, endPoint x: 525, endPoint y: 50, distance: 644.8
click at [1168, 83] on button "Close" at bounding box center [1147, 88] width 58 height 25
